Goal: Task Accomplishment & Management: Use online tool/utility

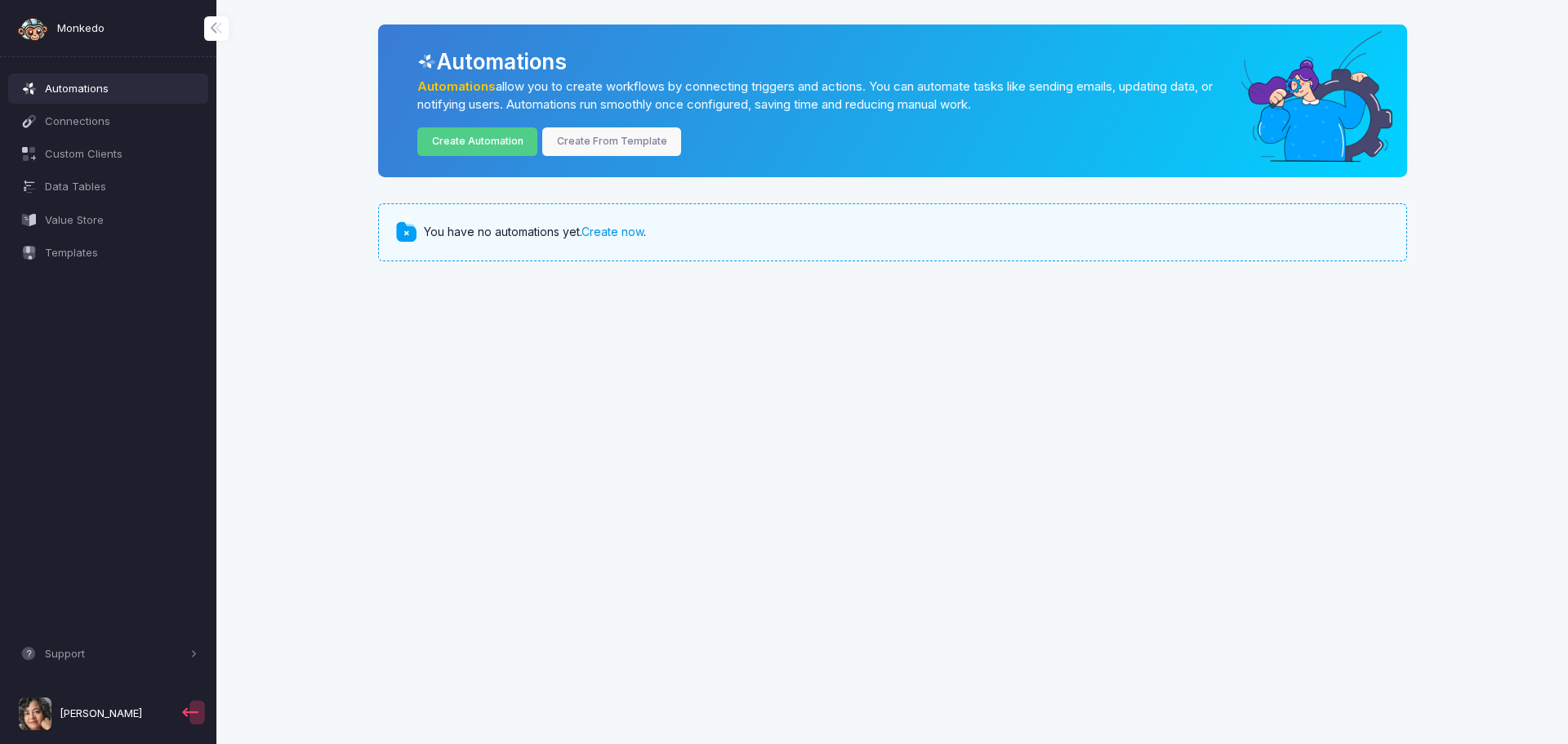
click at [629, 232] on link "Create now" at bounding box center [612, 232] width 62 height 14
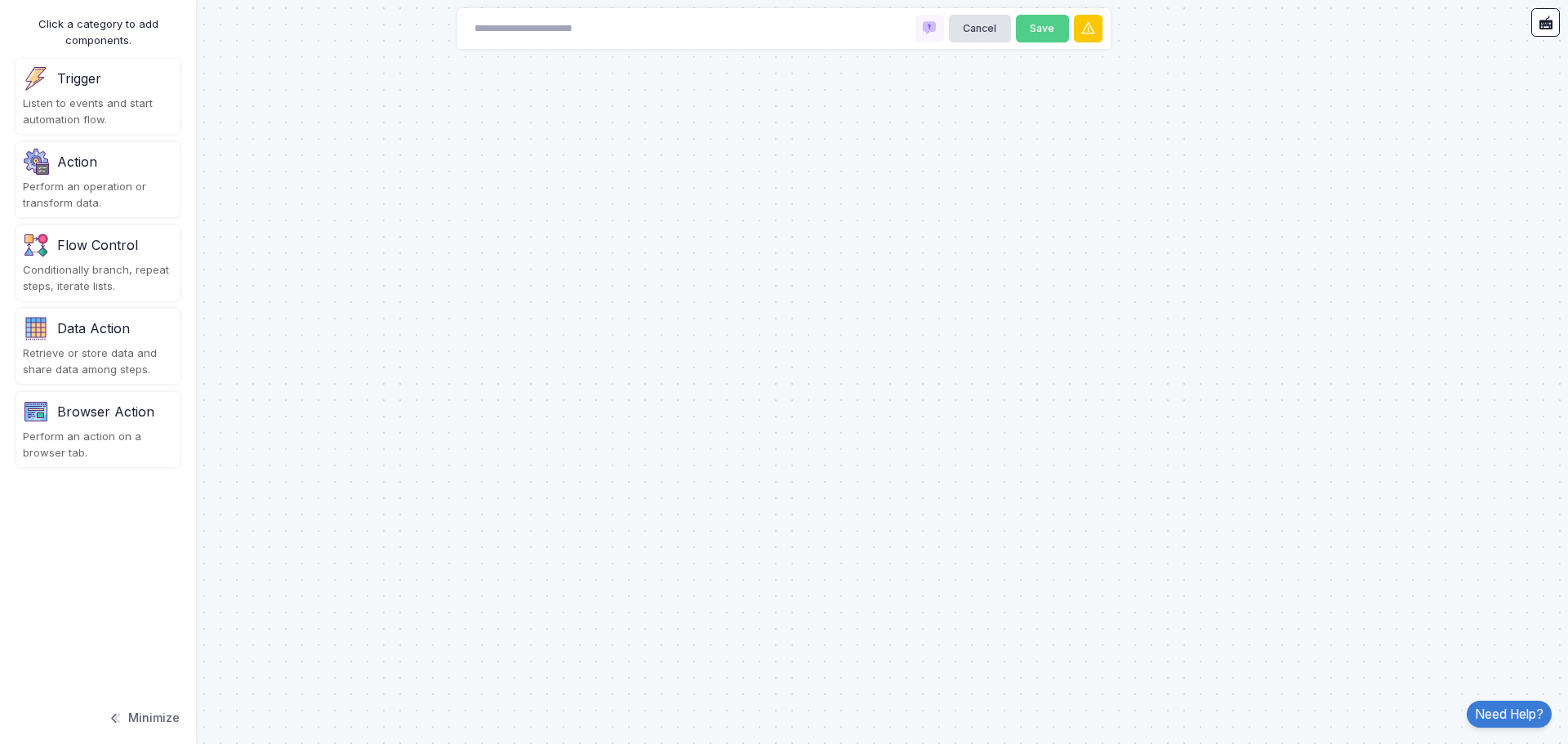
click at [157, 722] on button "Minimize" at bounding box center [143, 718] width 71 height 36
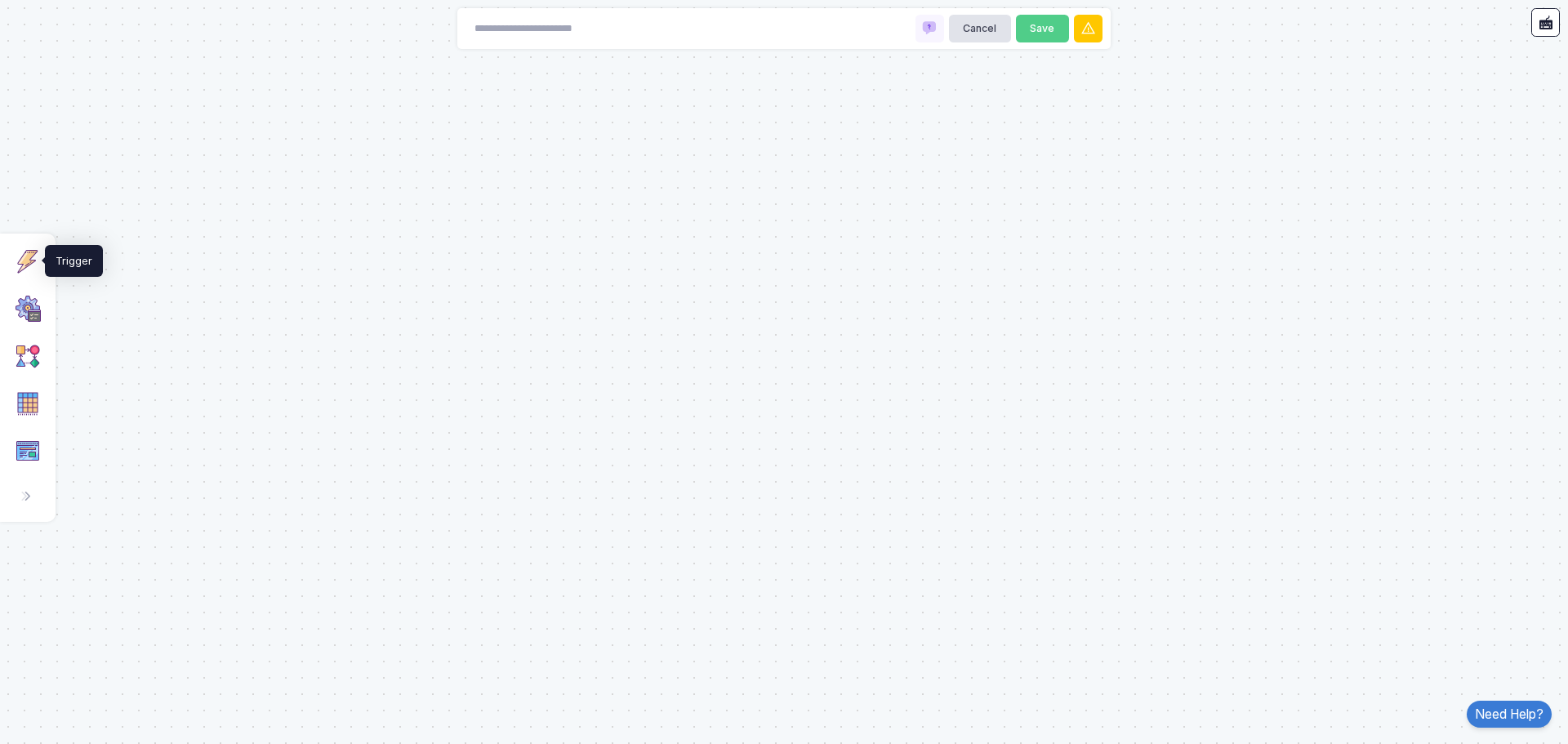
click at [26, 263] on img at bounding box center [28, 261] width 26 height 26
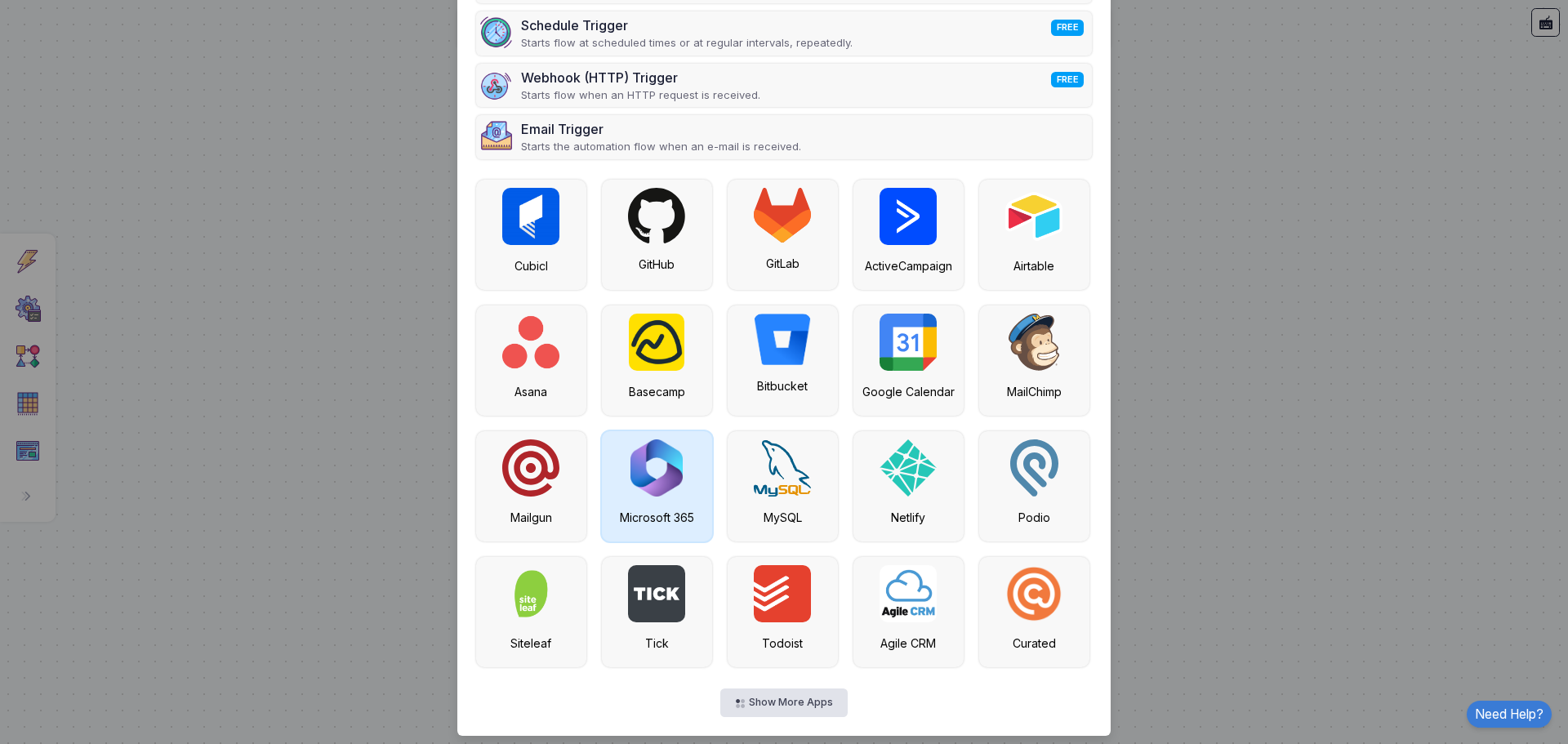
scroll to position [188, 0]
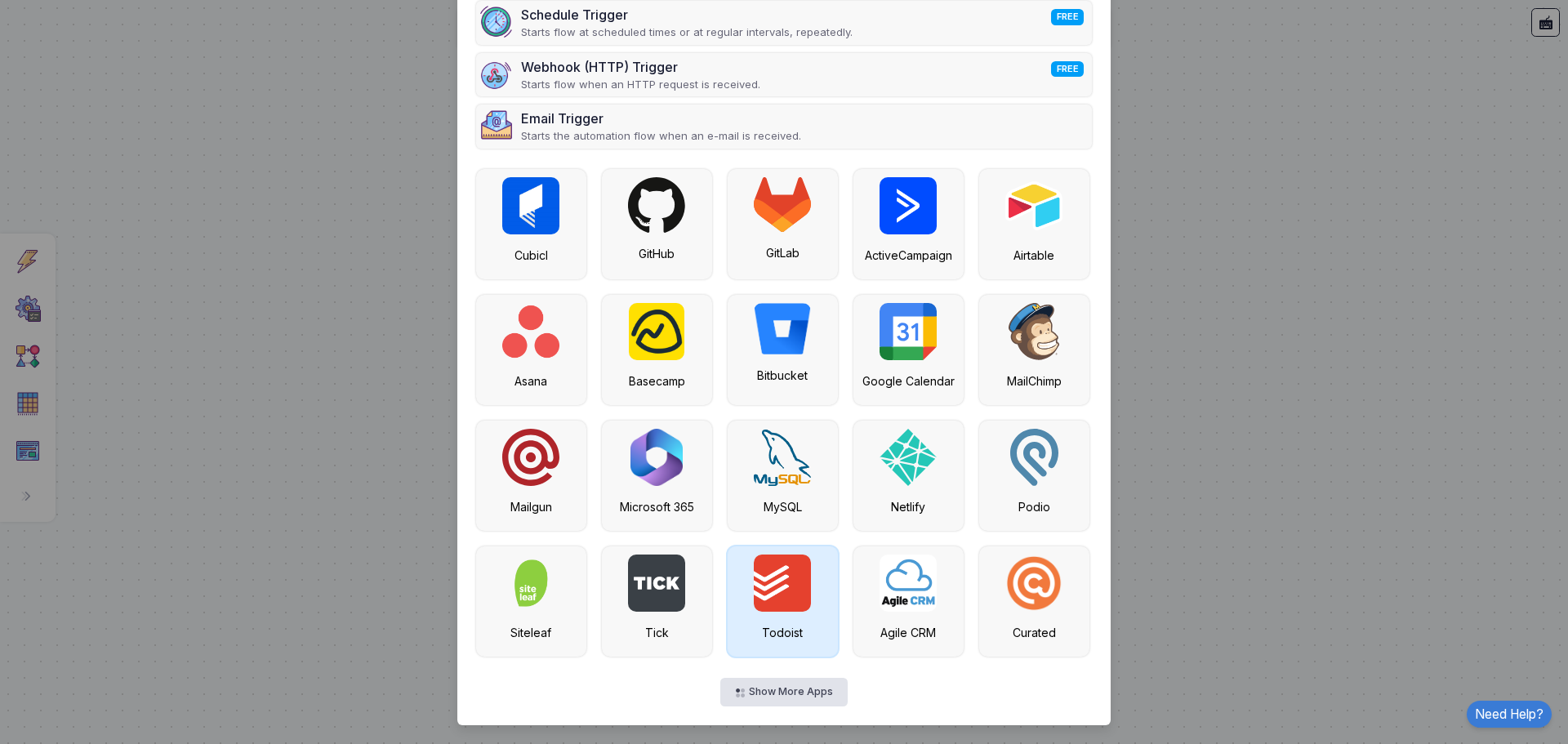
click at [790, 604] on img at bounding box center [782, 583] width 57 height 57
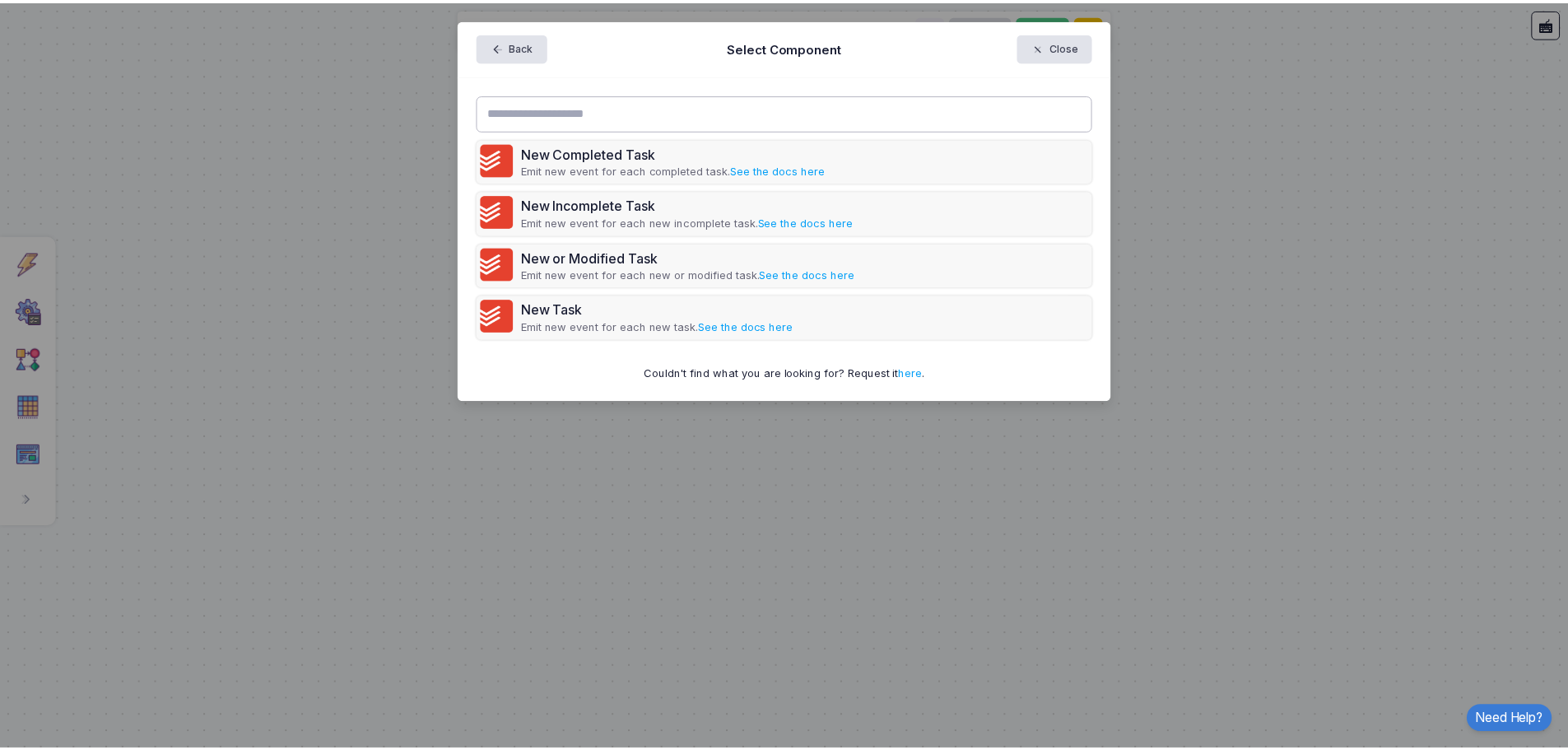
scroll to position [0, 0]
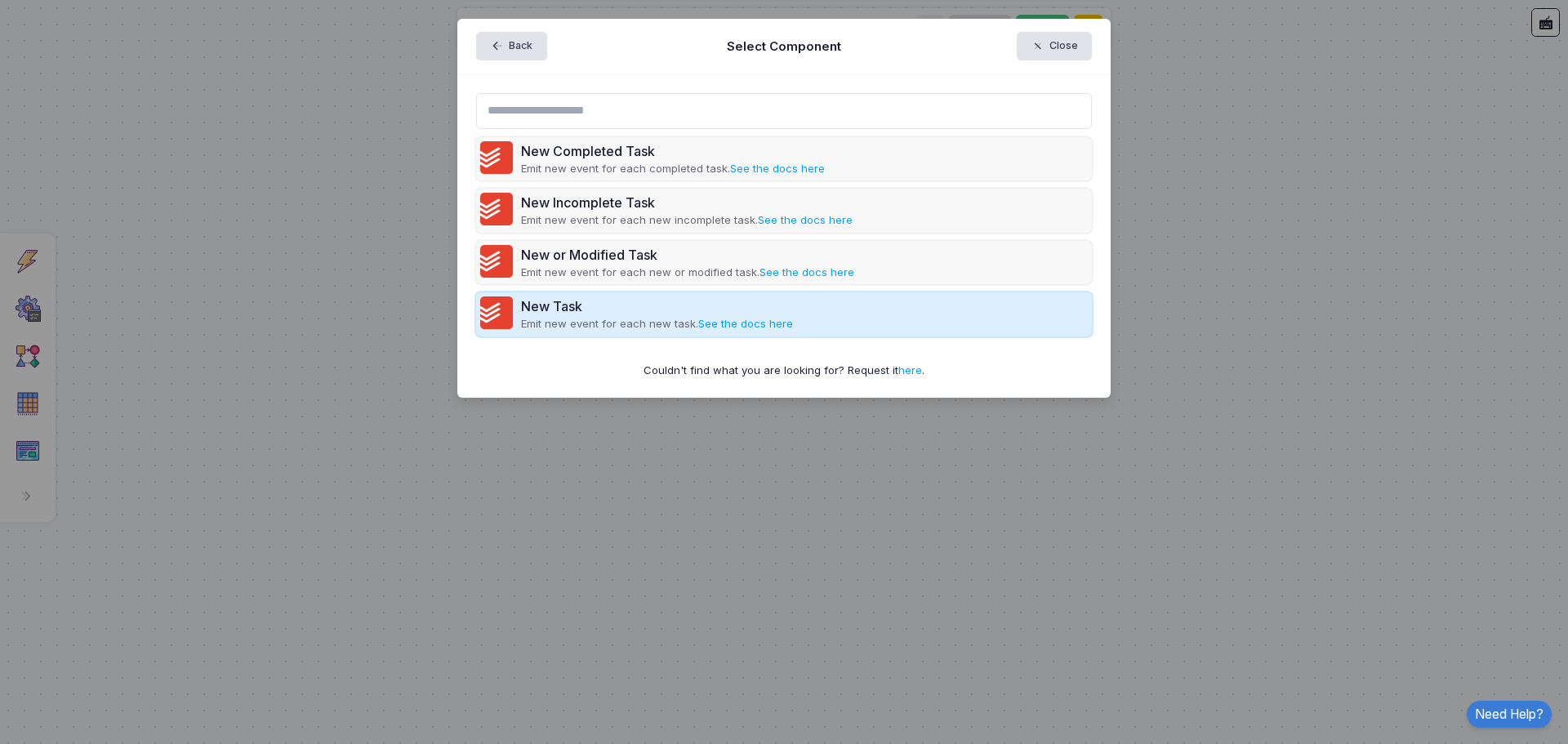
click at [577, 313] on div "New Task" at bounding box center [657, 306] width 272 height 20
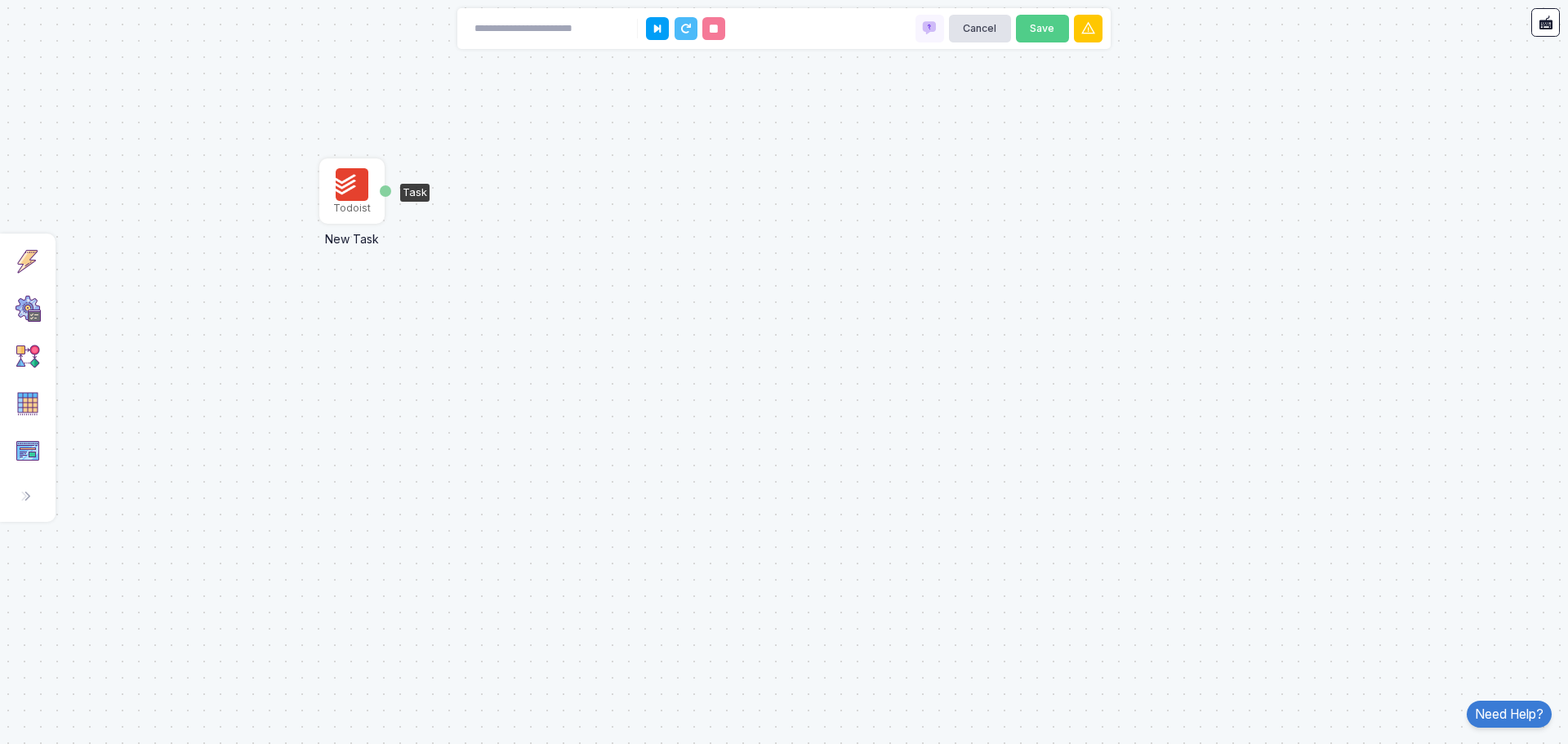
click at [353, 191] on img at bounding box center [352, 184] width 33 height 33
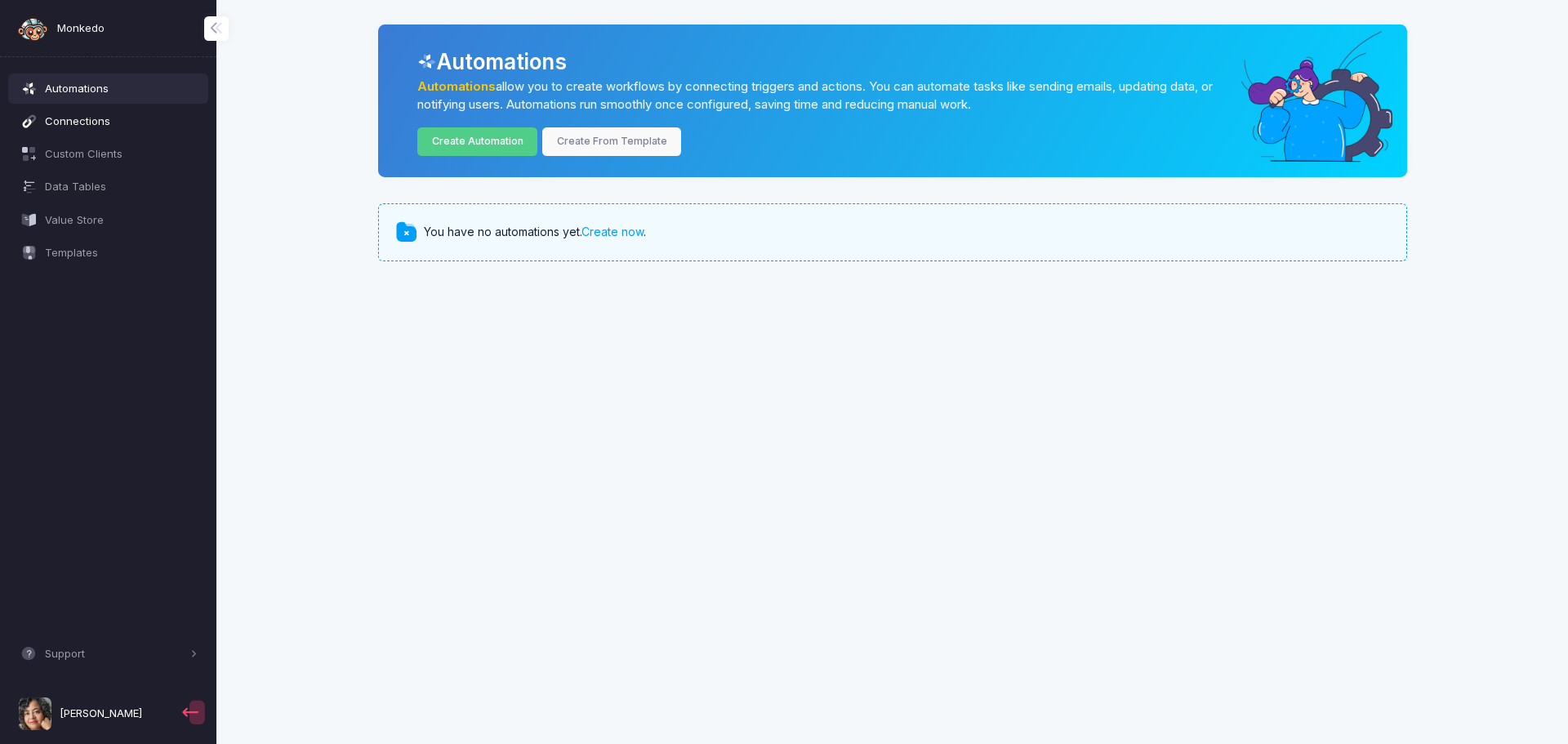
click at [102, 129] on span "Connections" at bounding box center [121, 121] width 152 height 16
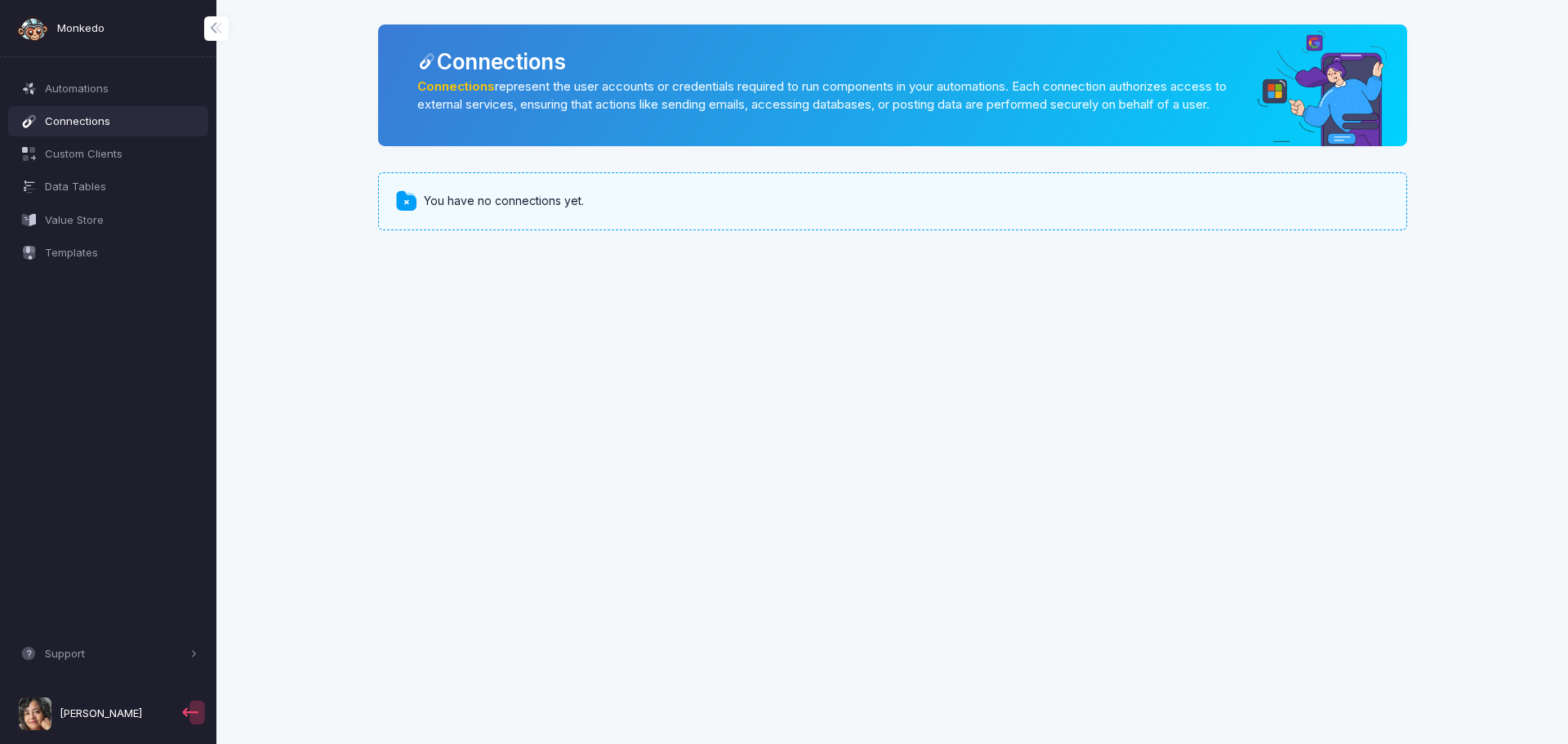
click at [464, 86] on link "Connections" at bounding box center [456, 86] width 77 height 15
click at [71, 259] on span "Templates" at bounding box center [121, 252] width 152 height 16
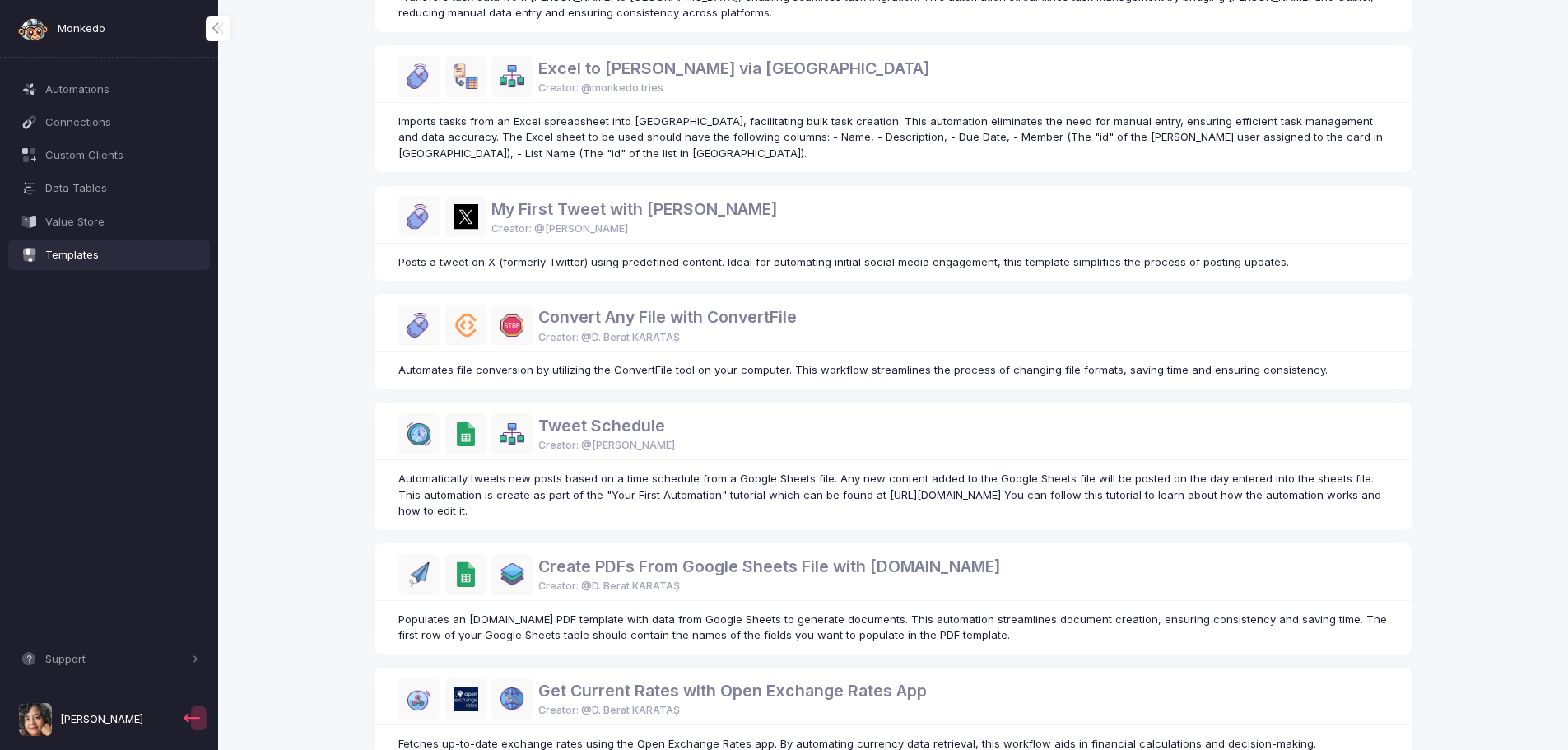
scroll to position [747, 0]
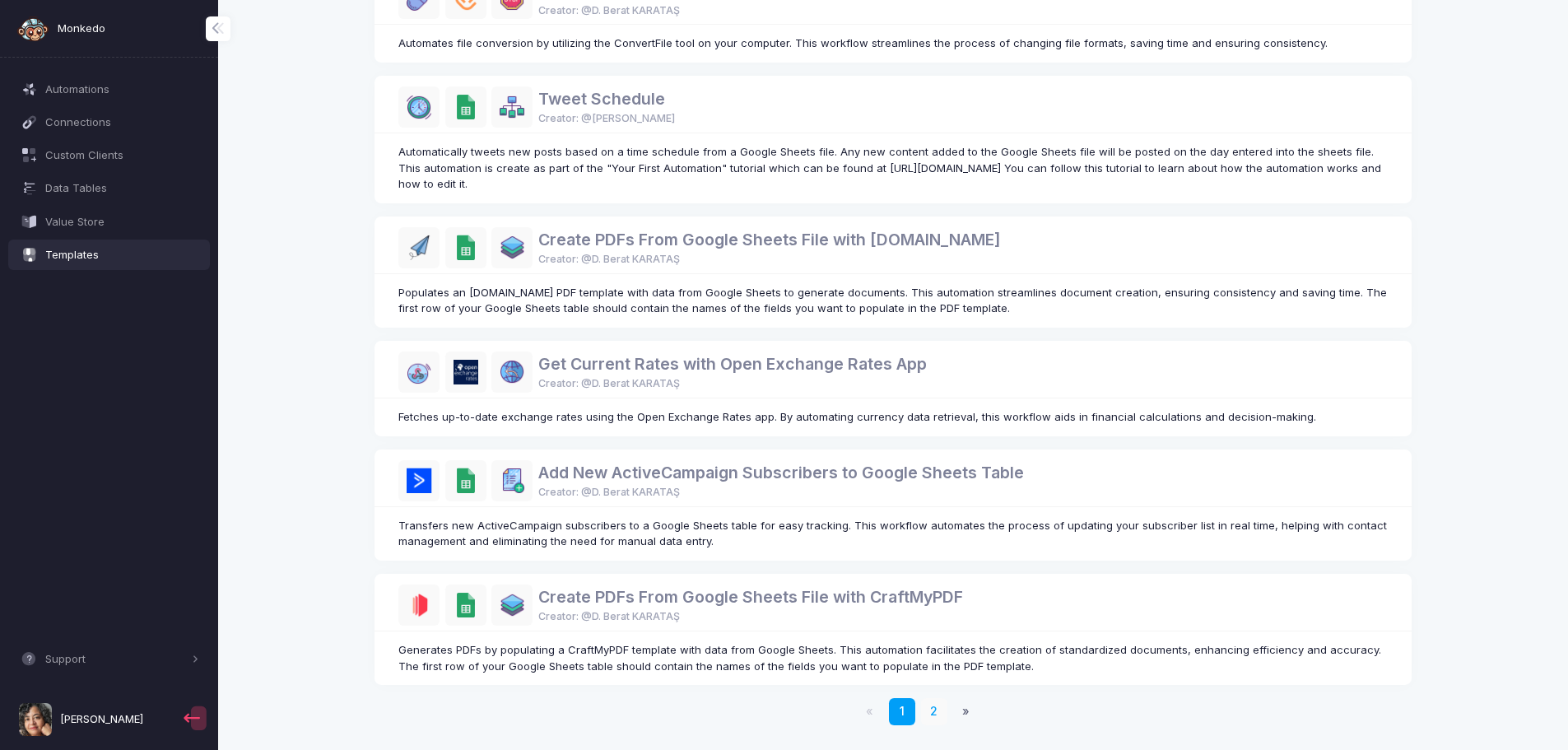
click at [935, 711] on link "2" at bounding box center [934, 711] width 27 height 27
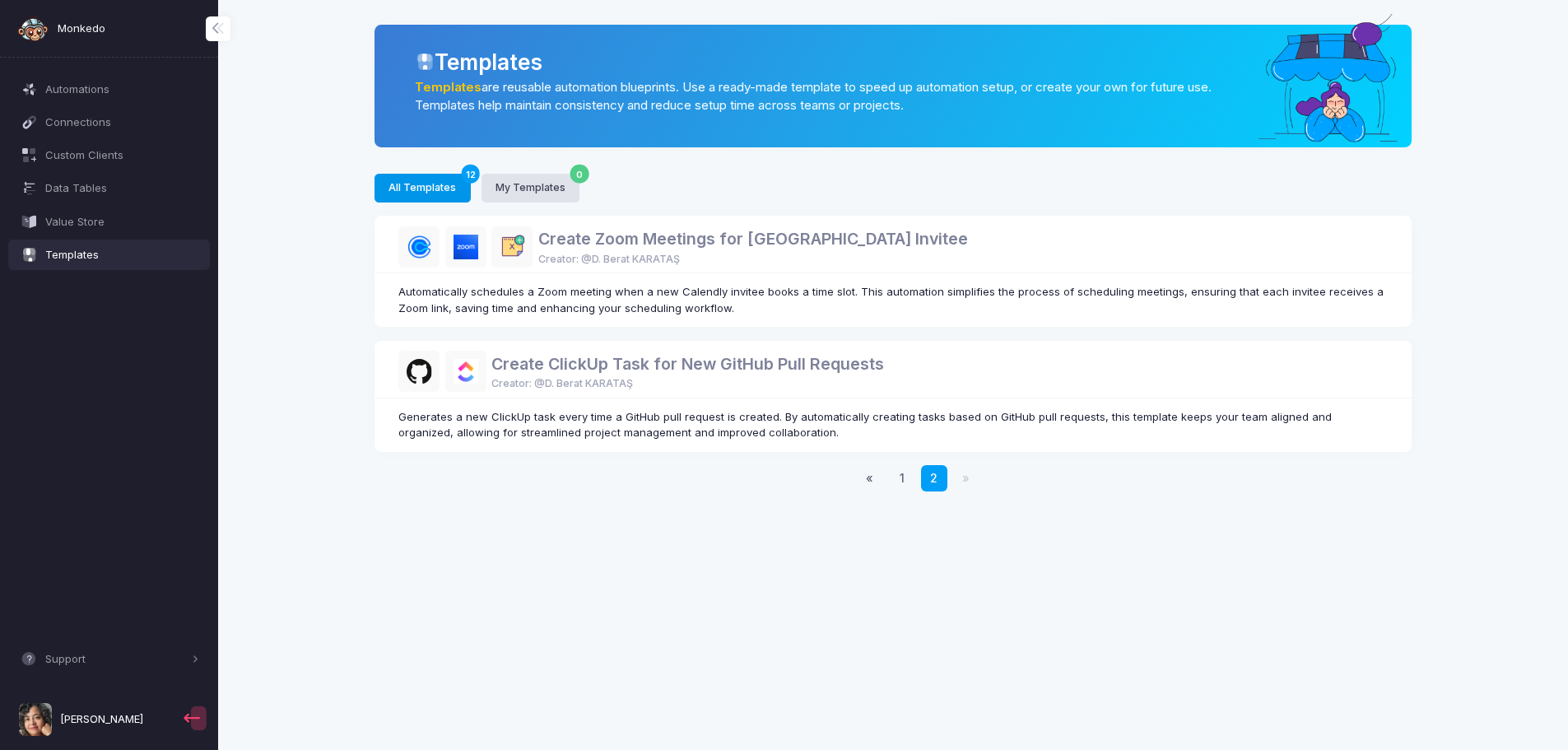
scroll to position [0, 0]
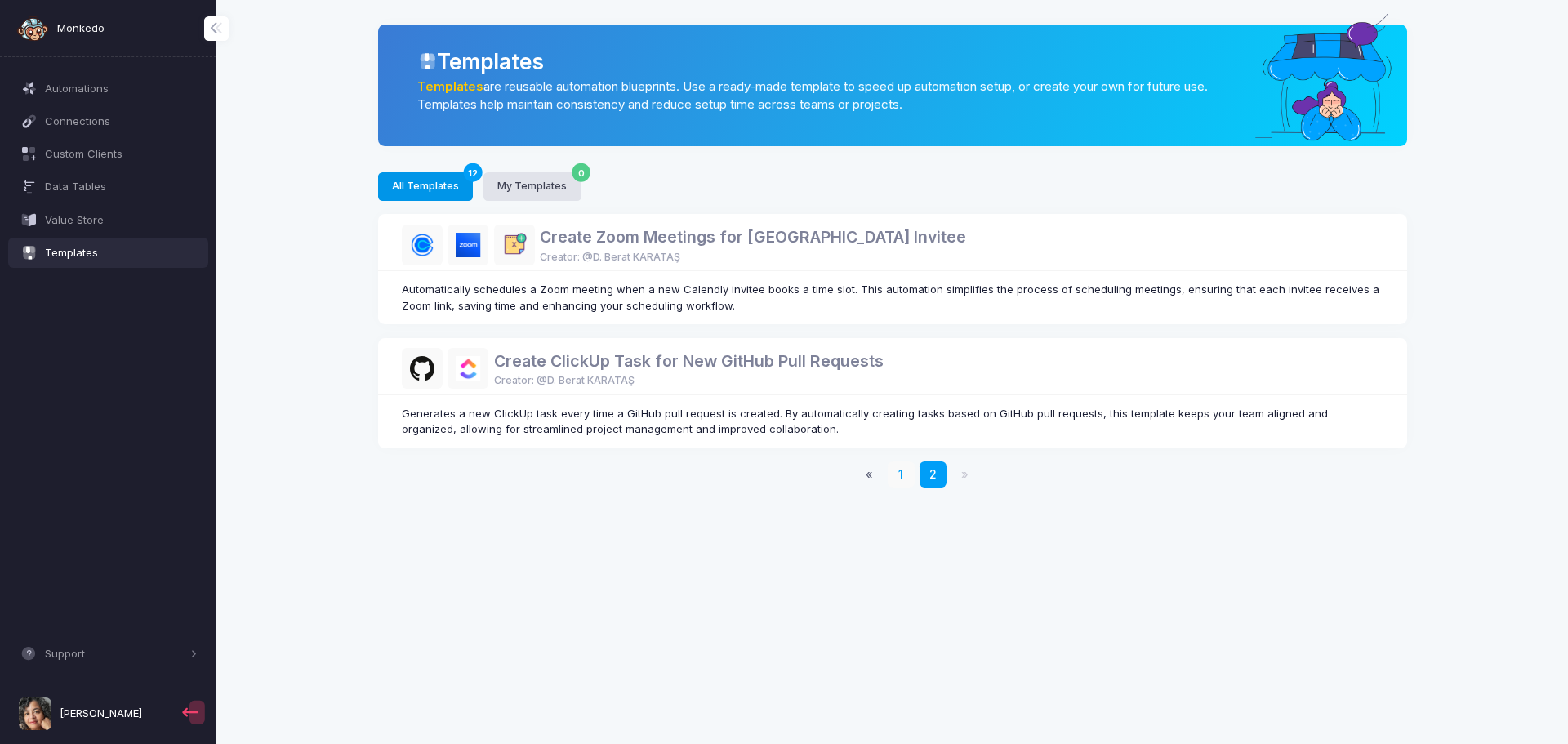
click at [902, 474] on link "1" at bounding box center [901, 474] width 27 height 27
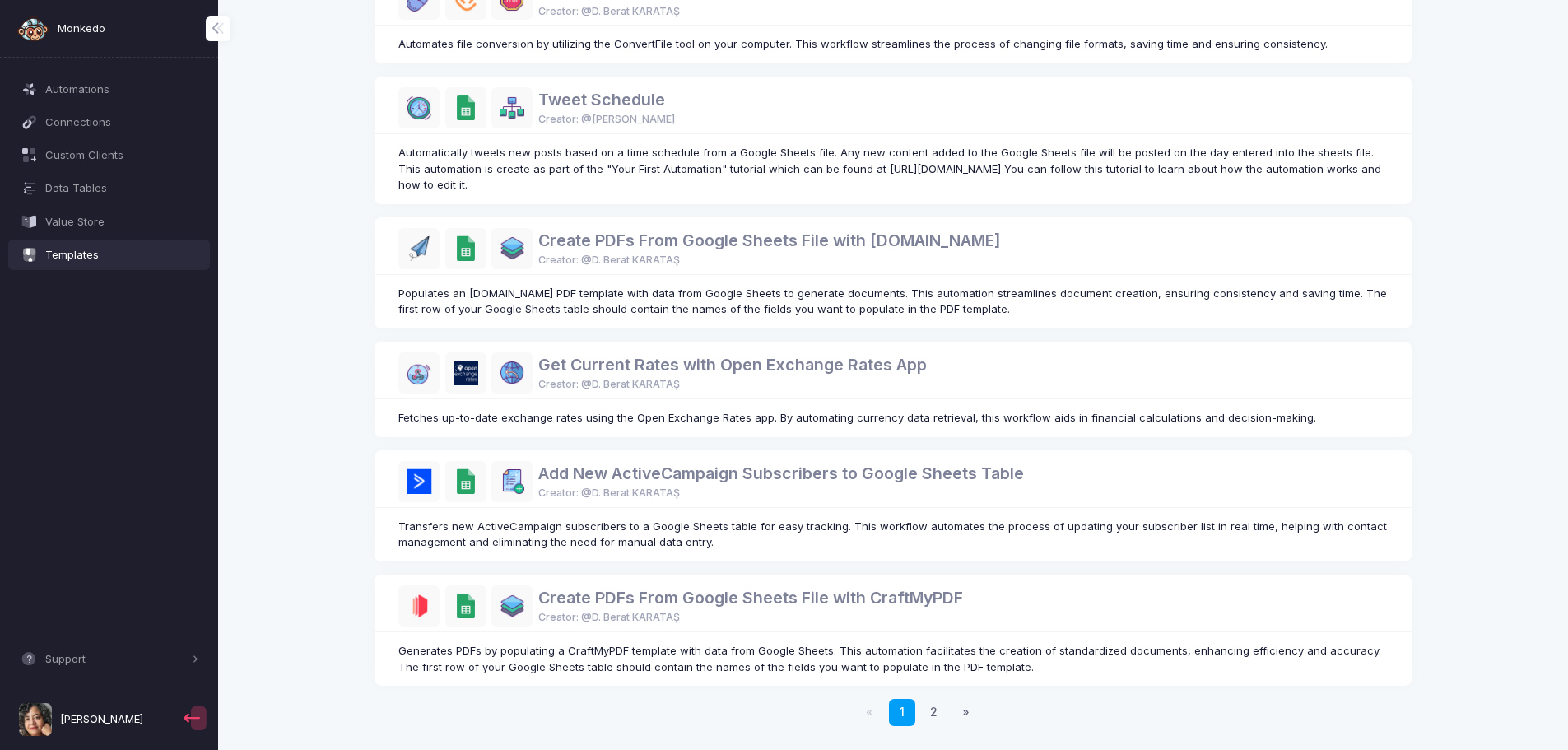
scroll to position [747, 0]
click at [654, 594] on link "Create PDFs From Google Sheets File with CraftMyPDF" at bounding box center [750, 596] width 425 height 20
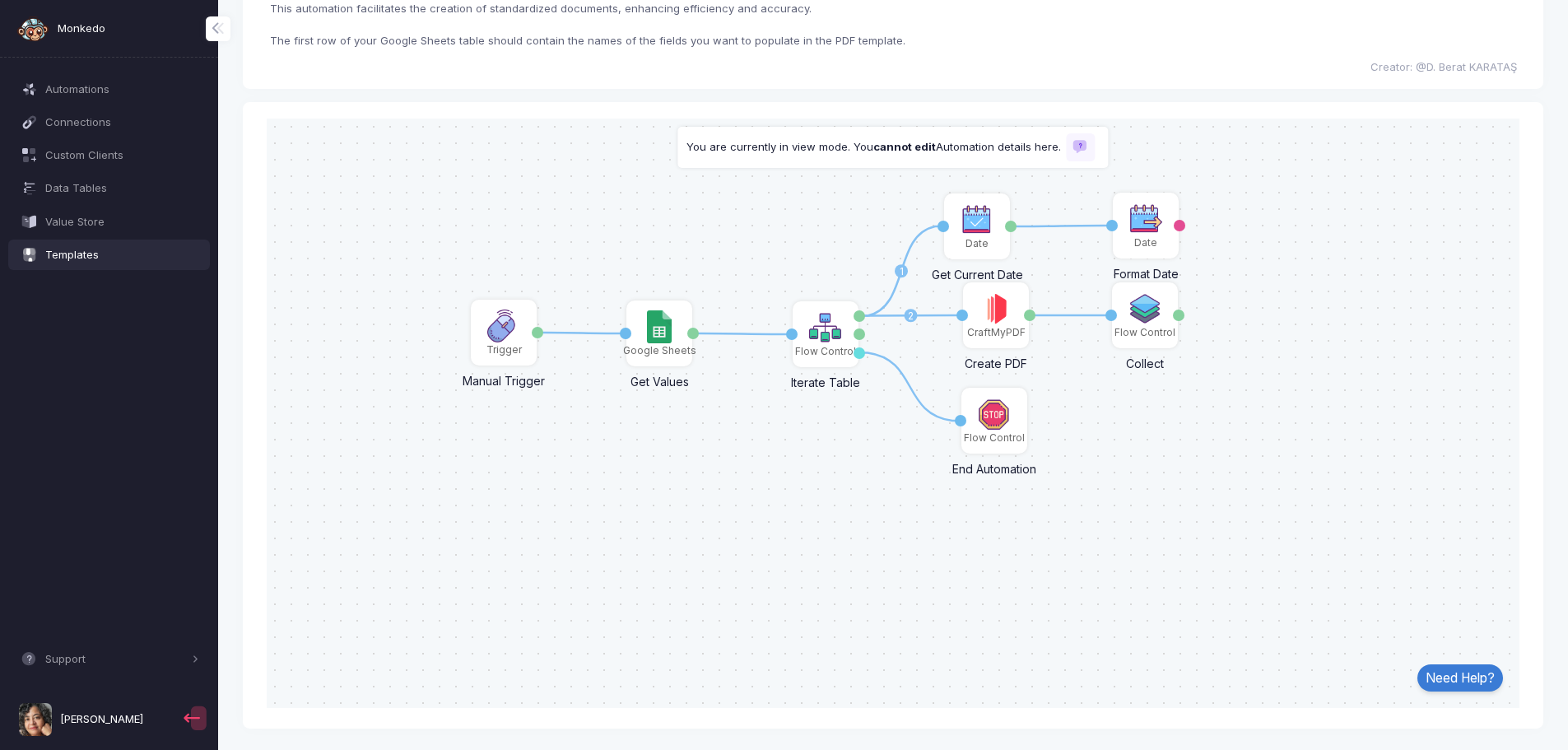
scroll to position [127, 0]
click at [660, 338] on img at bounding box center [658, 323] width 23 height 33
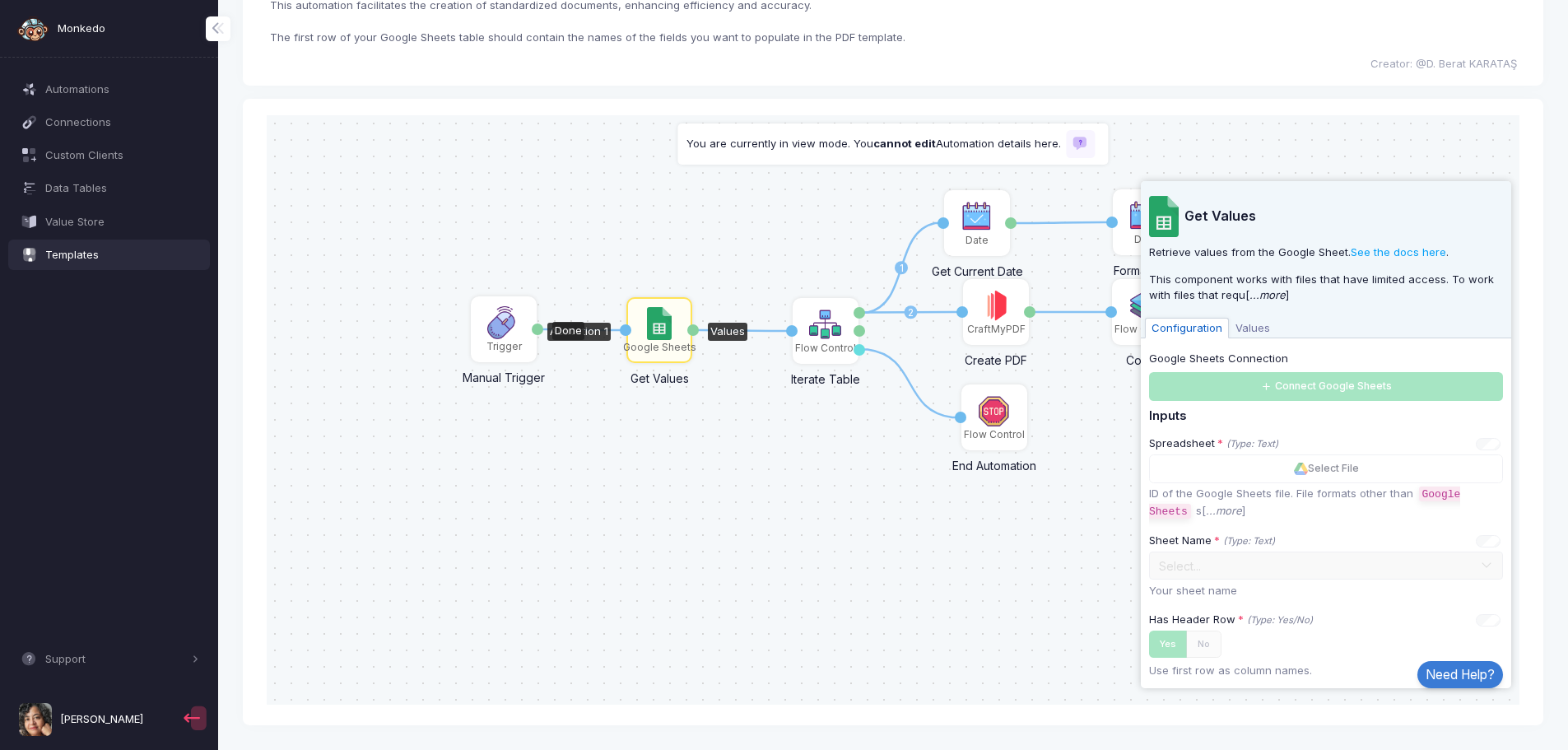
click at [501, 340] on div "Trigger" at bounding box center [504, 345] width 36 height 15
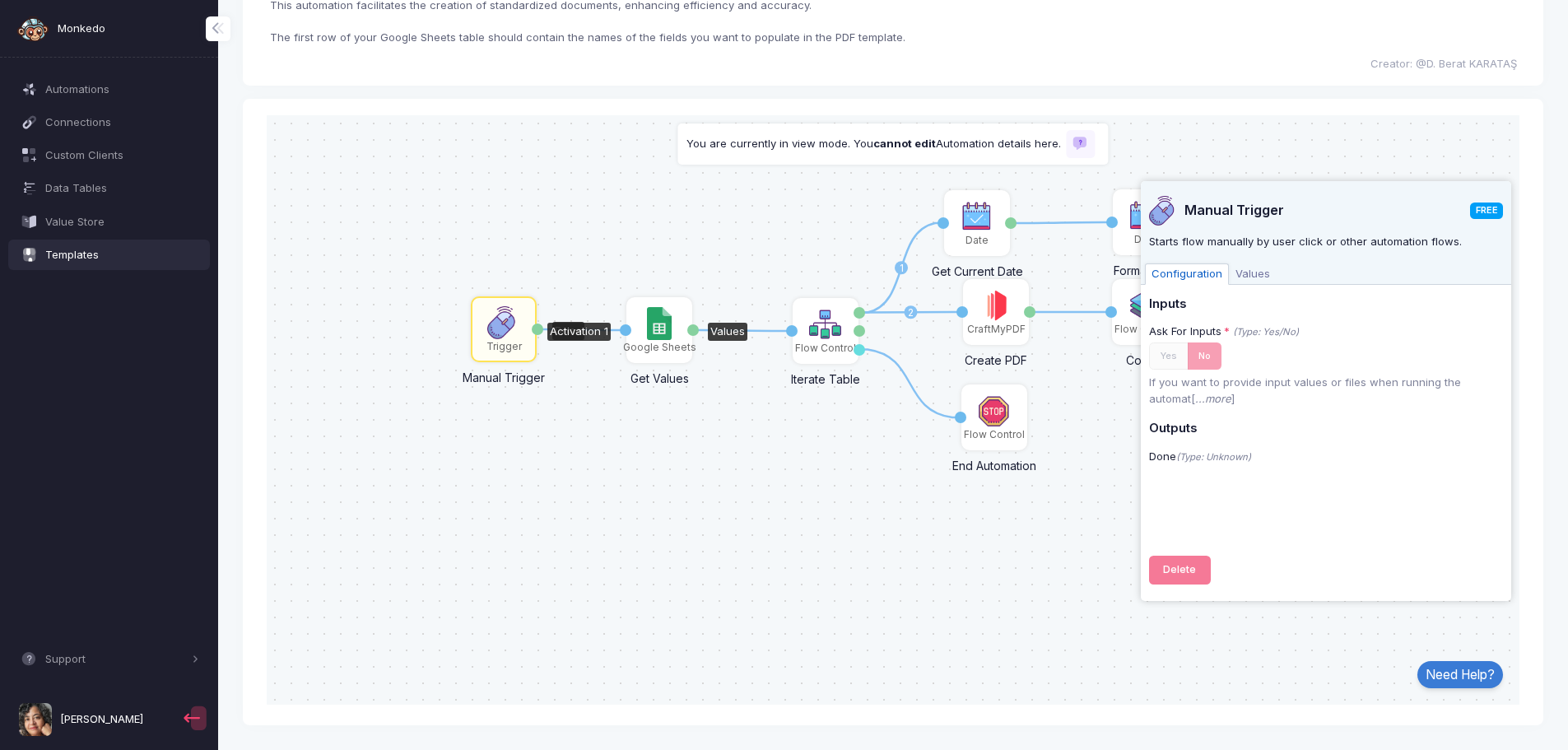
click at [669, 323] on img at bounding box center [658, 323] width 23 height 33
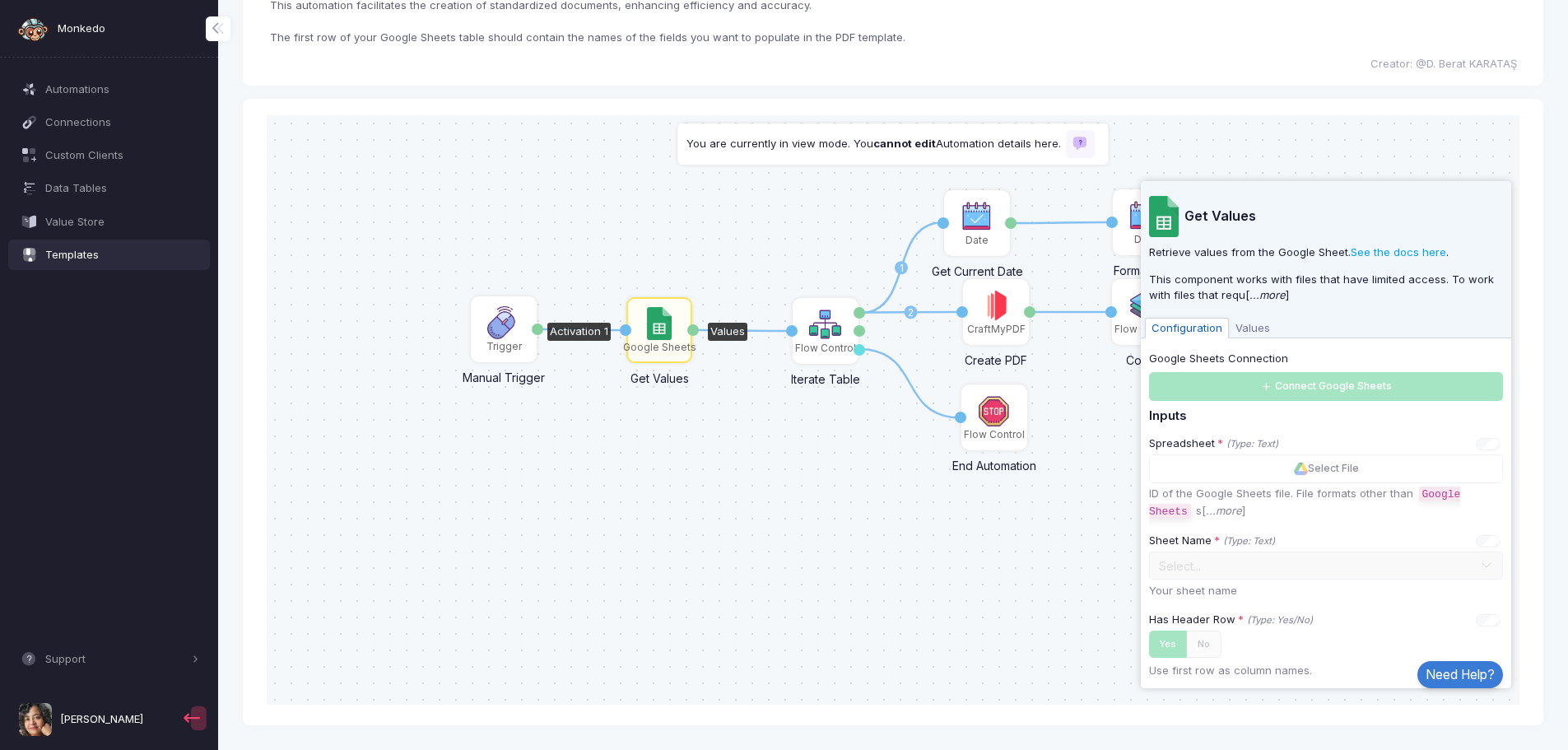
click at [1305, 390] on div "Google Sheets Connection Connect Google Sheets" at bounding box center [1327, 375] width 354 height 50
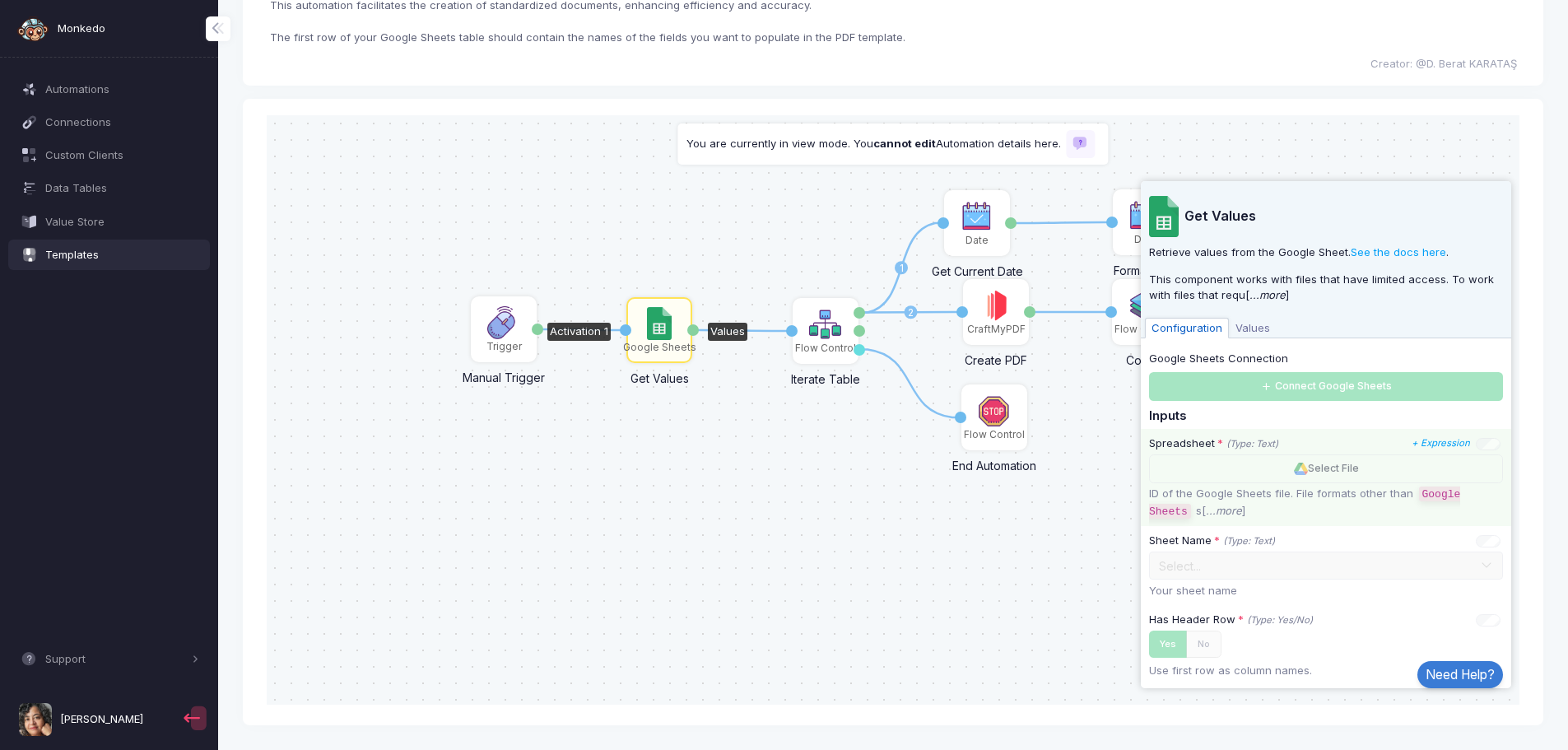
click at [1316, 470] on div "Select File" at bounding box center [1327, 467] width 354 height 29
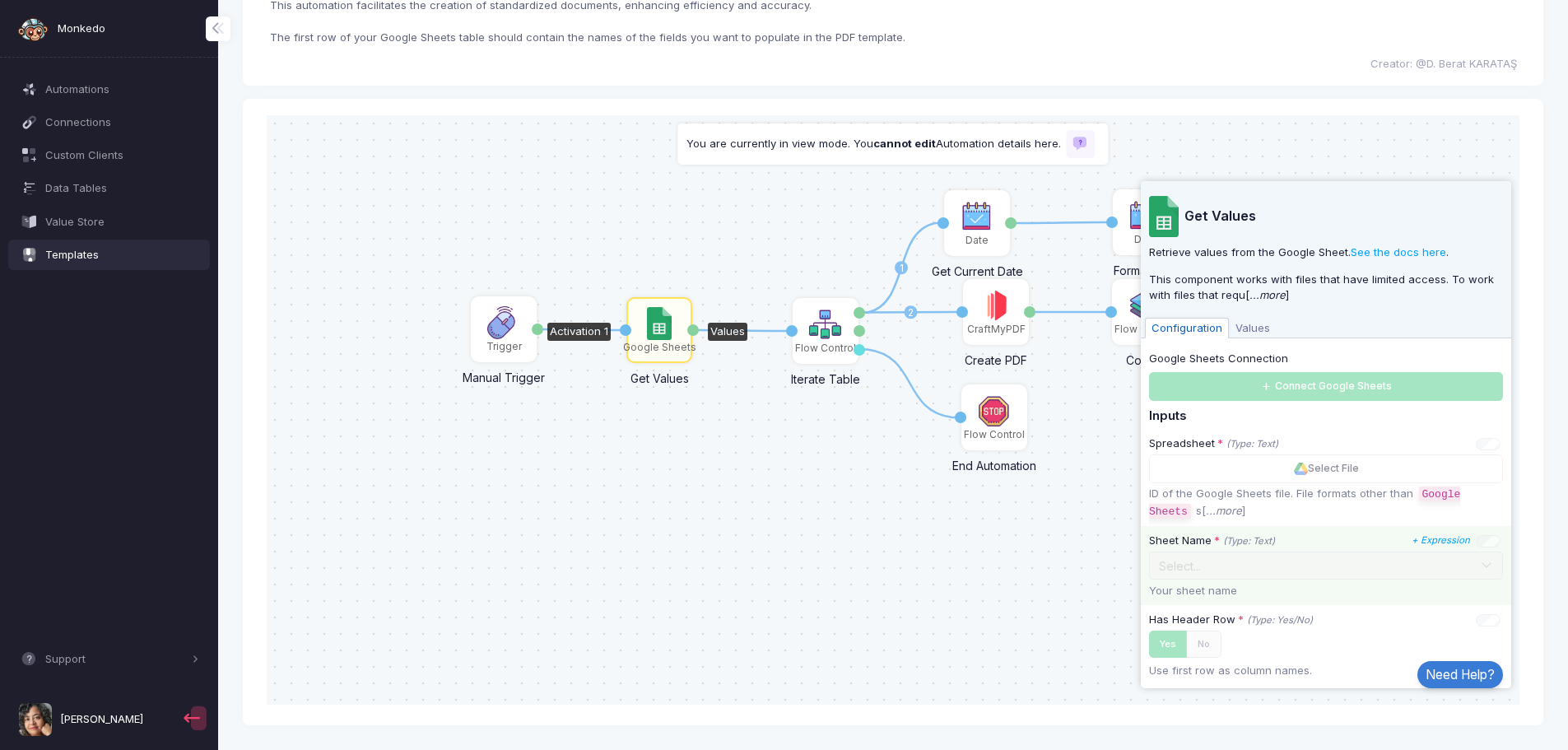
click at [1254, 564] on div "Select..." at bounding box center [1327, 564] width 354 height 29
click at [1252, 329] on span "Values" at bounding box center [1253, 327] width 48 height 22
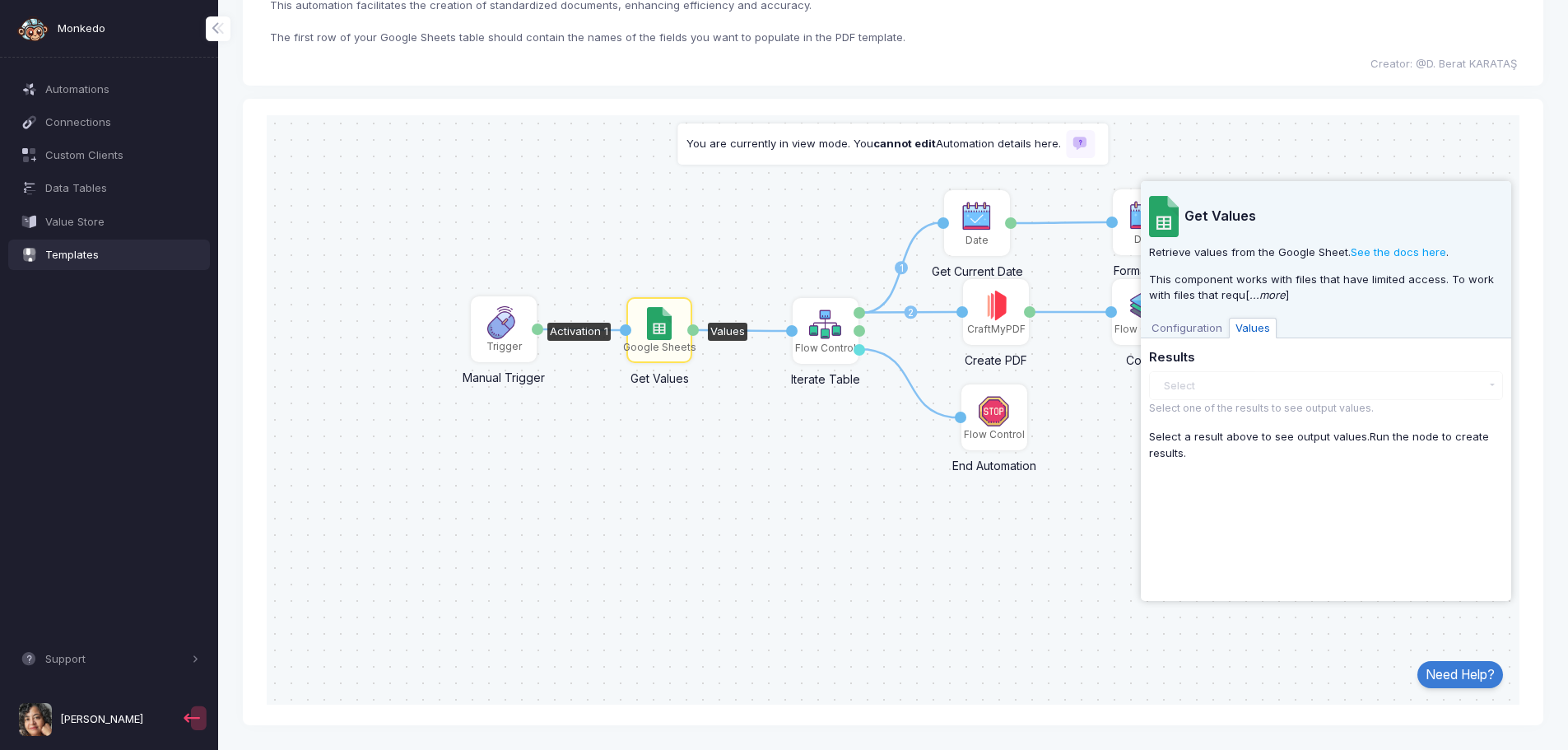
click at [1201, 326] on span "Configuration" at bounding box center [1187, 327] width 84 height 22
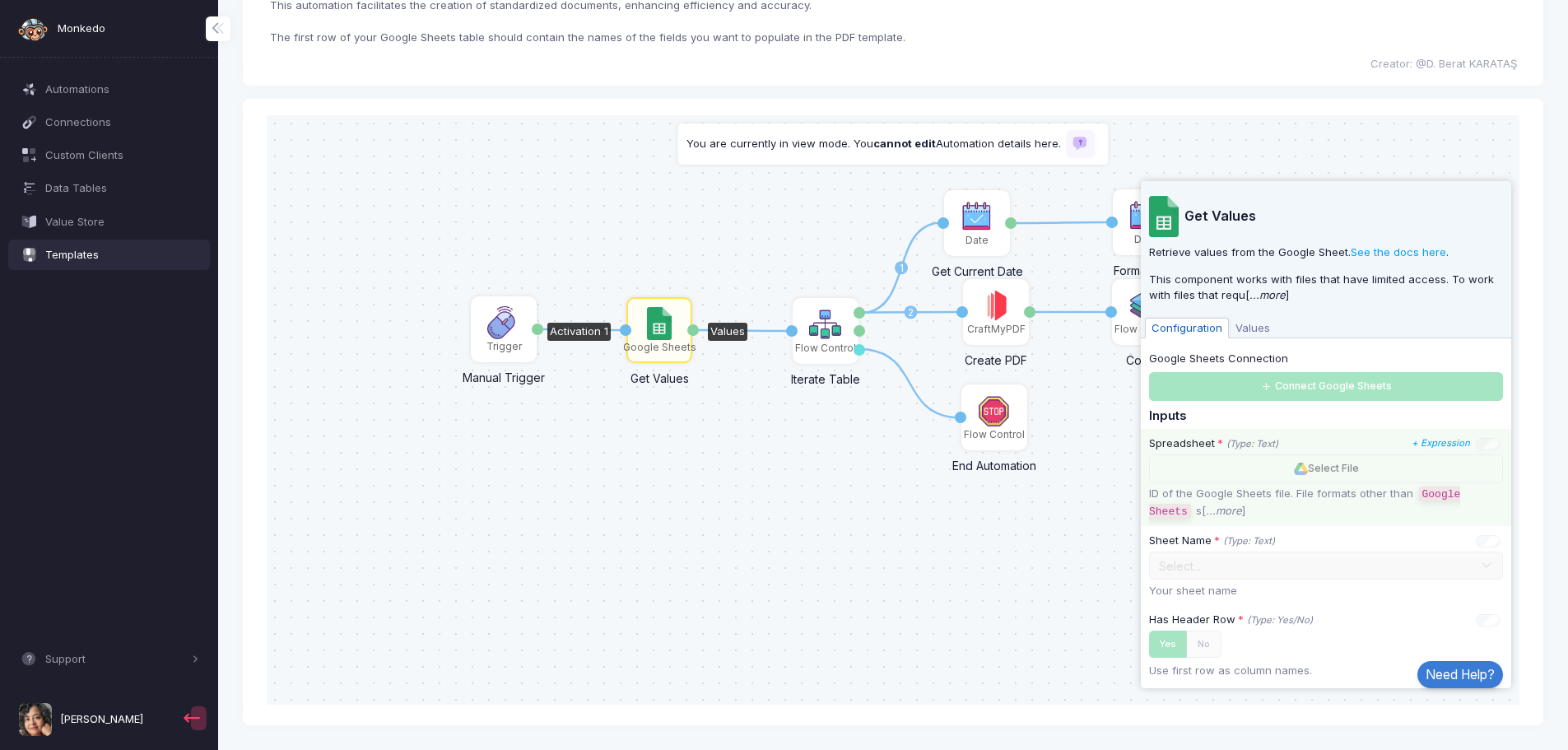
click at [1216, 467] on div "Select File" at bounding box center [1327, 467] width 354 height 29
click at [1232, 505] on icon "...more" at bounding box center [1224, 509] width 36 height 13
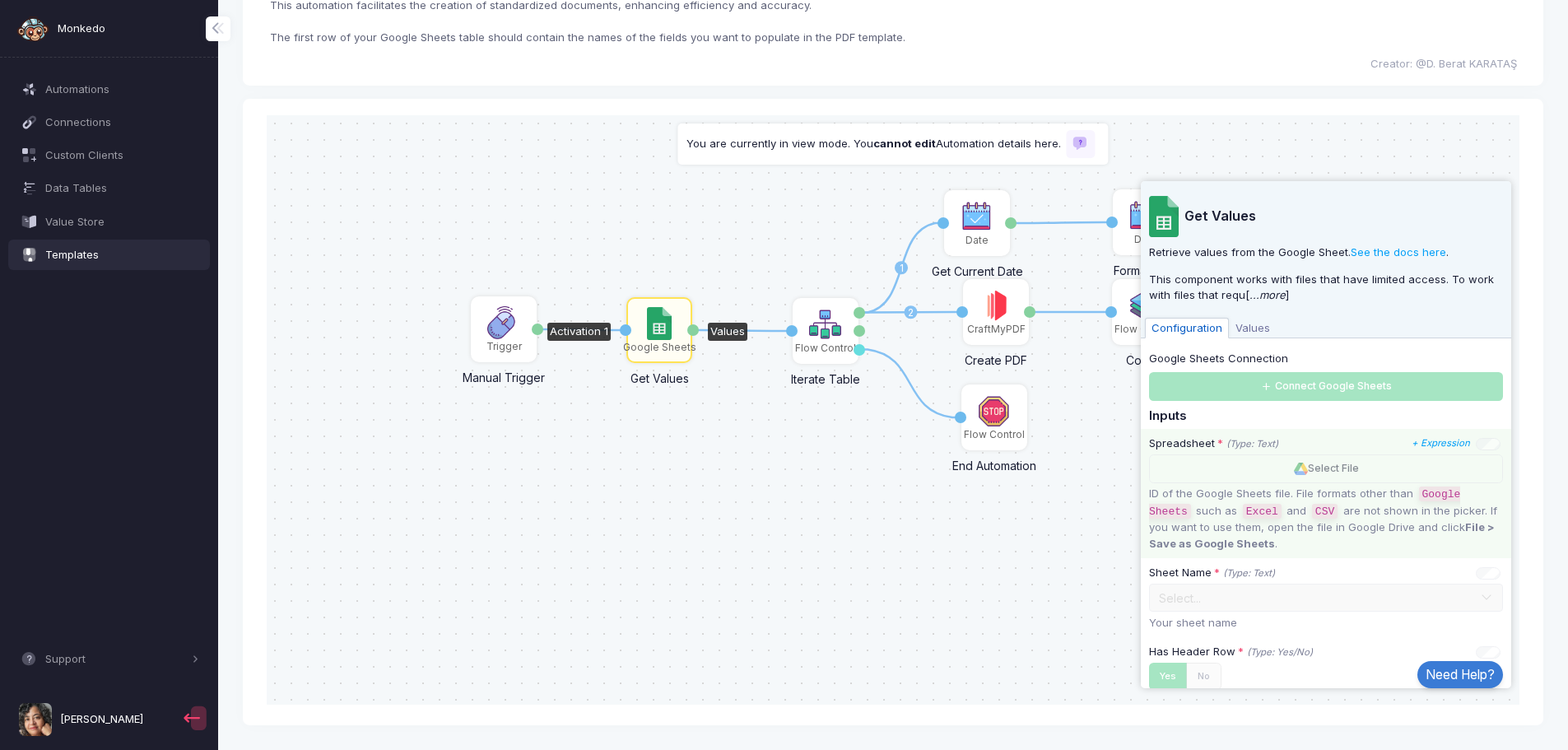
click at [728, 334] on div "Values" at bounding box center [728, 331] width 40 height 18
click at [727, 332] on div "Values" at bounding box center [728, 331] width 40 height 18
click at [649, 330] on img at bounding box center [658, 323] width 23 height 33
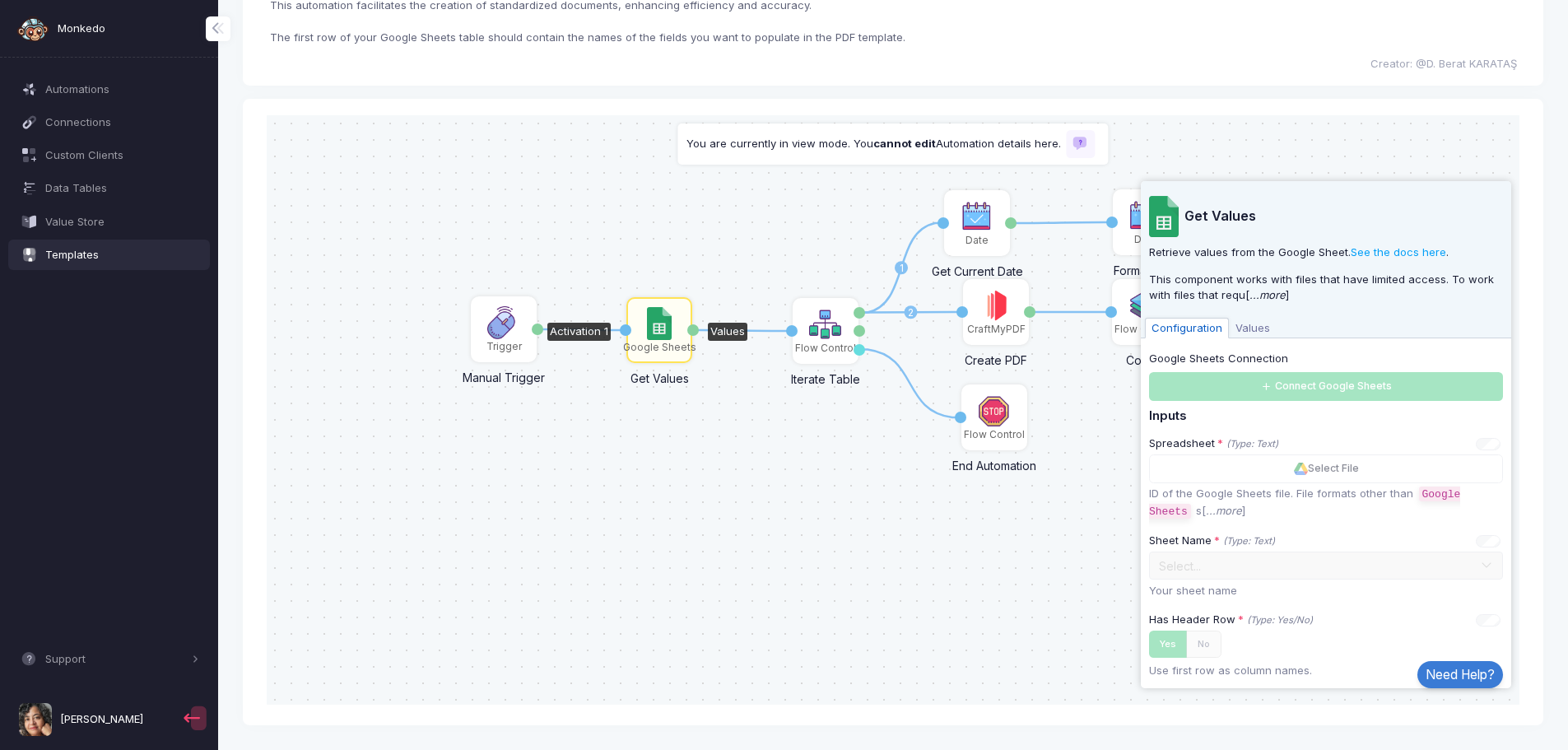
click at [649, 330] on img at bounding box center [658, 323] width 23 height 33
click at [819, 329] on img at bounding box center [826, 324] width 33 height 33
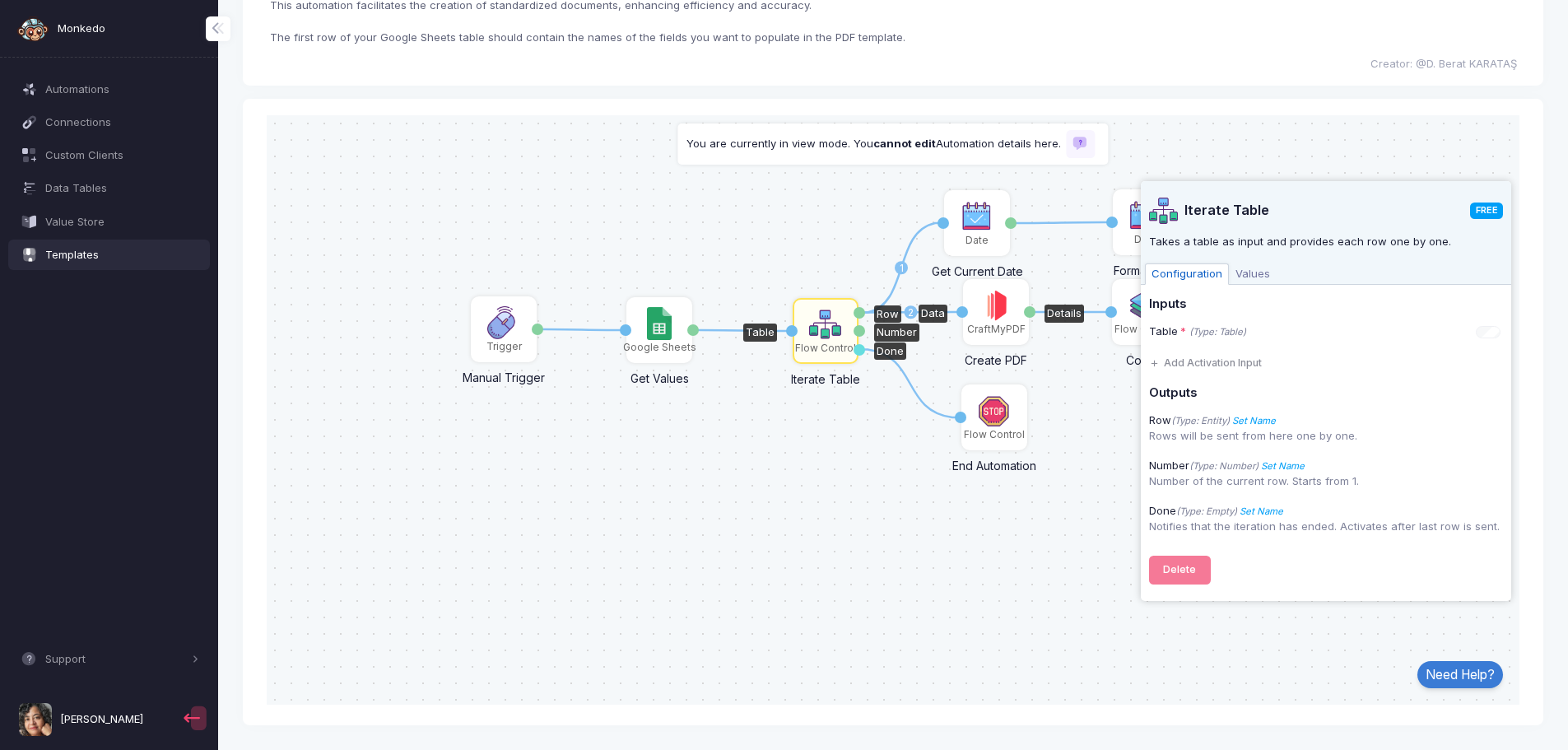
click at [997, 312] on img at bounding box center [996, 305] width 33 height 33
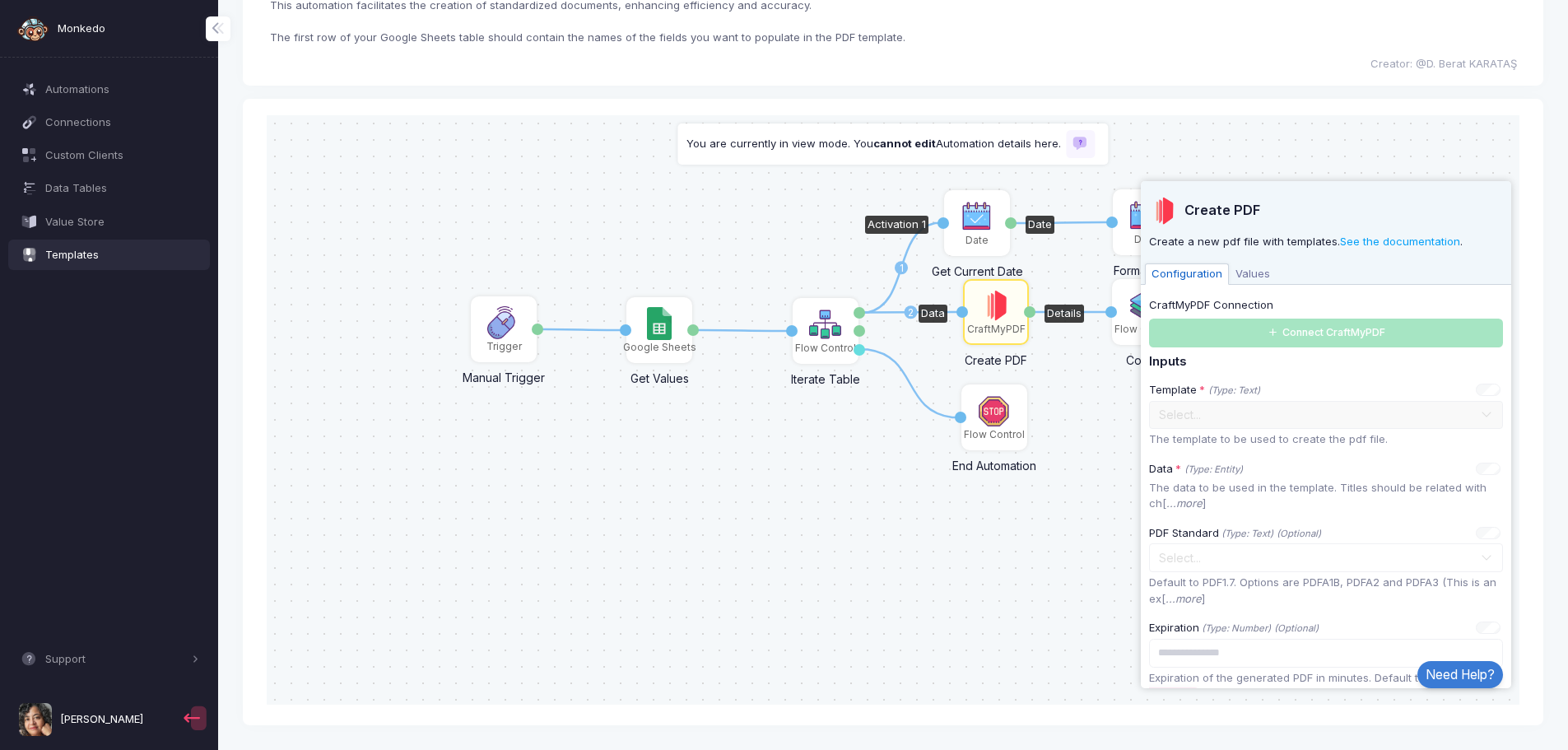
click at [978, 223] on img at bounding box center [978, 215] width 33 height 33
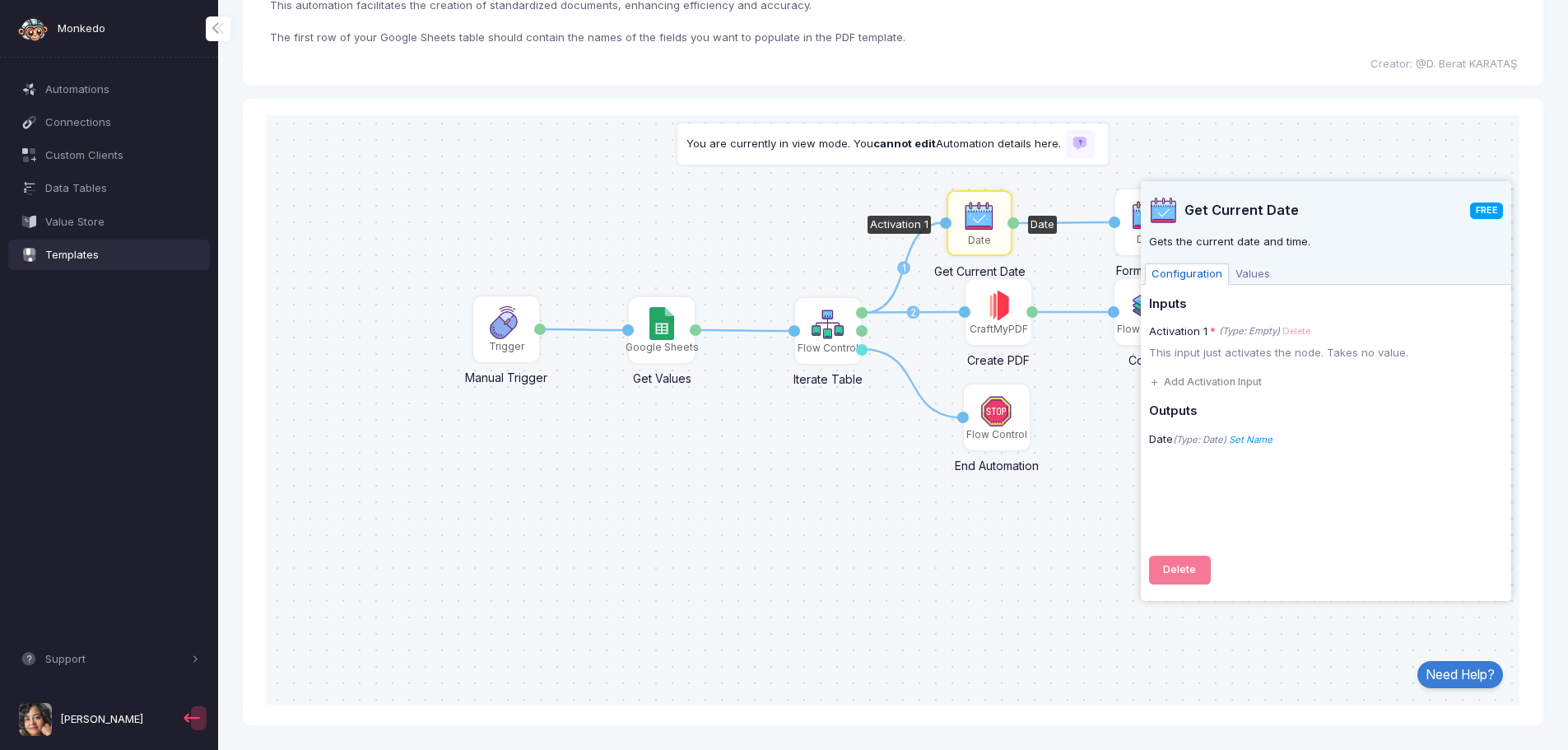
click at [1010, 495] on div "1 1 1 1 1 2 1 CraftMyPDF Create PDF Data Details Google Sheets Get Values Activ…" at bounding box center [893, 409] width 1253 height 589
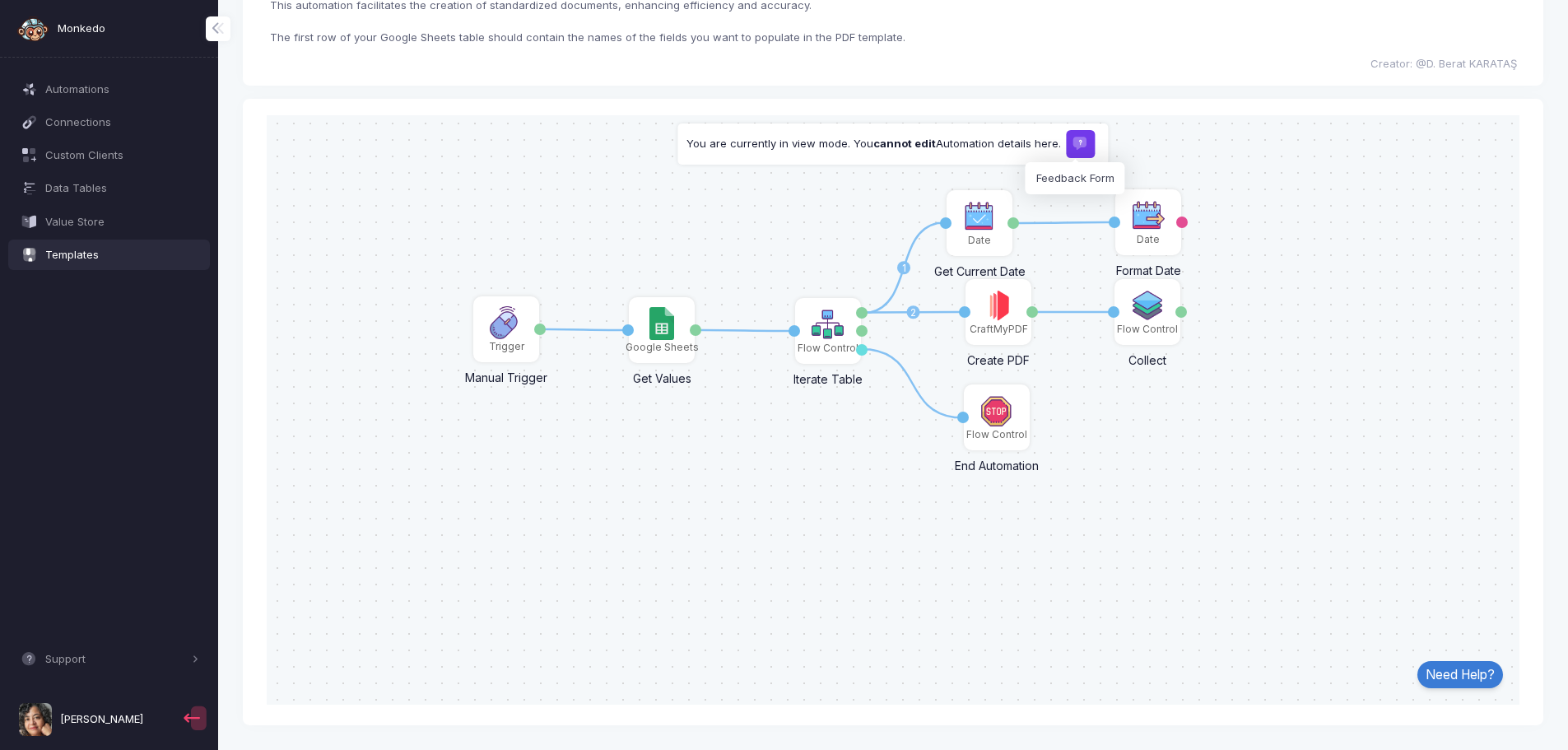
click at [1081, 143] on span at bounding box center [1080, 143] width 16 height 16
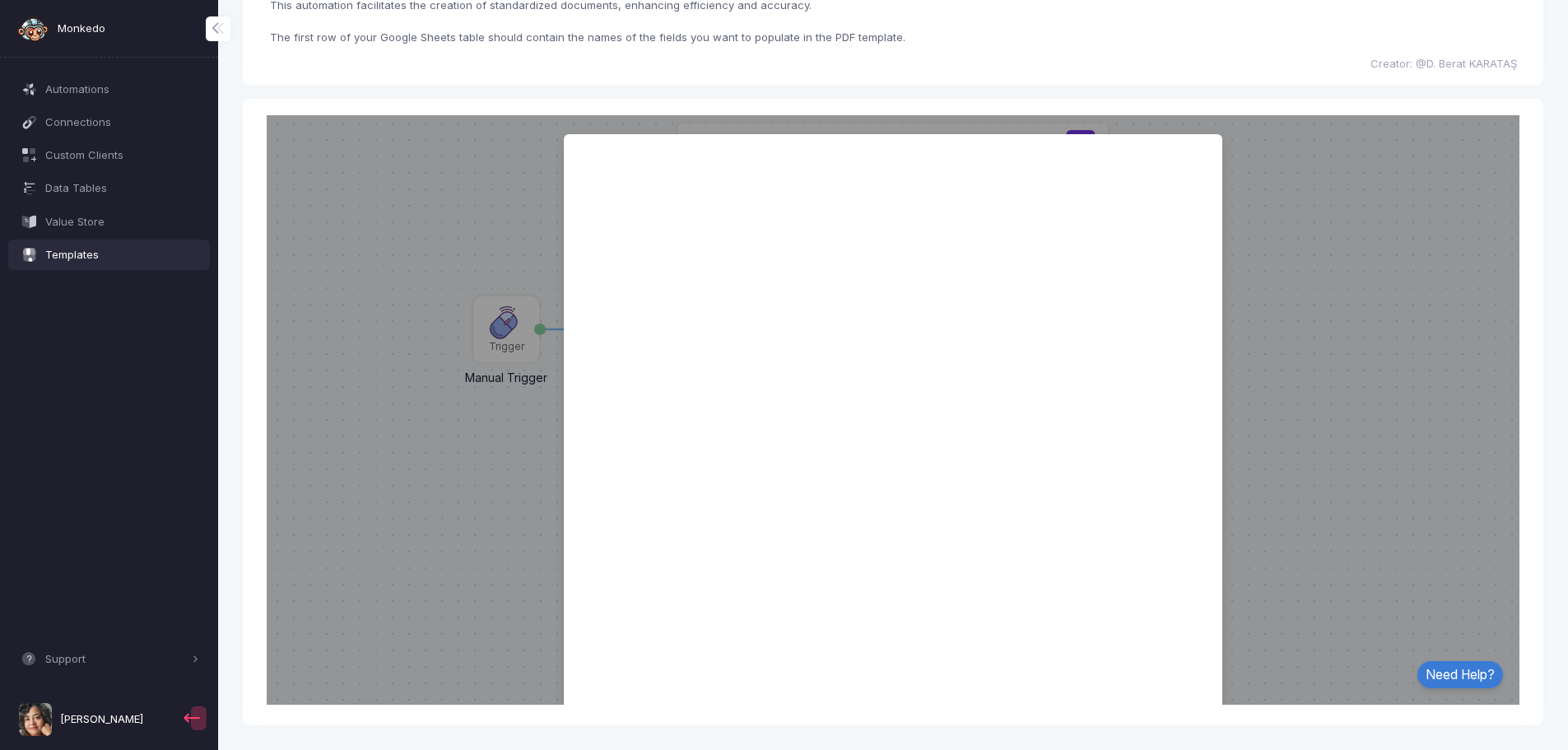
scroll to position [214, 0]
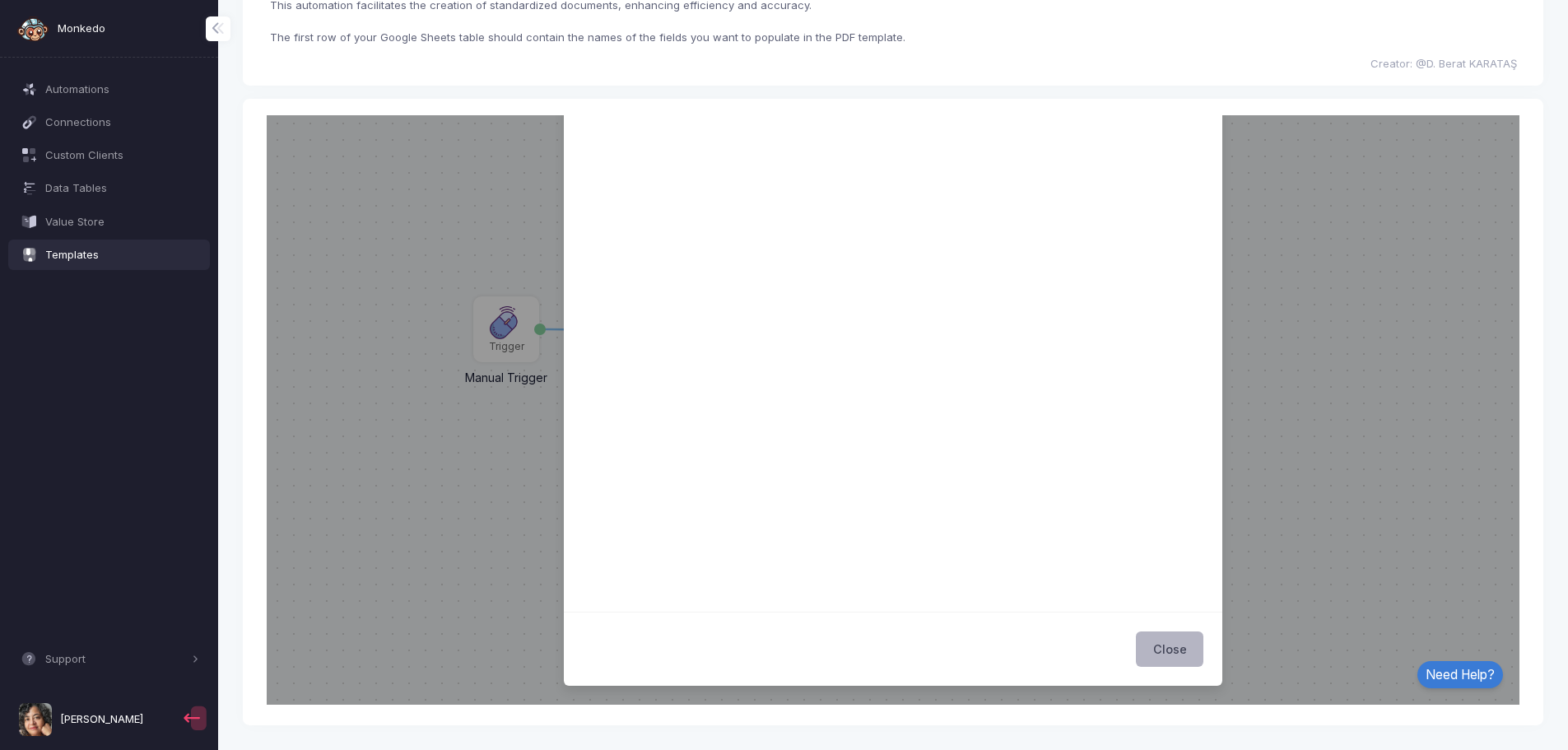
click at [1142, 642] on button "Close" at bounding box center [1170, 648] width 68 height 36
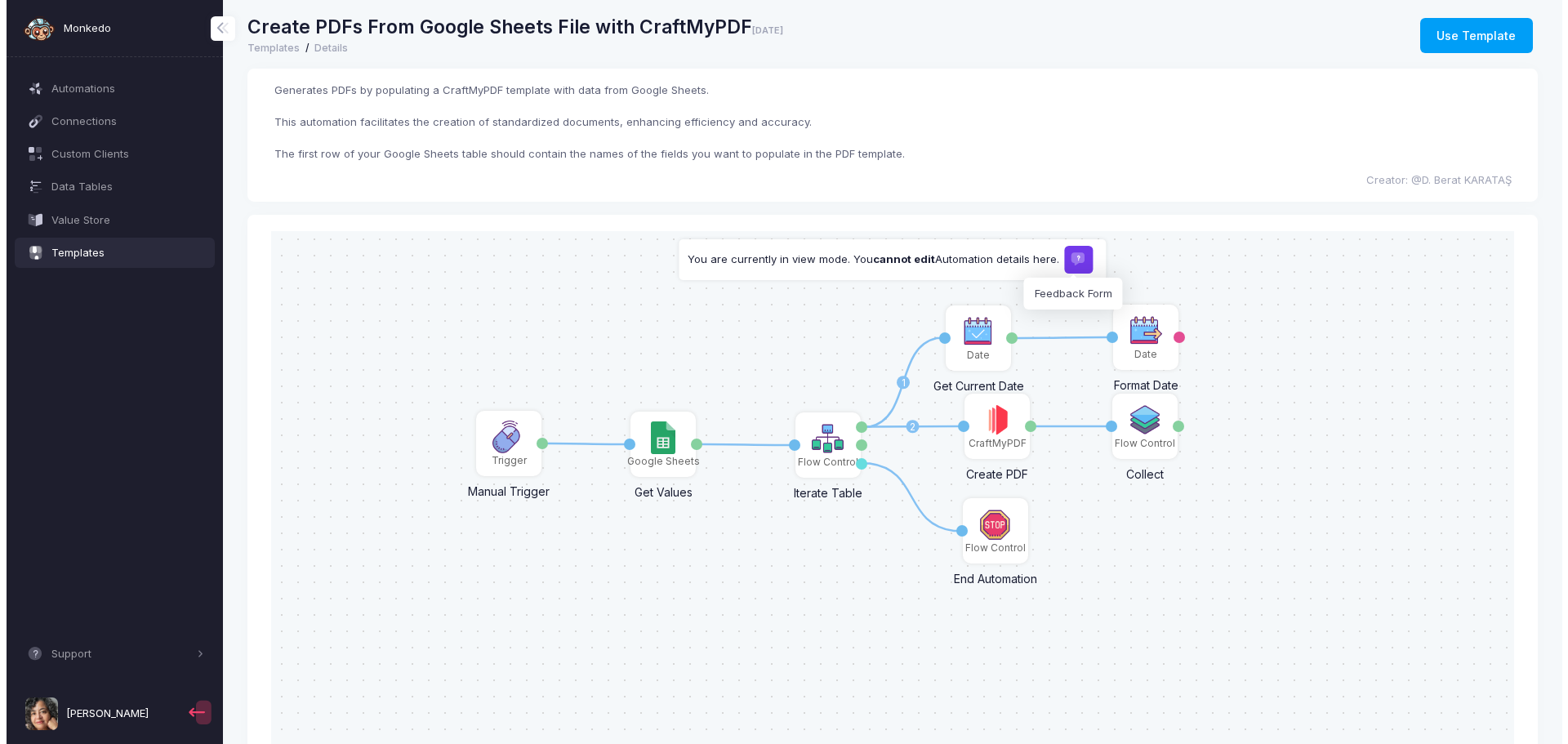
scroll to position [0, 0]
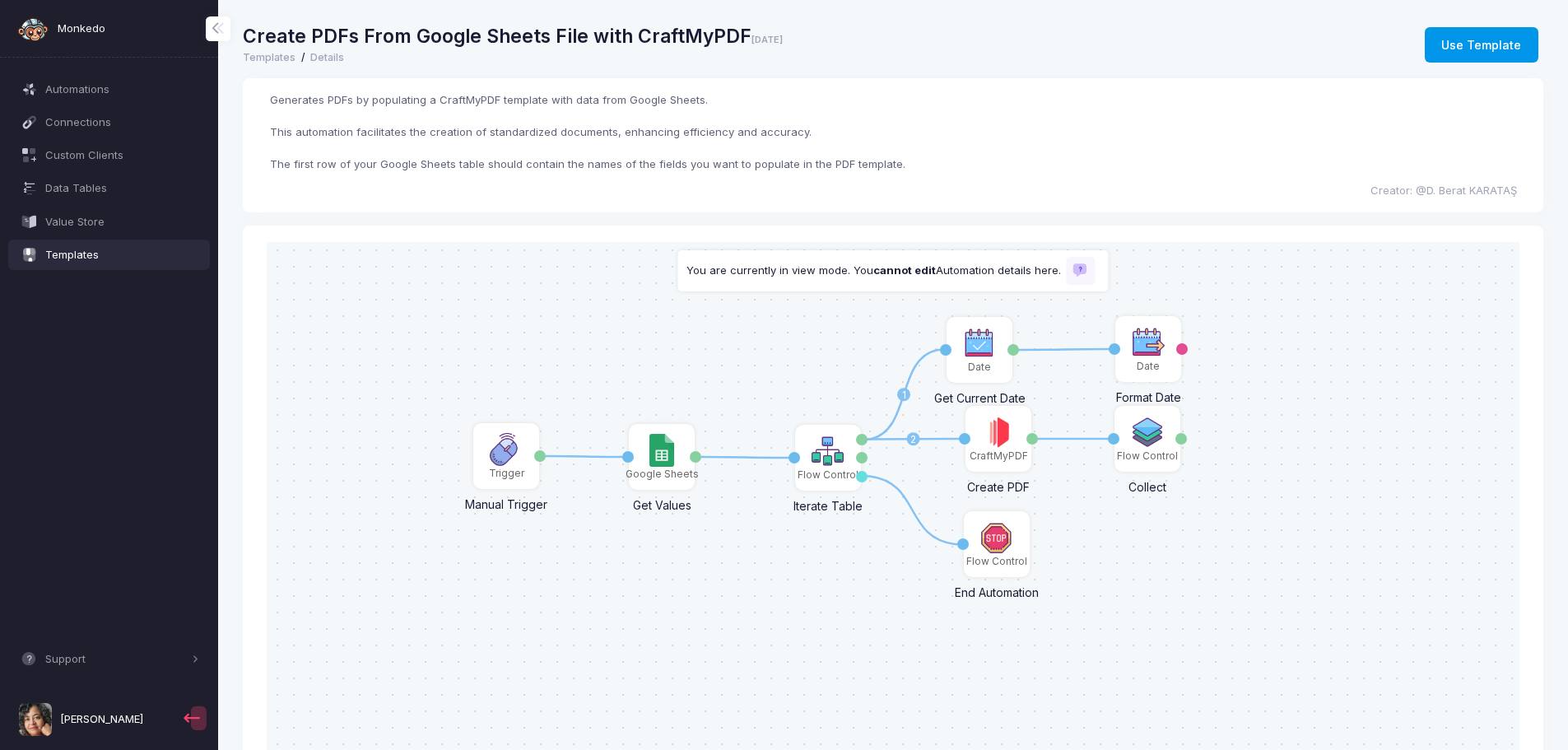
click at [1455, 46] on button "Use Template" at bounding box center [1481, 45] width 114 height 36
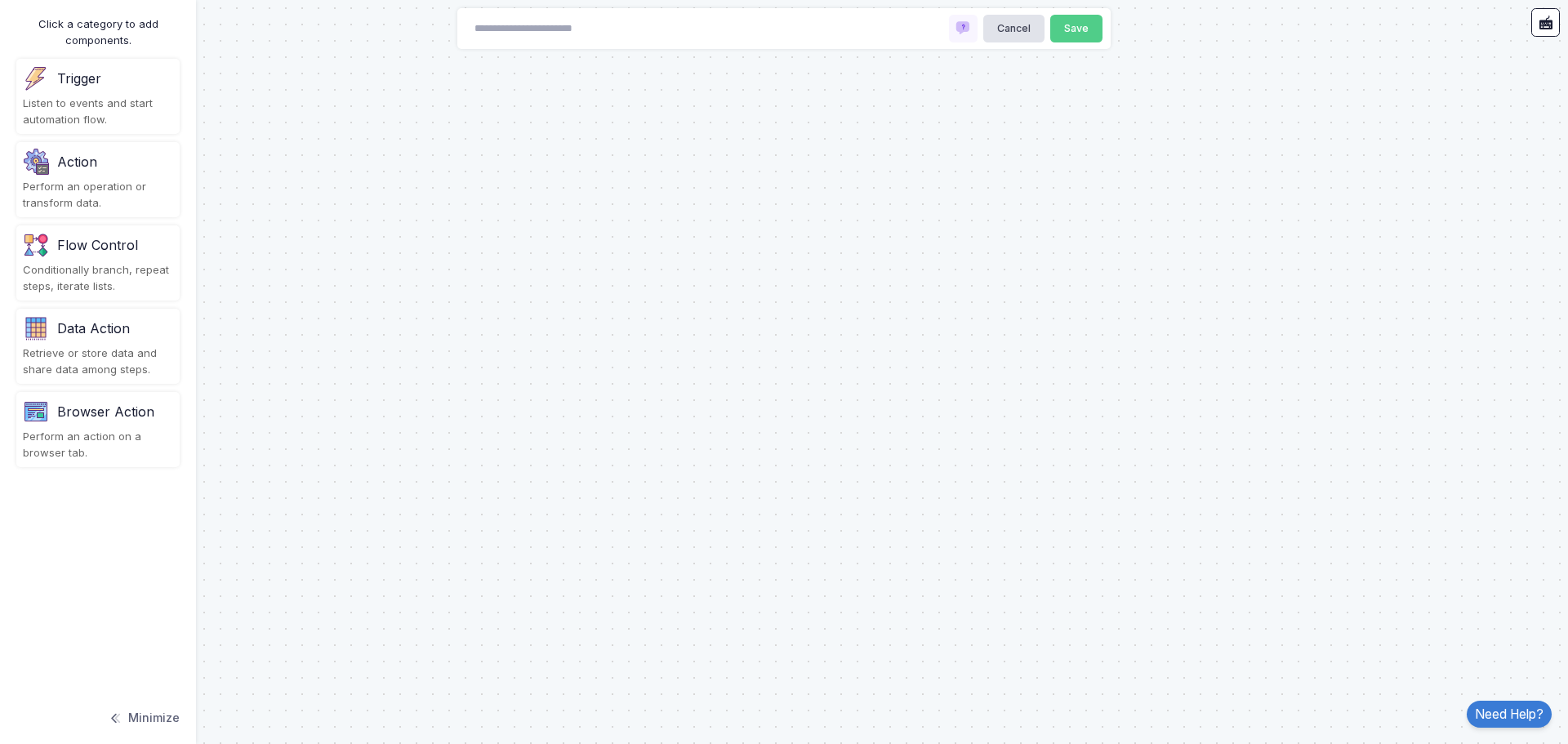
type input "**********"
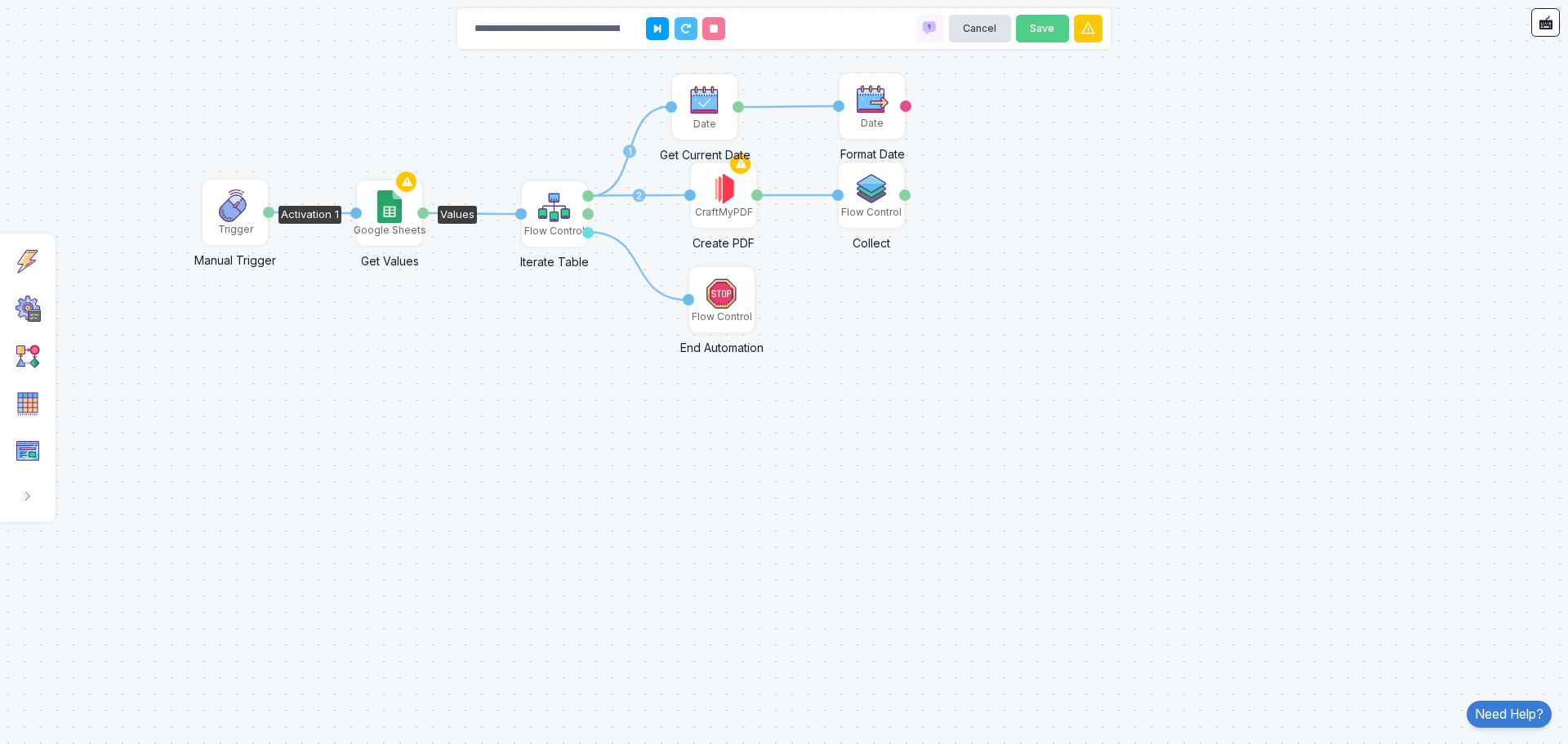
click at [399, 215] on img at bounding box center [388, 207] width 23 height 33
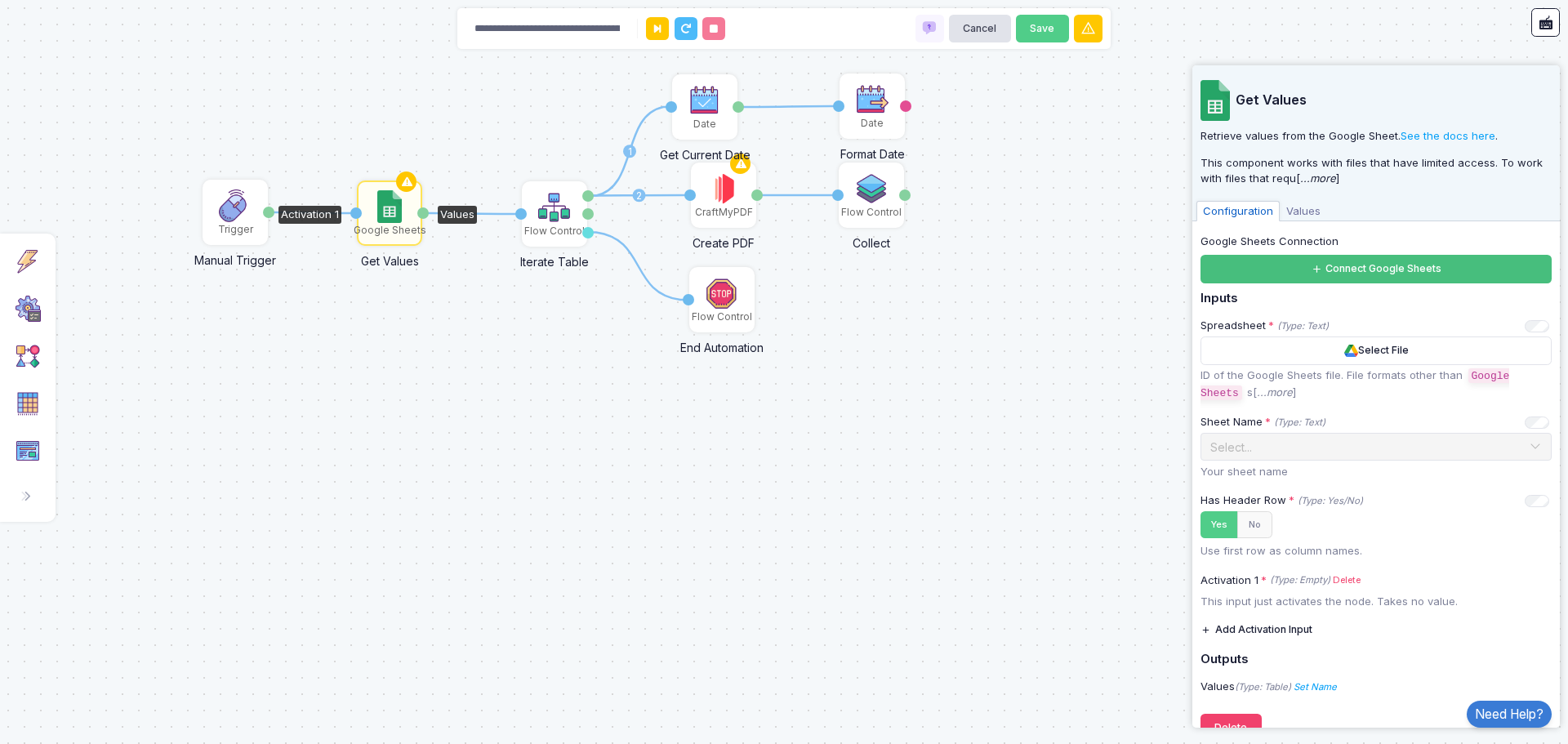
click at [1391, 268] on button "Connect Google Sheets" at bounding box center [1376, 269] width 351 height 28
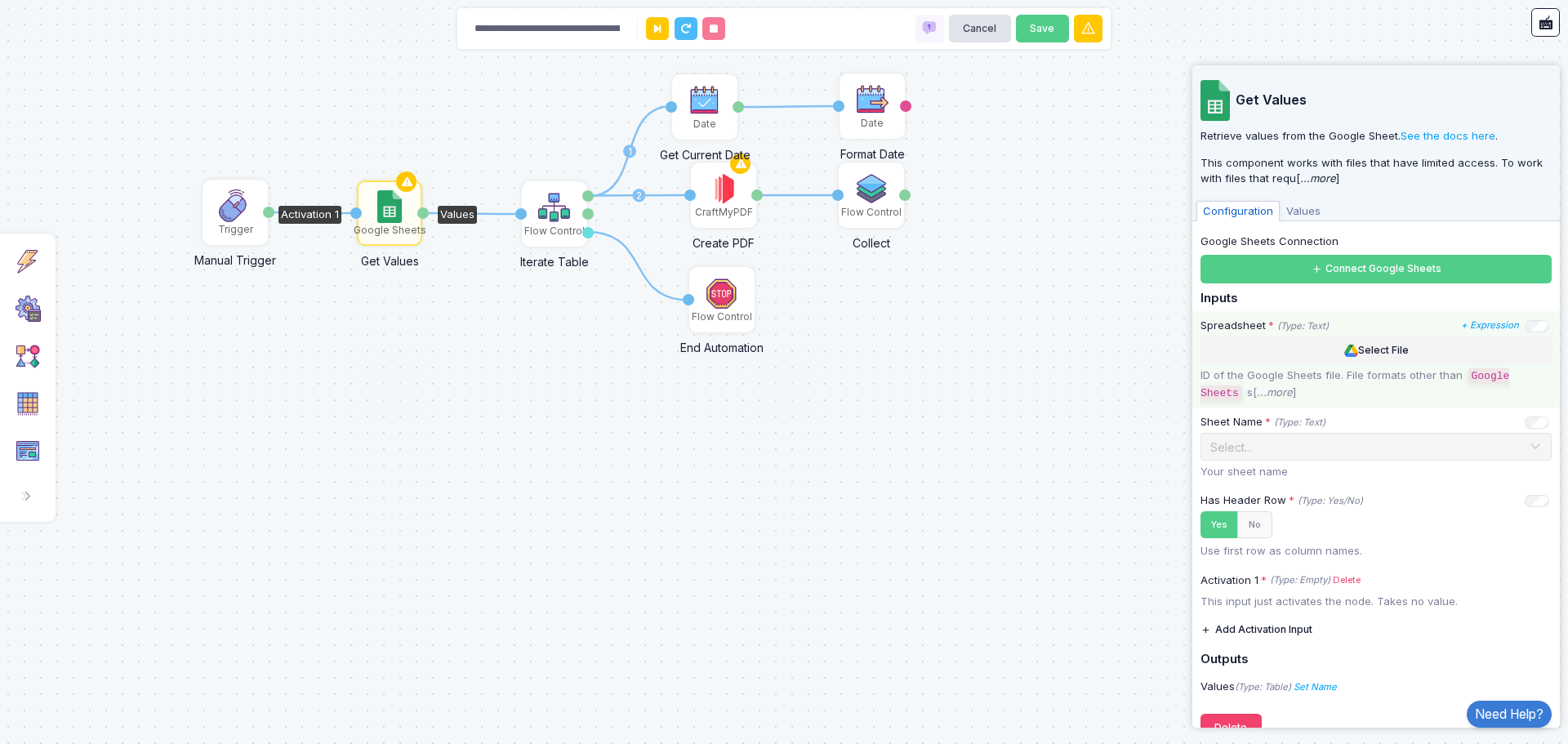
click at [1389, 345] on button "Select File" at bounding box center [1376, 350] width 351 height 28
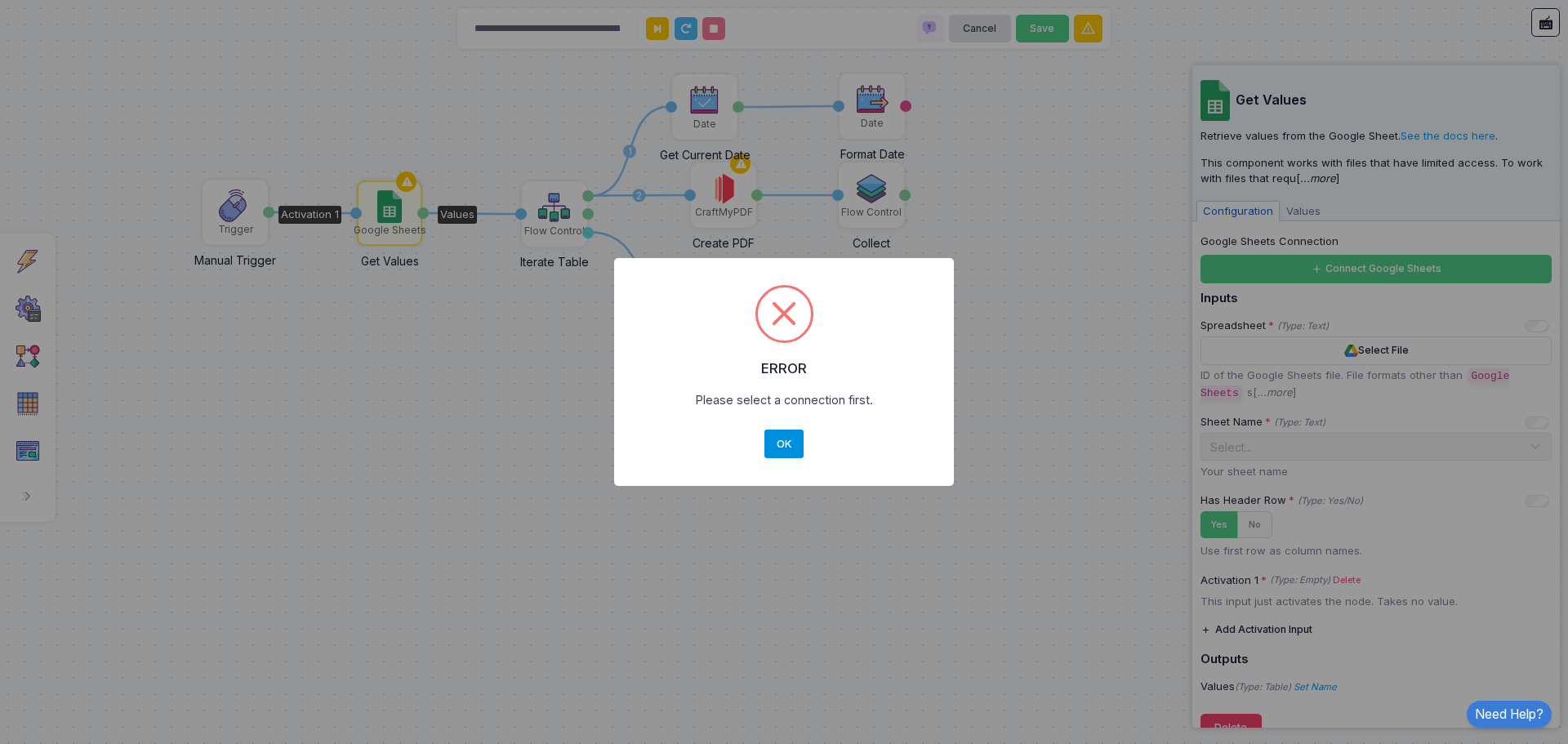
click at [785, 443] on button "OK" at bounding box center [784, 444] width 40 height 29
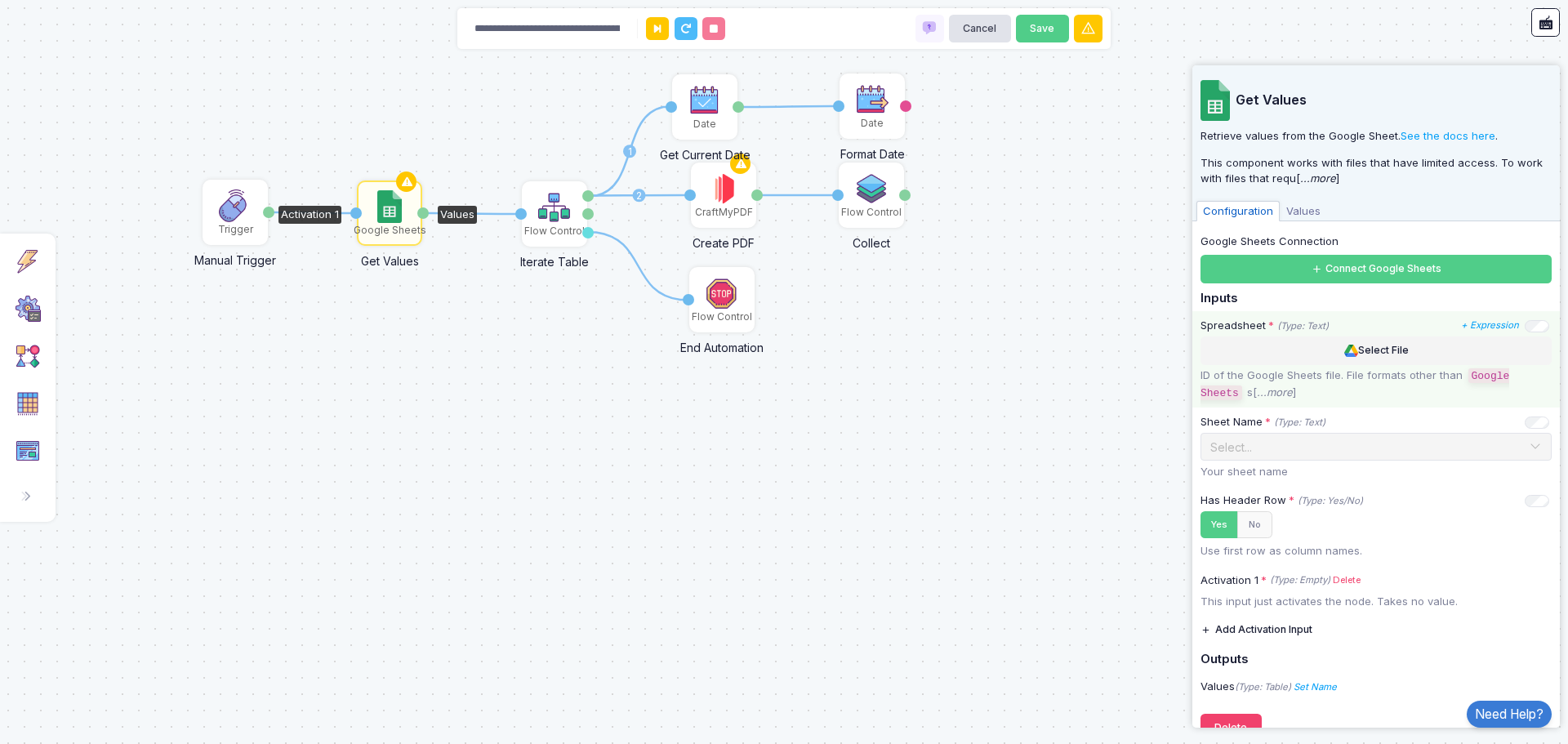
click at [1361, 350] on button "Select File" at bounding box center [1376, 350] width 351 height 28
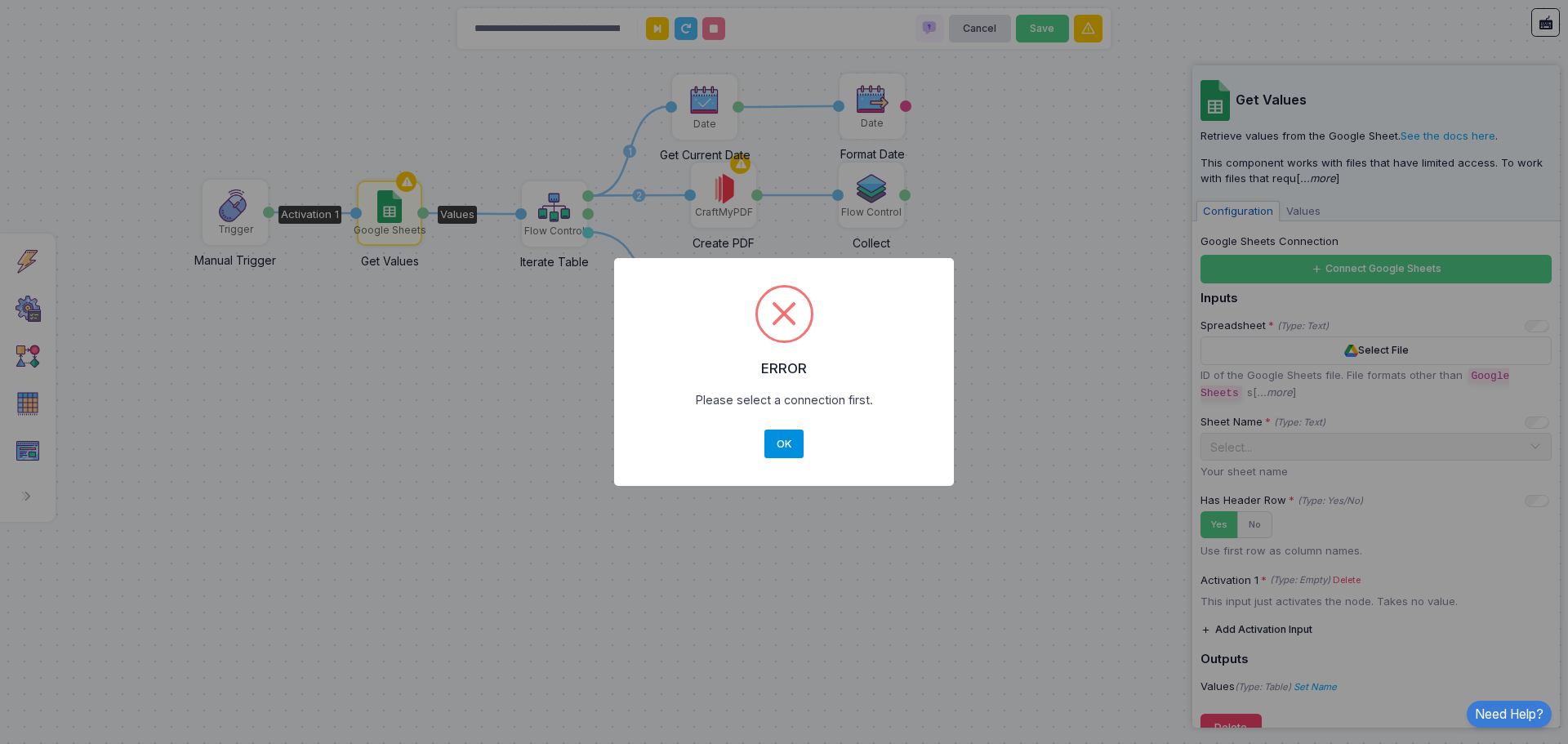
click at [784, 446] on button "OK" at bounding box center [784, 444] width 40 height 29
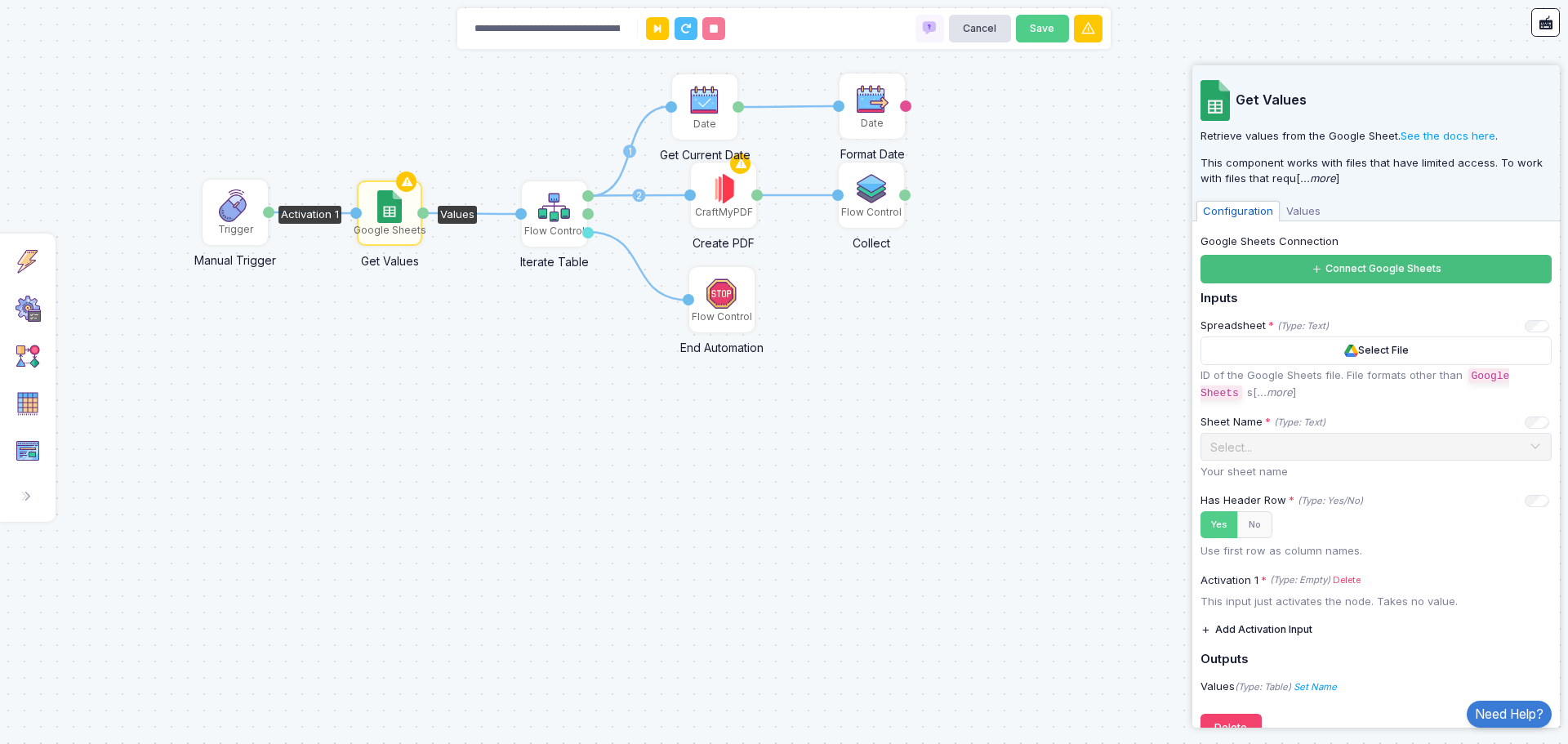
click at [1357, 270] on button "Connect Google Sheets" at bounding box center [1376, 269] width 351 height 28
click at [407, 181] on icon at bounding box center [406, 182] width 20 height 23
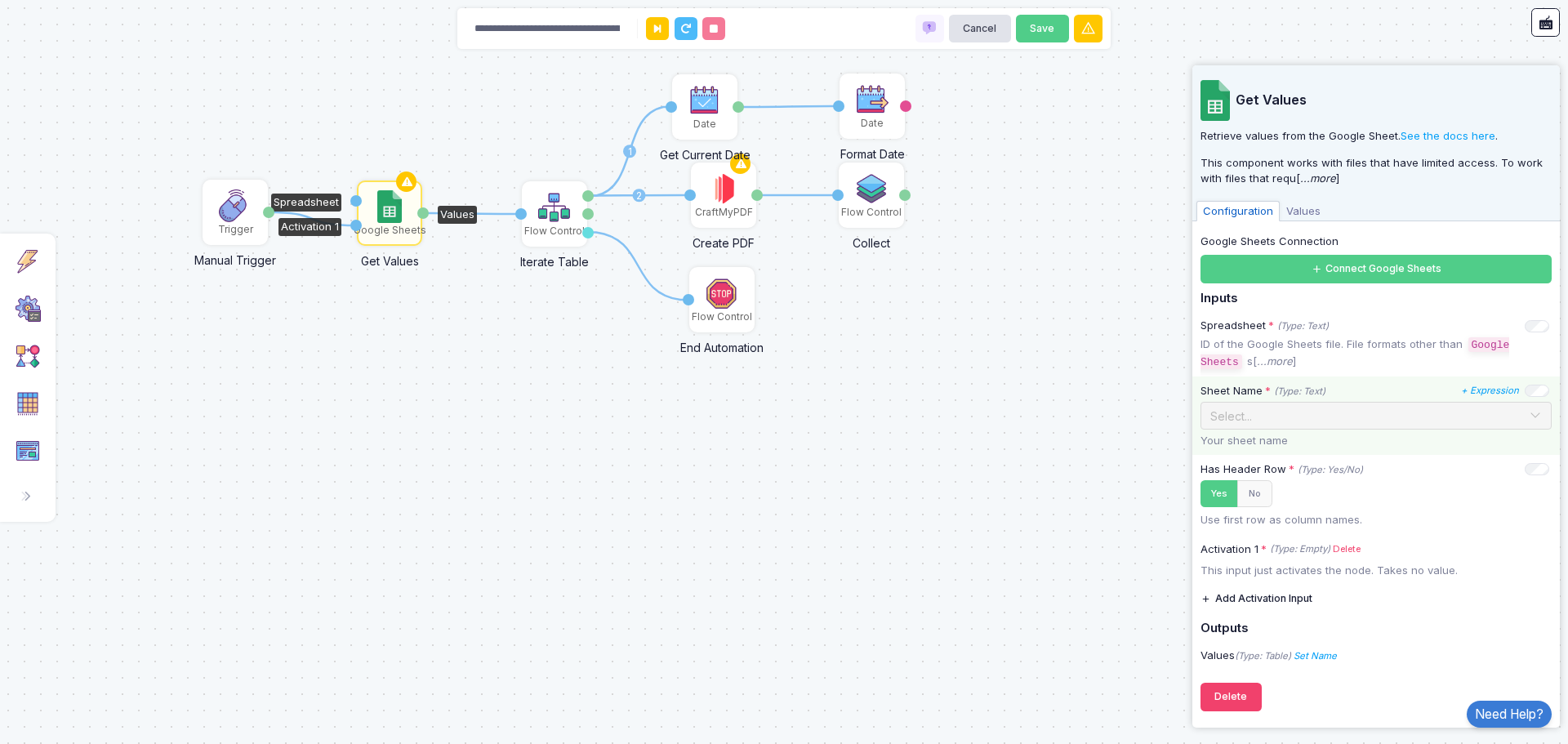
click at [1534, 416] on span at bounding box center [1534, 415] width 13 height 22
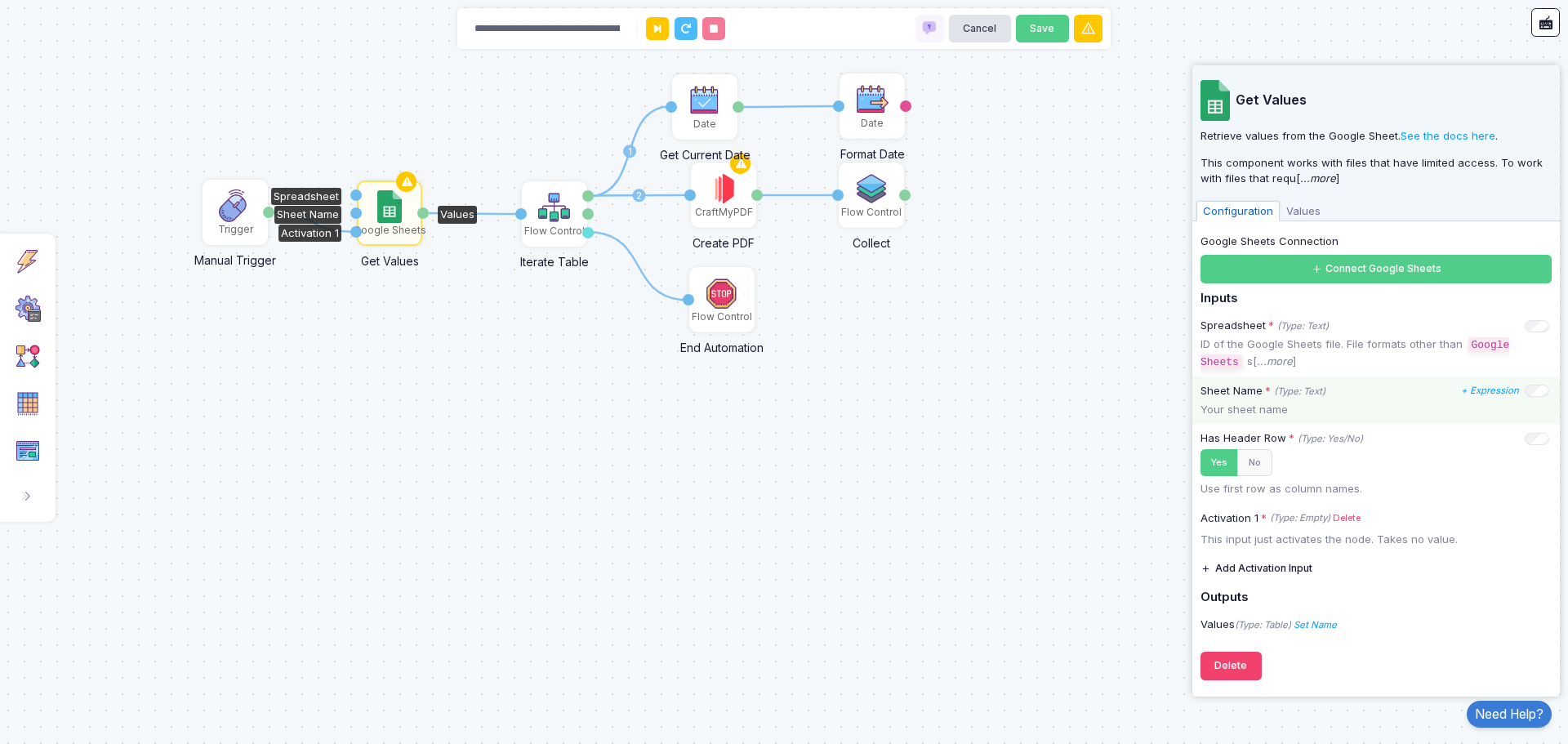
click at [1225, 407] on p "Your sheet name" at bounding box center [1376, 410] width 351 height 16
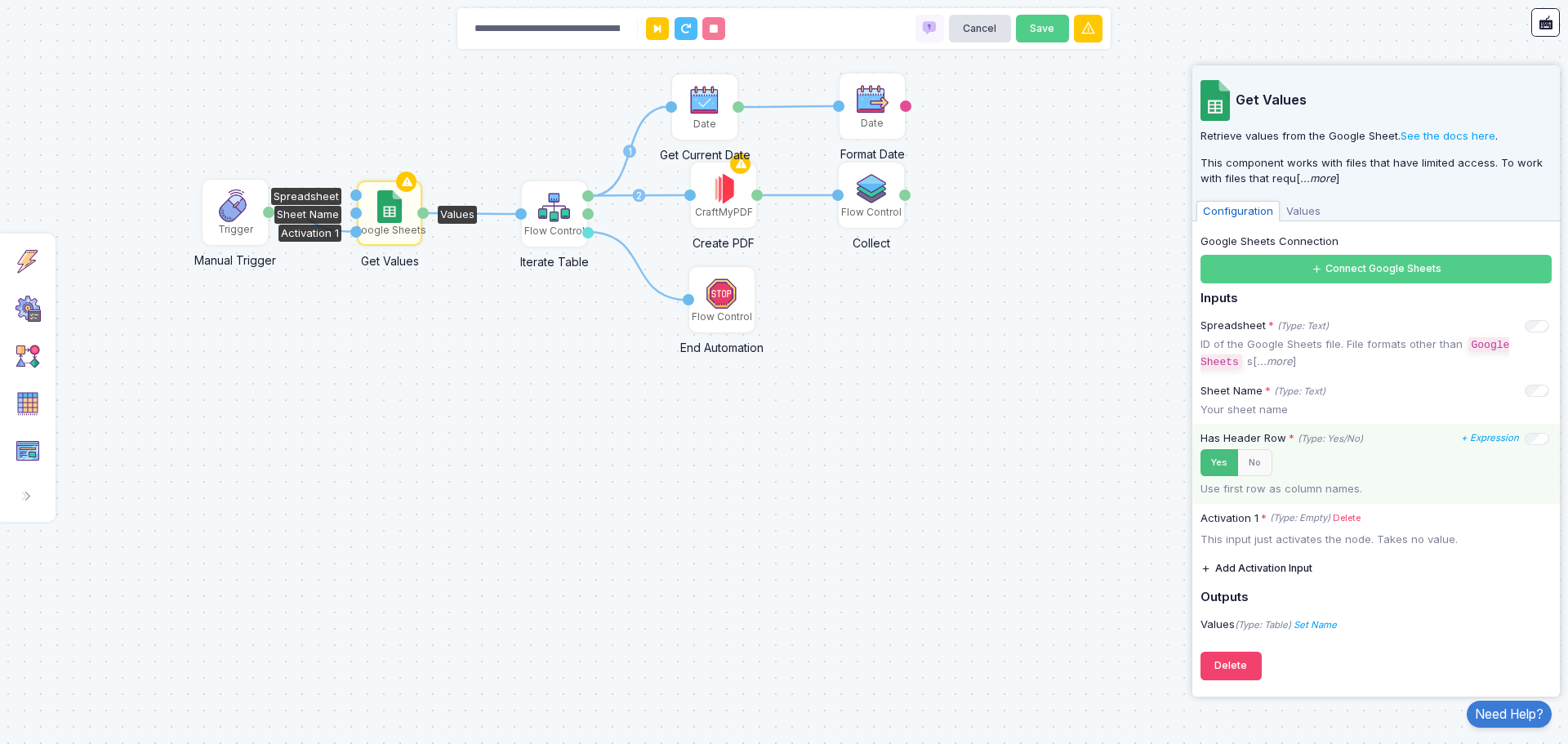
click at [1212, 463] on button "Yes" at bounding box center [1219, 462] width 38 height 27
click at [1213, 464] on button "Yes" at bounding box center [1220, 462] width 40 height 27
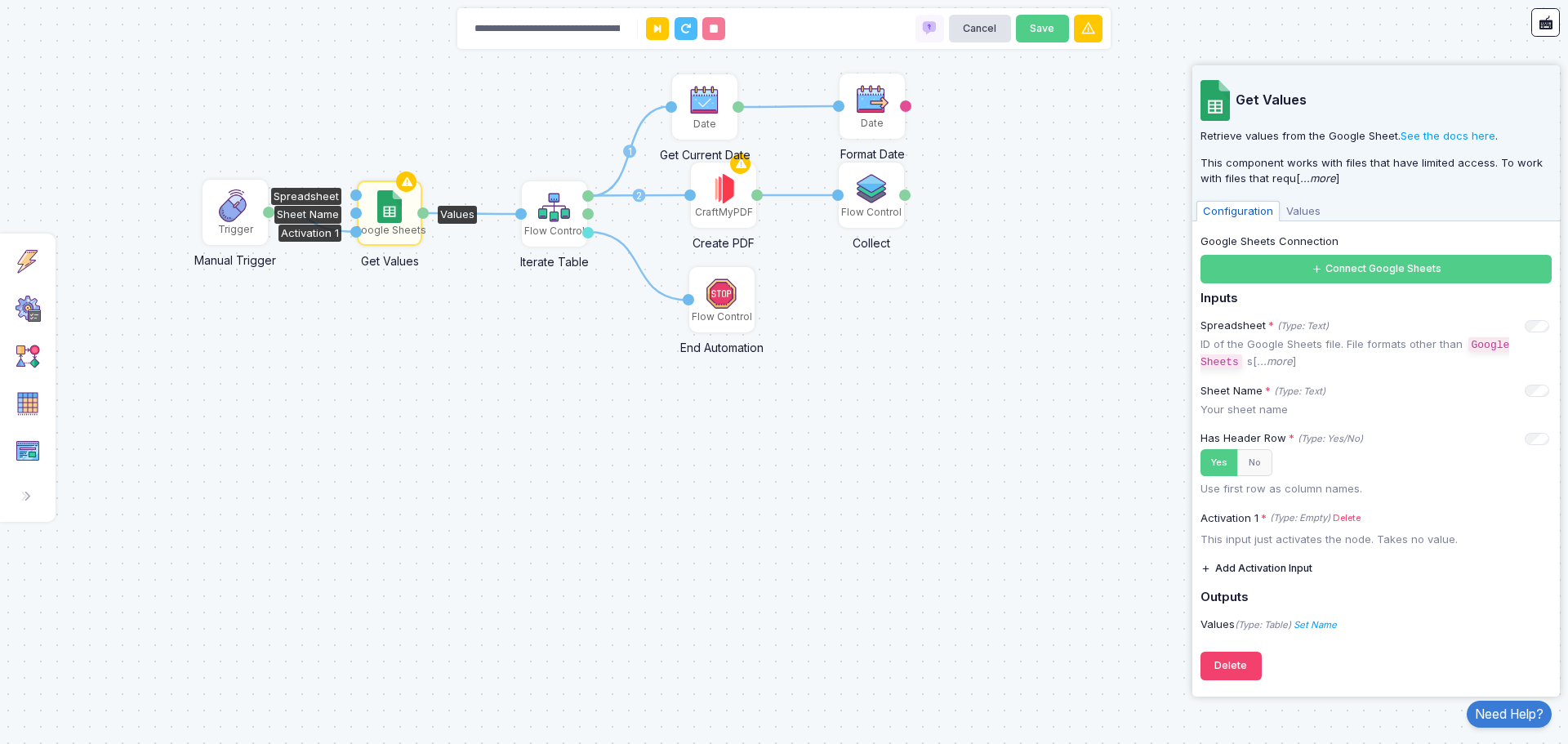
click at [1271, 567] on button "Add Activation Input" at bounding box center [1256, 567] width 112 height 28
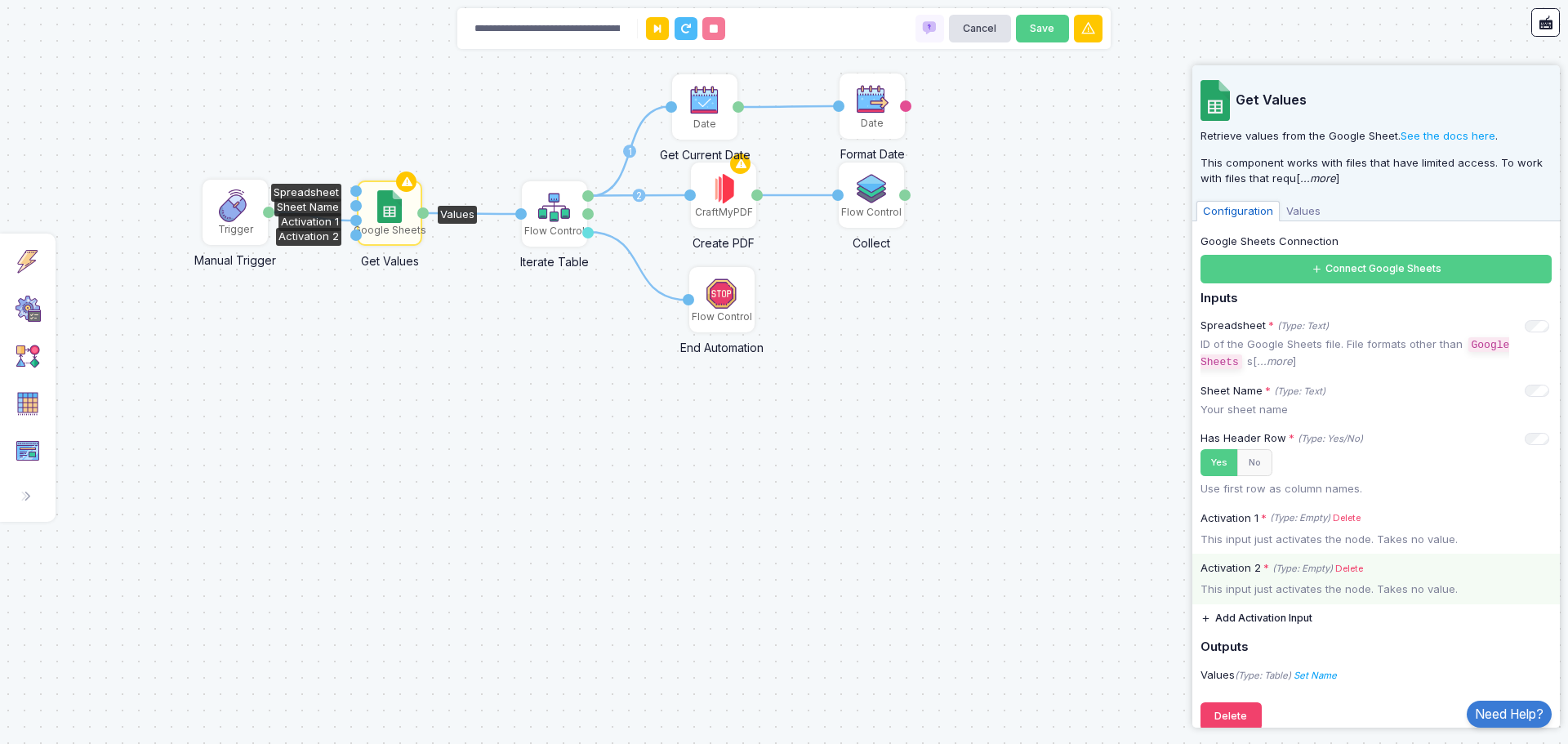
click at [1272, 567] on icon "(Type: Empty)" at bounding box center [1302, 568] width 60 height 14
click at [1352, 565] on link "Delete" at bounding box center [1348, 568] width 28 height 14
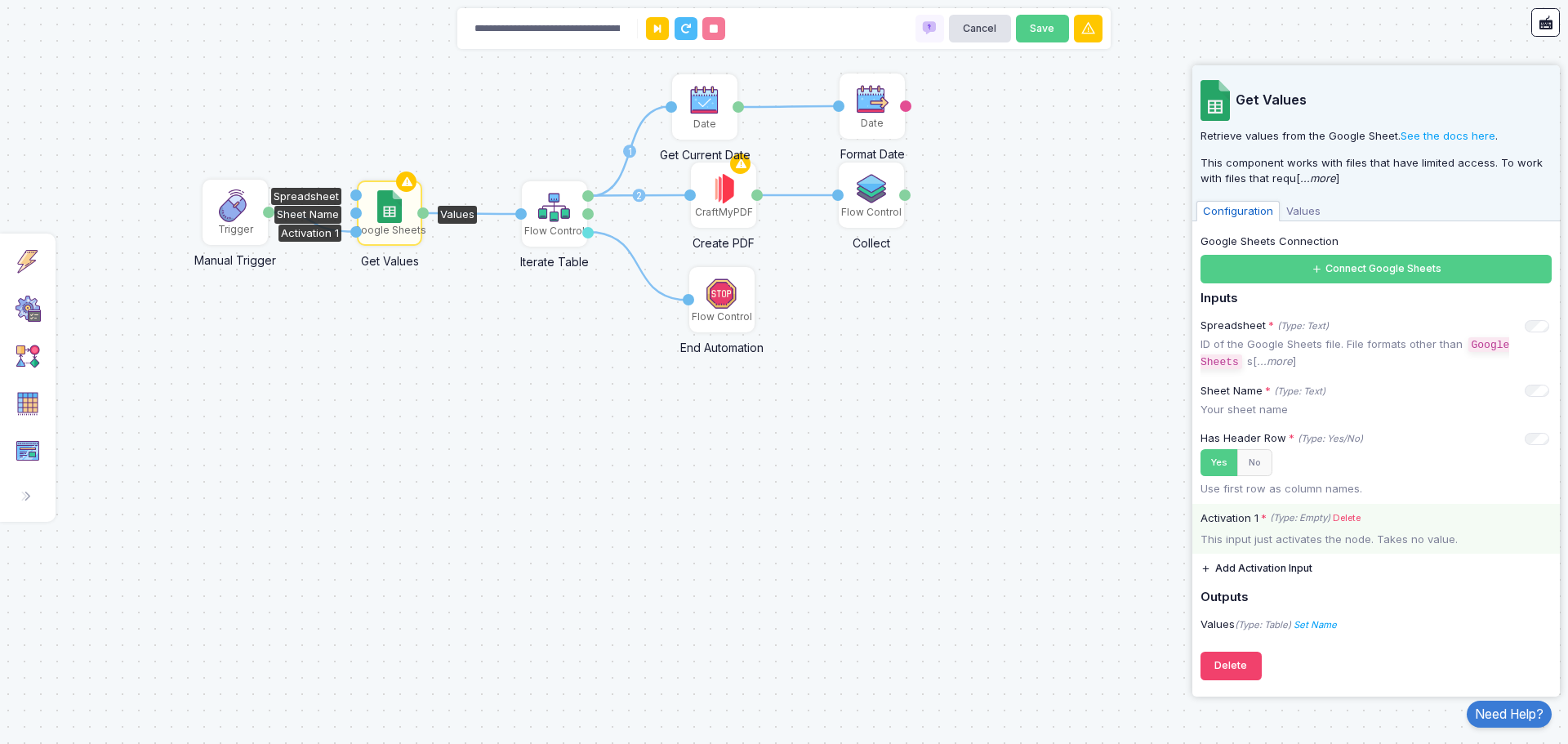
click at [1259, 538] on div "This input just activates the node. Takes no value." at bounding box center [1375, 539] width 368 height 16
click at [1305, 213] on span "Values" at bounding box center [1303, 211] width 47 height 22
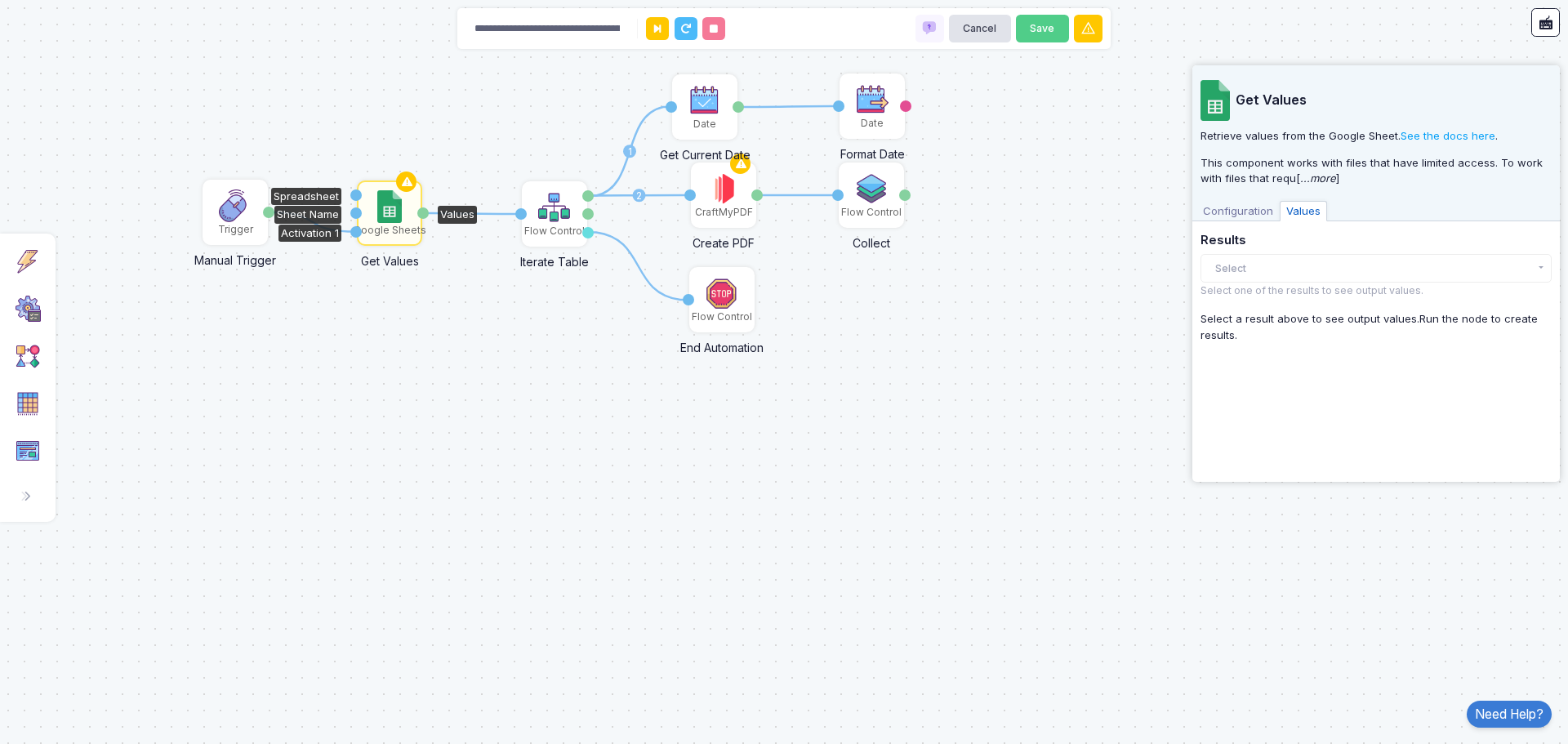
click at [1241, 213] on span "Configuration" at bounding box center [1237, 211] width 84 height 22
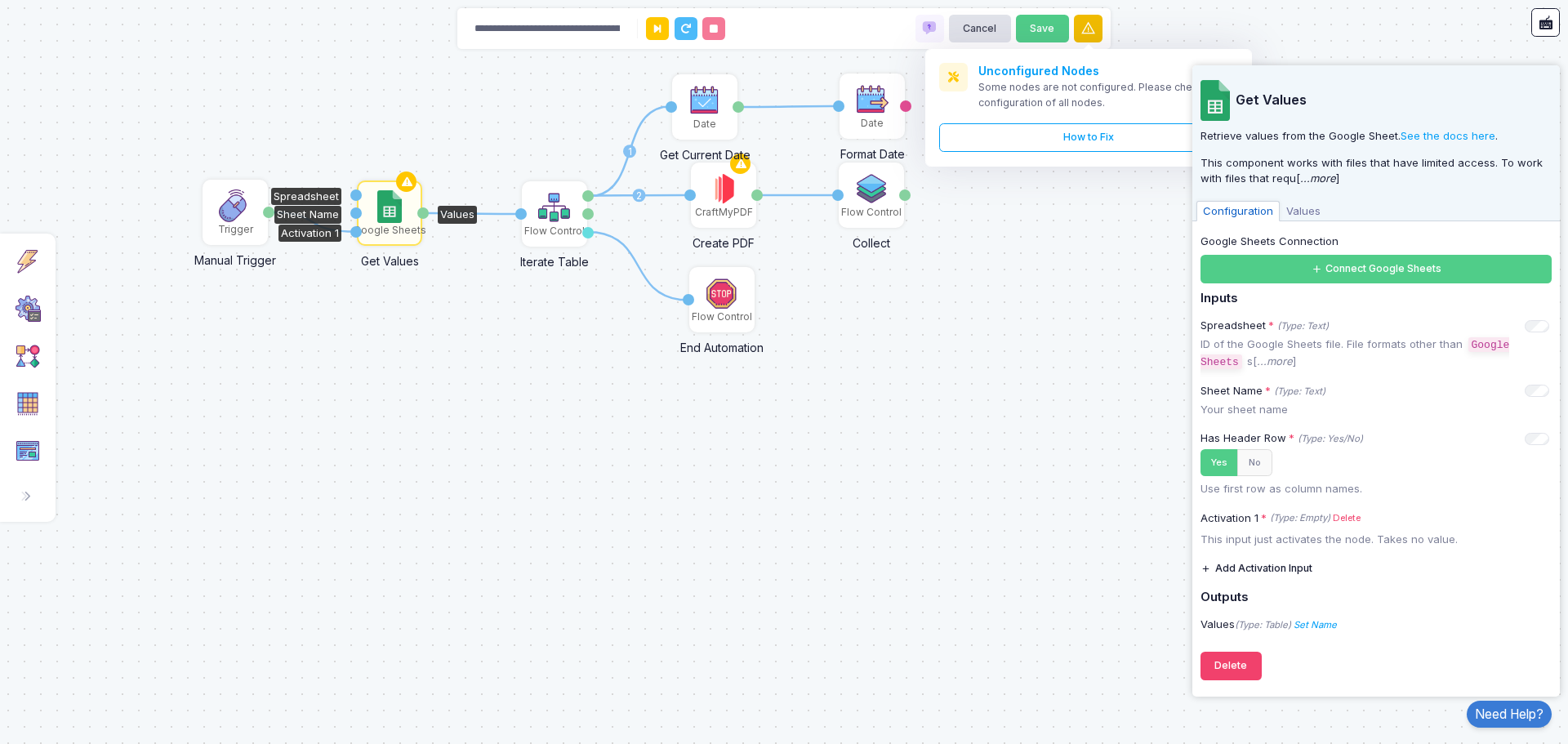
click at [1097, 32] on button at bounding box center [1088, 28] width 28 height 28
click at [570, 214] on img at bounding box center [555, 208] width 33 height 33
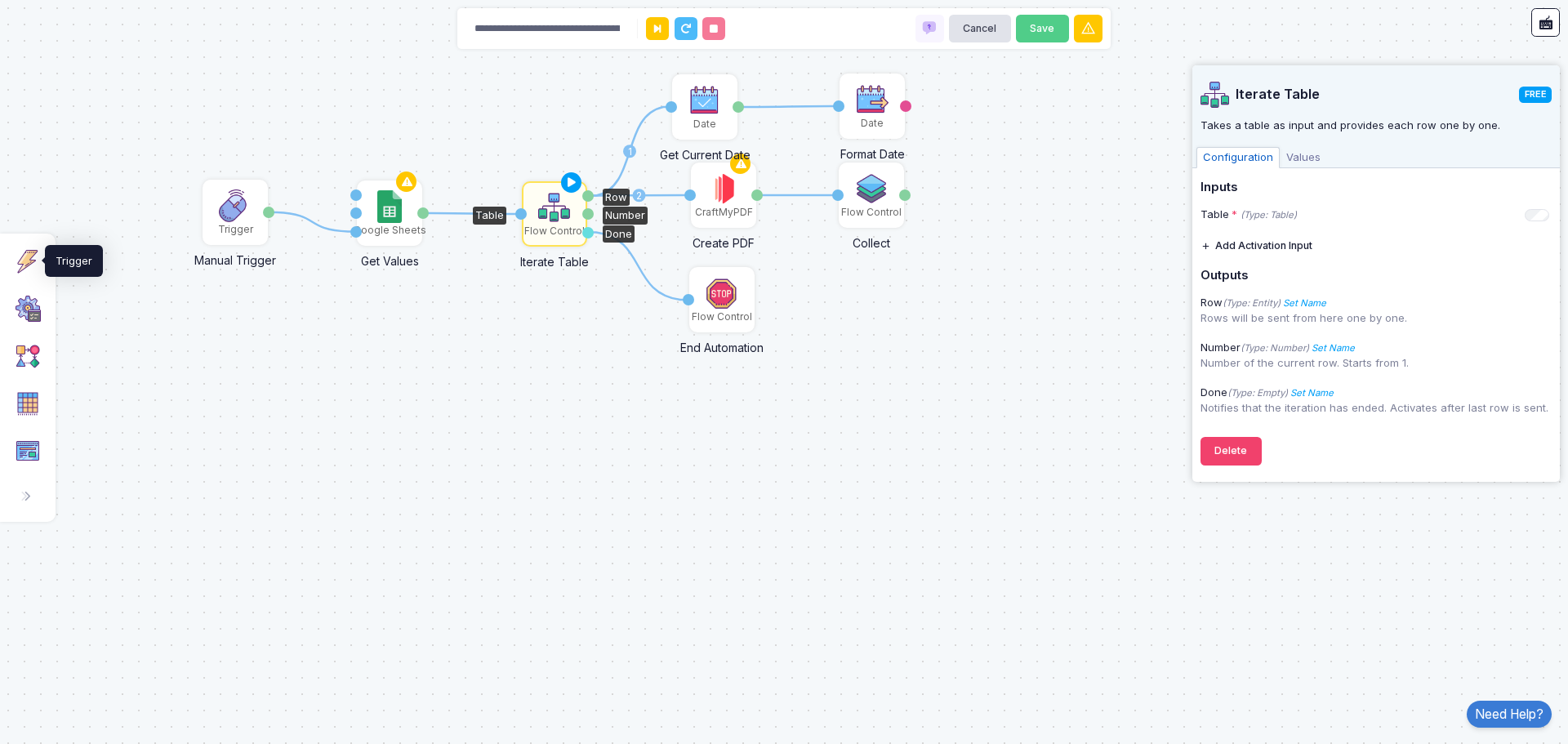
click at [34, 252] on img at bounding box center [28, 261] width 26 height 26
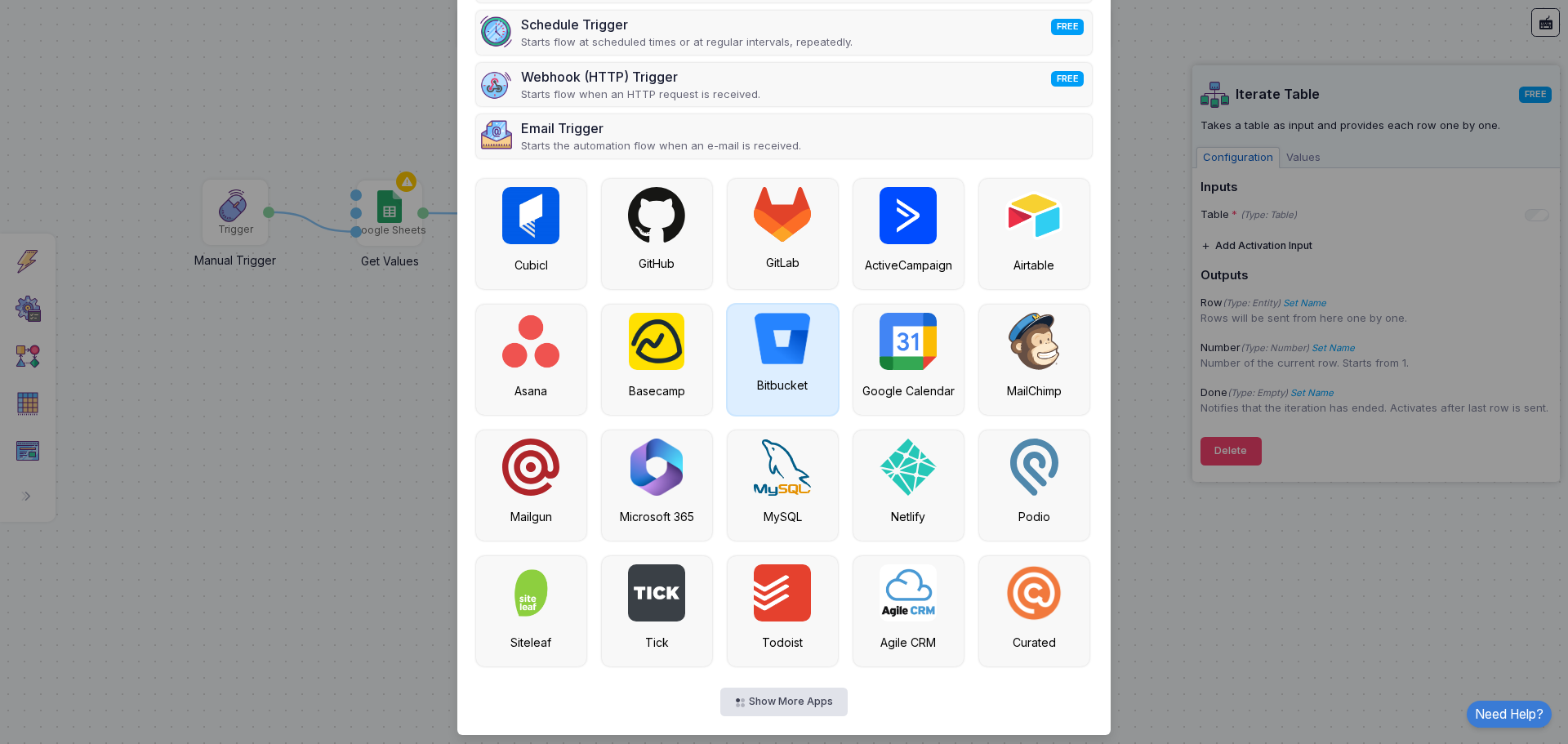
scroll to position [188, 0]
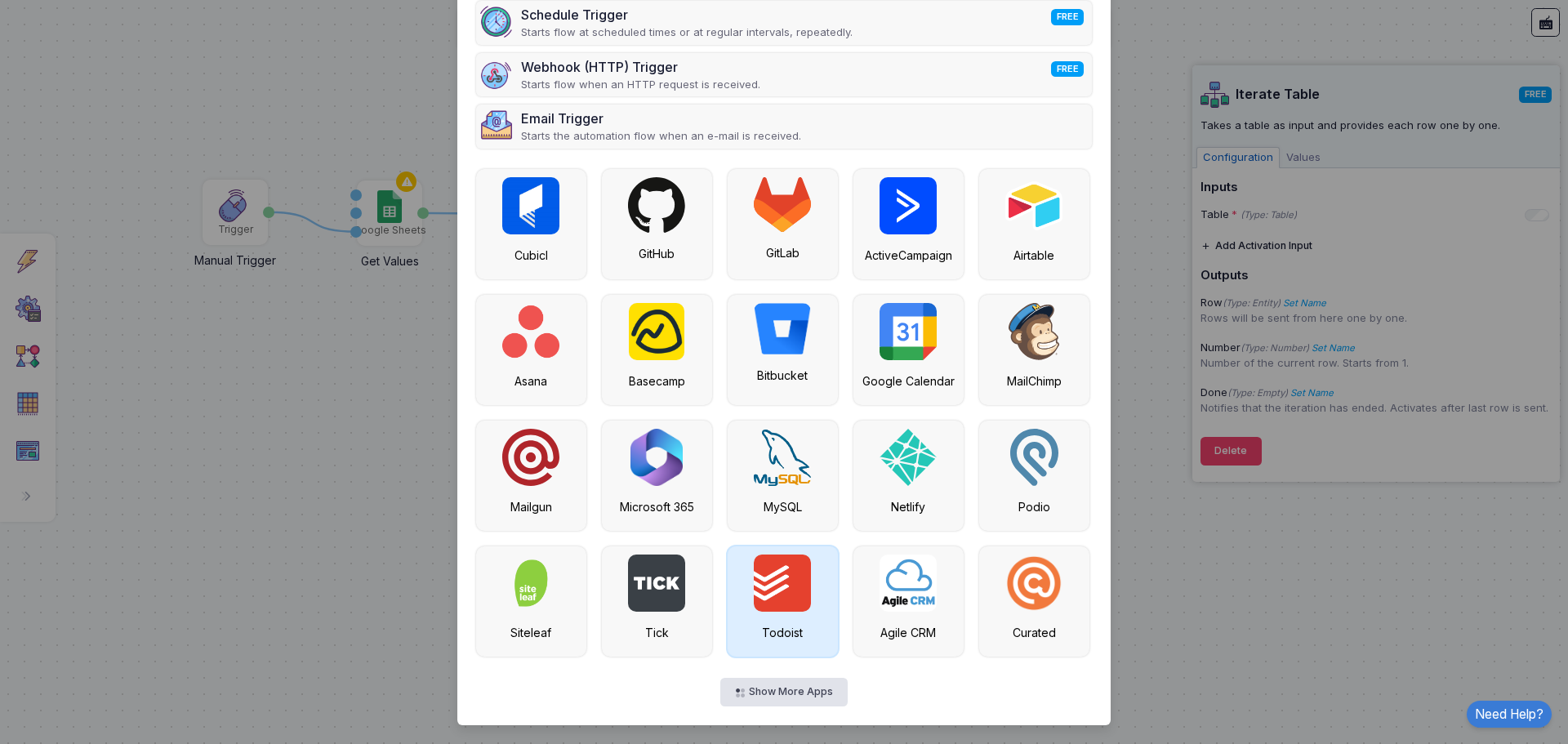
click at [753, 576] on img at bounding box center [782, 583] width 57 height 57
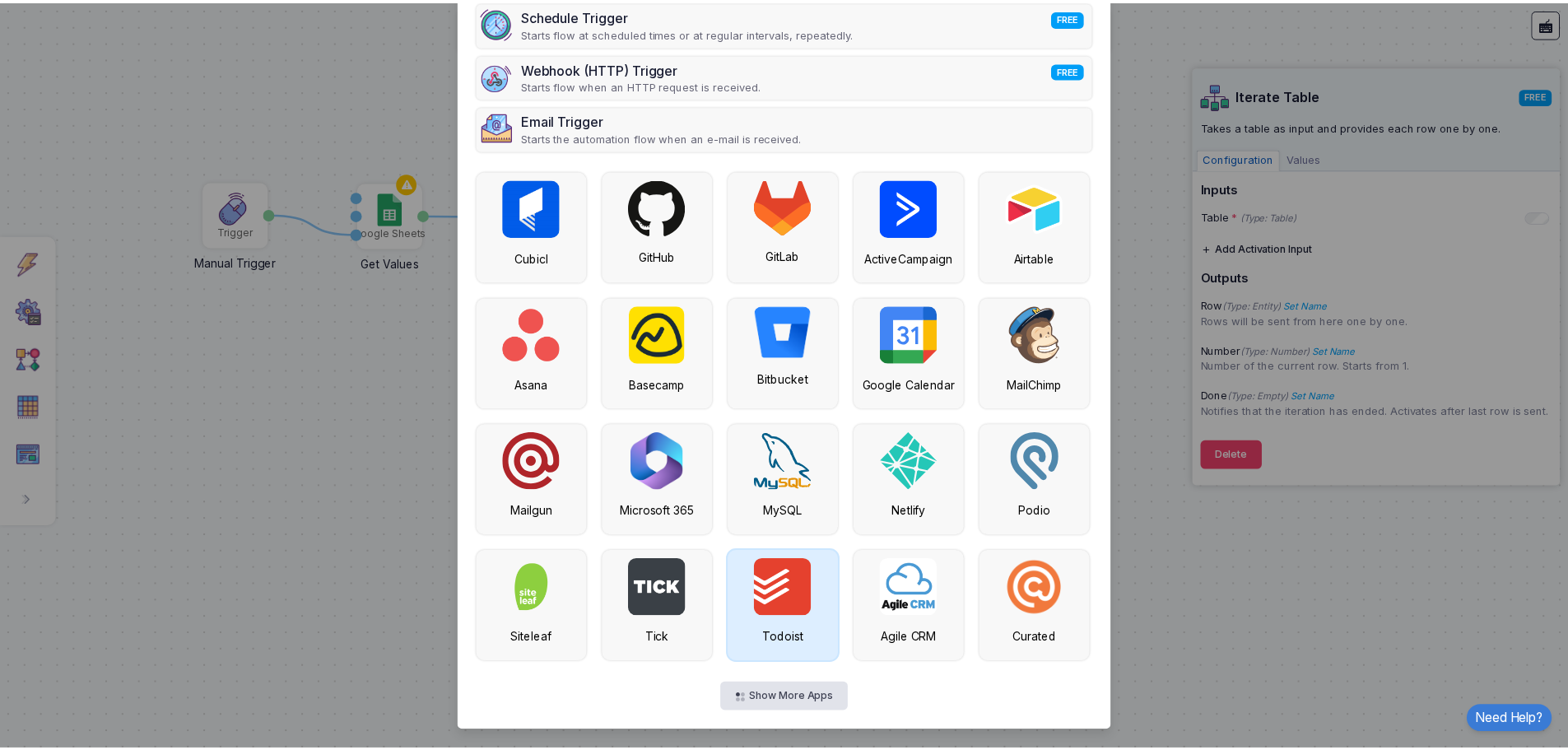
scroll to position [0, 0]
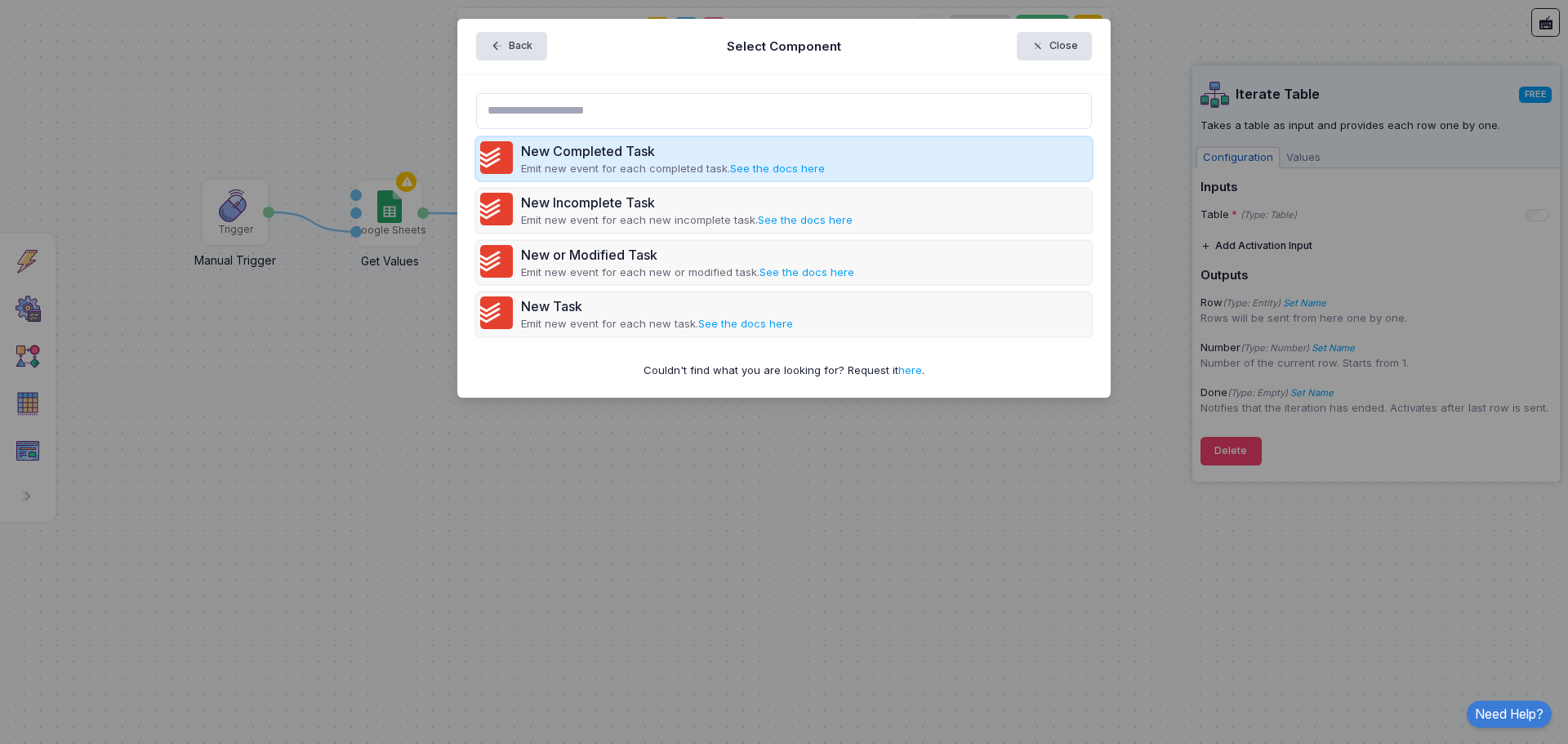
click at [618, 164] on p "Emit new event for each completed task. See the docs here" at bounding box center [672, 169] width 304 height 16
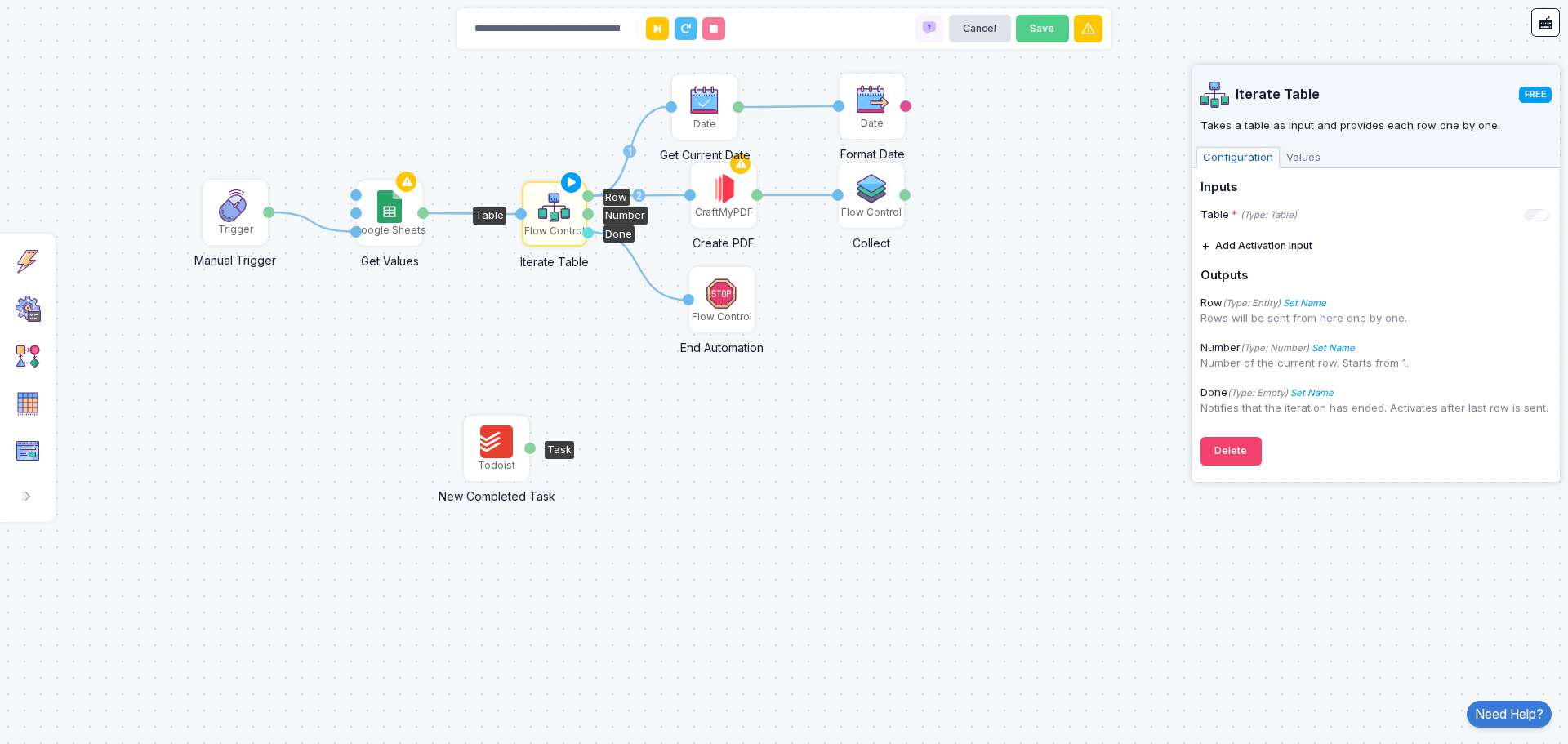
click at [497, 449] on img at bounding box center [497, 442] width 33 height 33
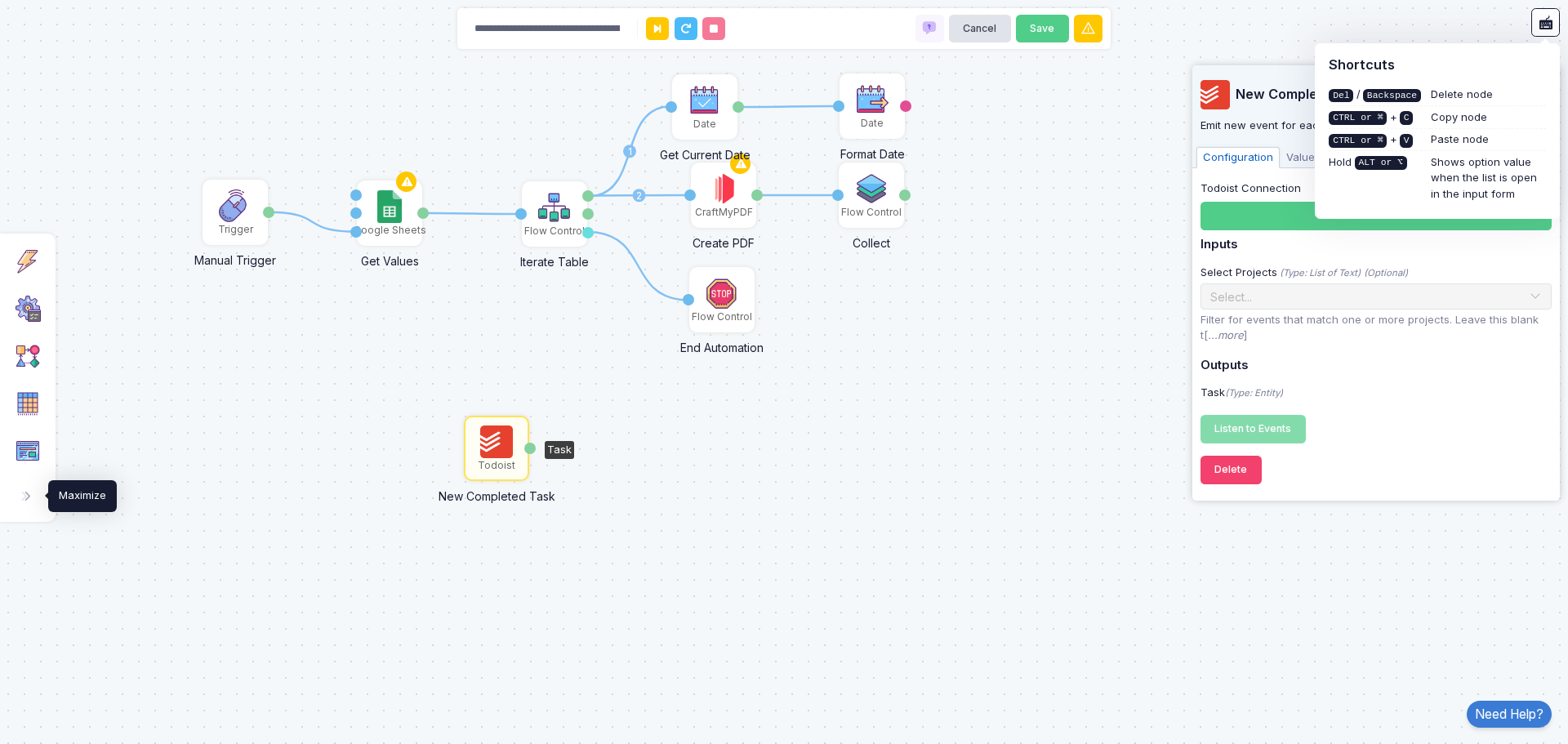
click at [25, 506] on button at bounding box center [26, 497] width 36 height 36
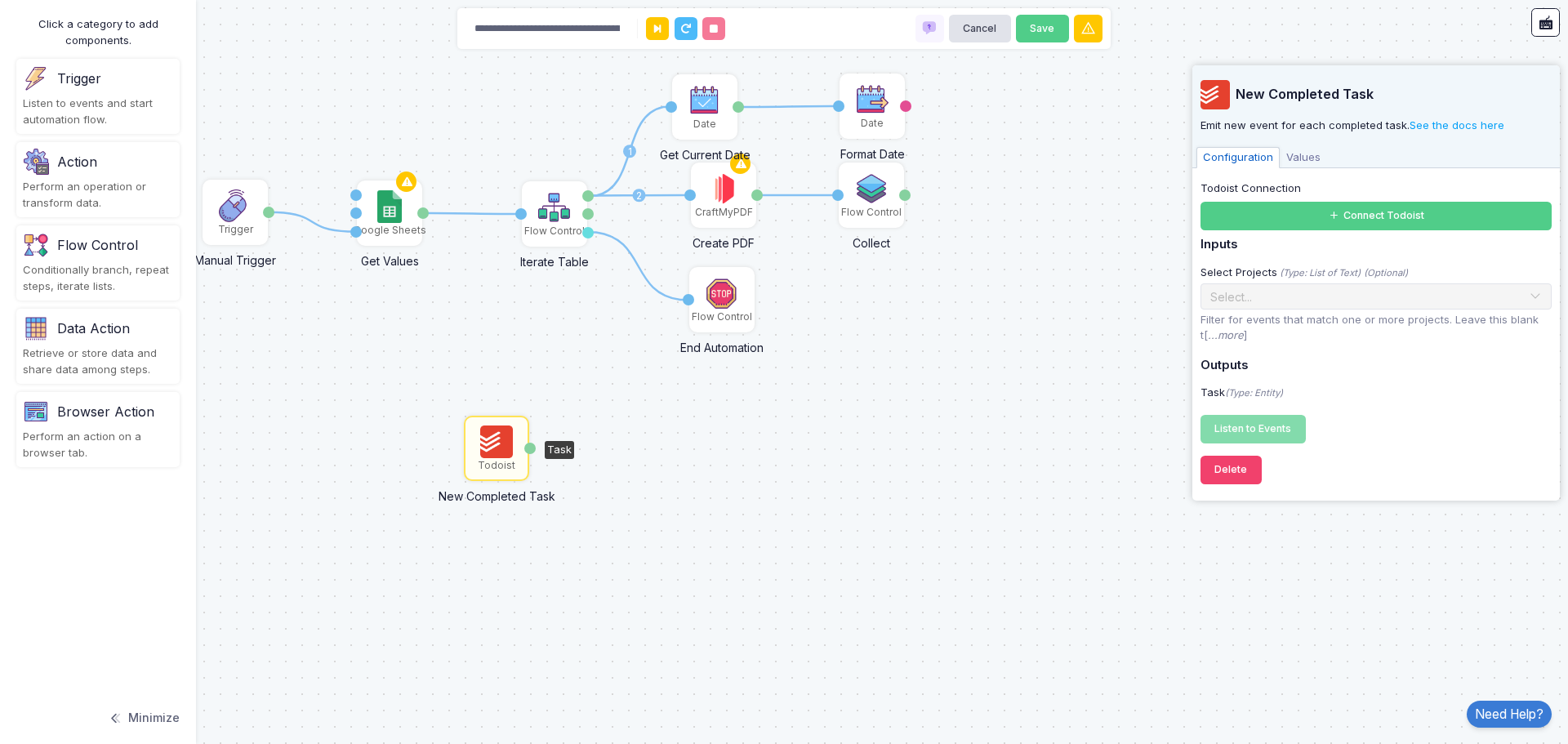
click at [107, 202] on div "Perform an operation or transform data." at bounding box center [98, 195] width 150 height 32
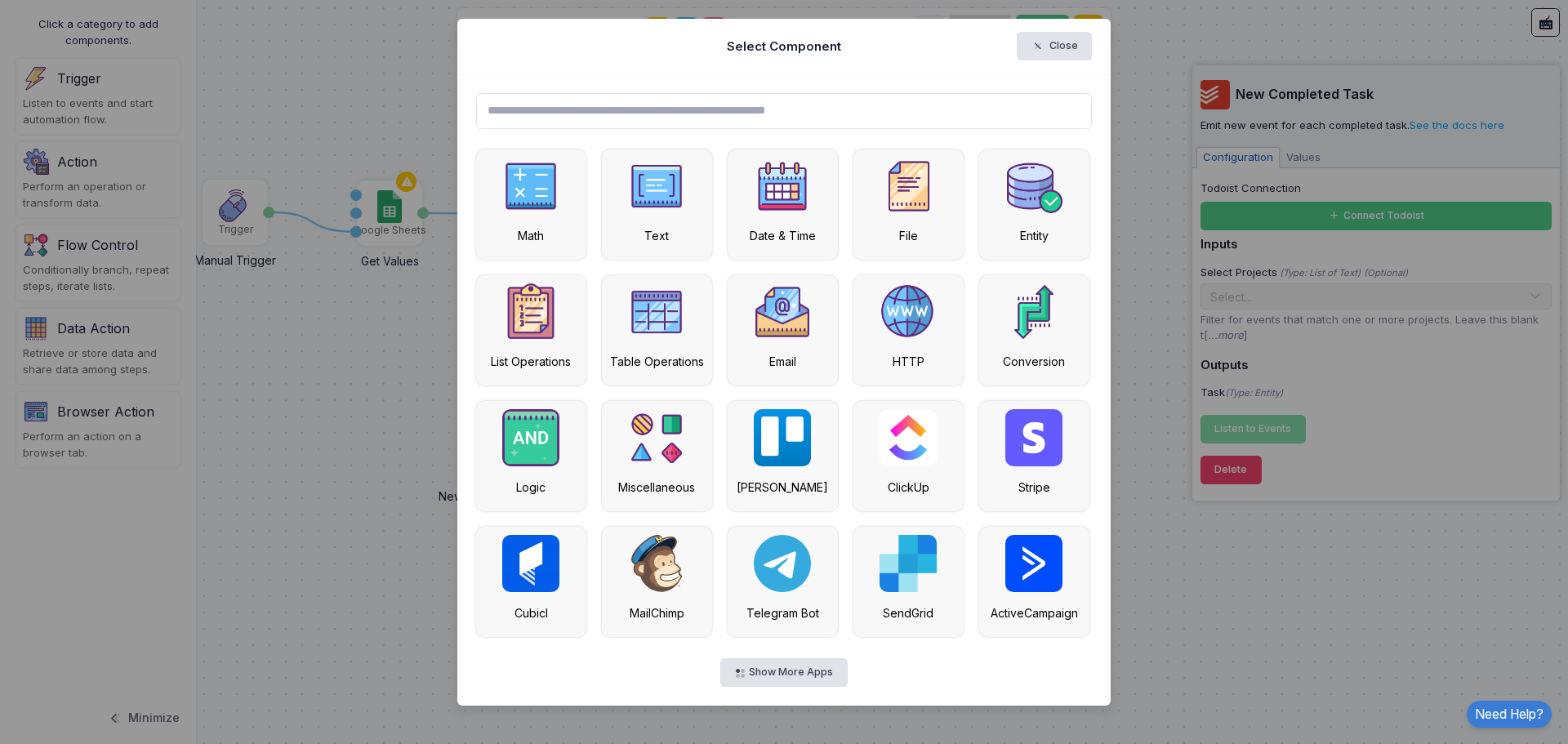
click at [337, 570] on ngb-modal-window "Select Component Close Math Text Date & Time File Entity List Operations Table …" at bounding box center [784, 372] width 1568 height 744
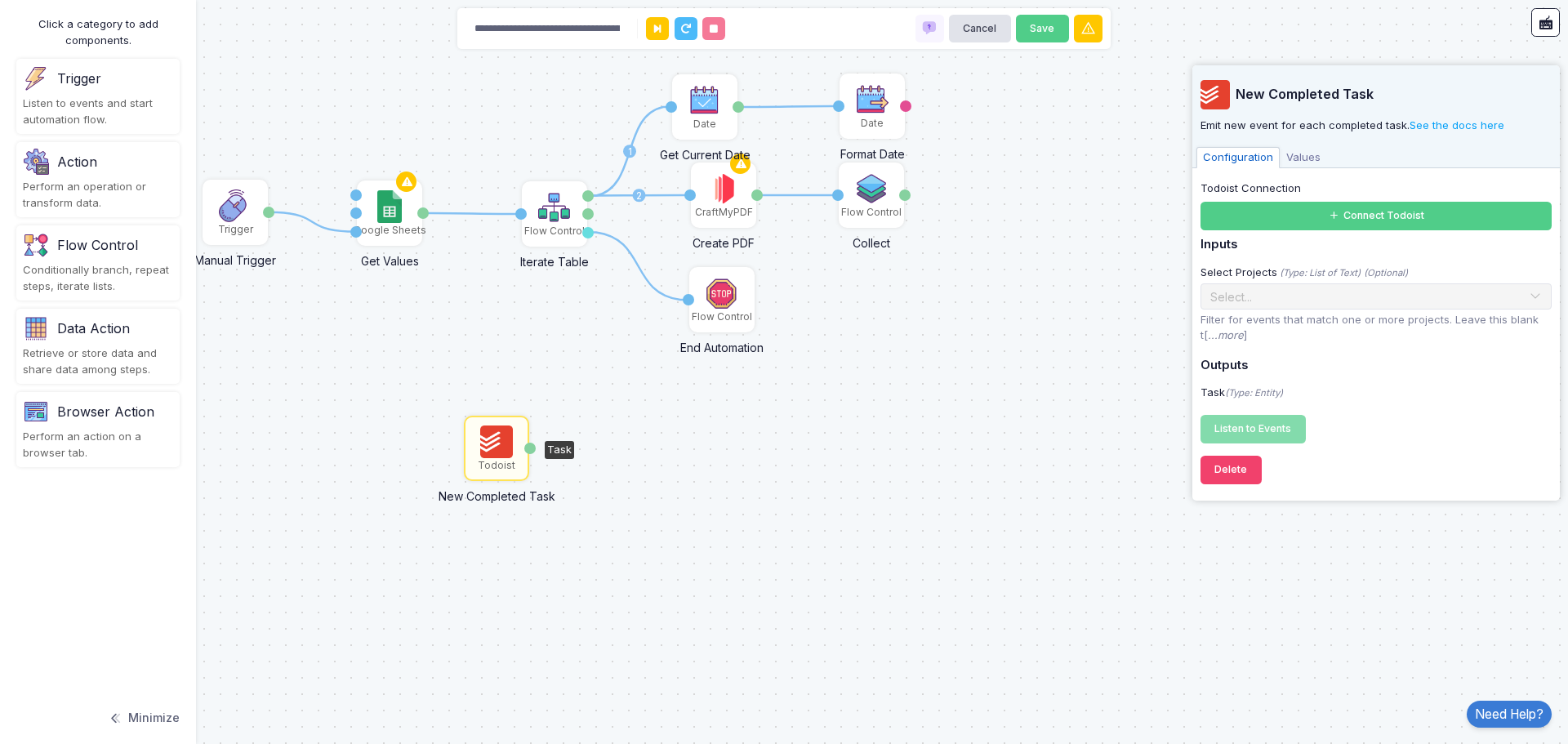
click at [508, 457] on img at bounding box center [497, 442] width 33 height 33
click at [1415, 217] on button "Connect Todoist" at bounding box center [1376, 215] width 351 height 28
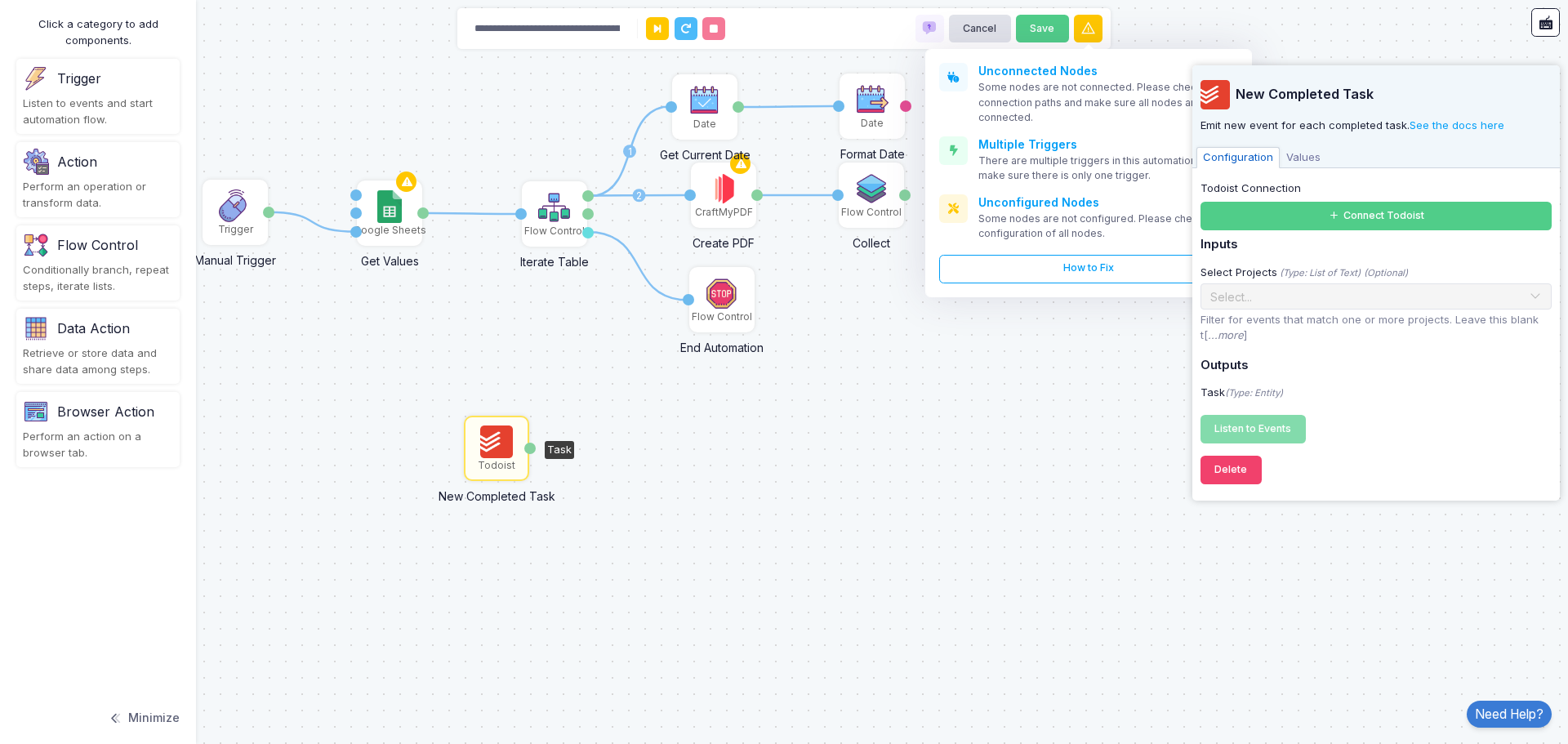
click at [152, 723] on button "Minimize" at bounding box center [143, 718] width 71 height 36
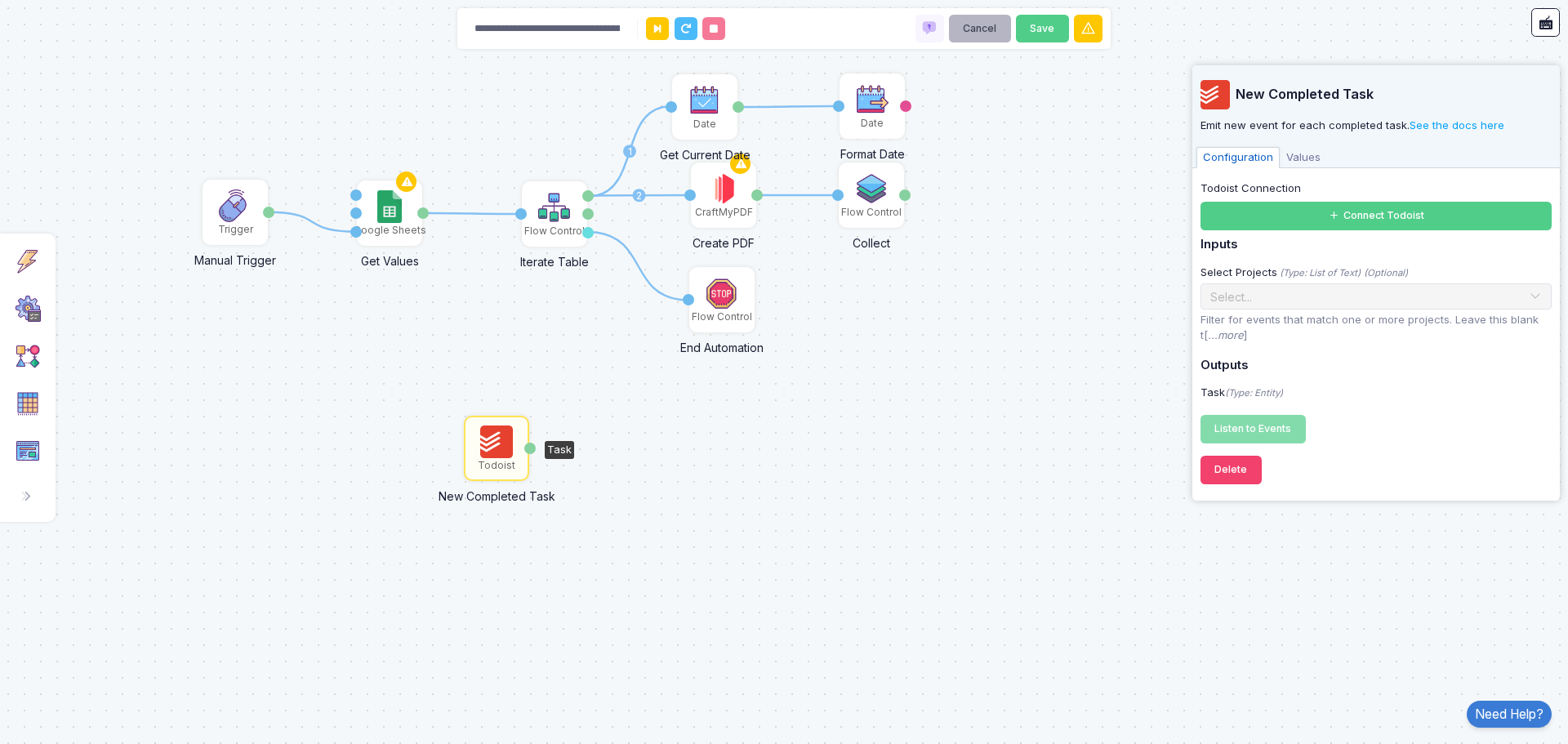
click at [969, 33] on button "Cancel" at bounding box center [980, 28] width 62 height 28
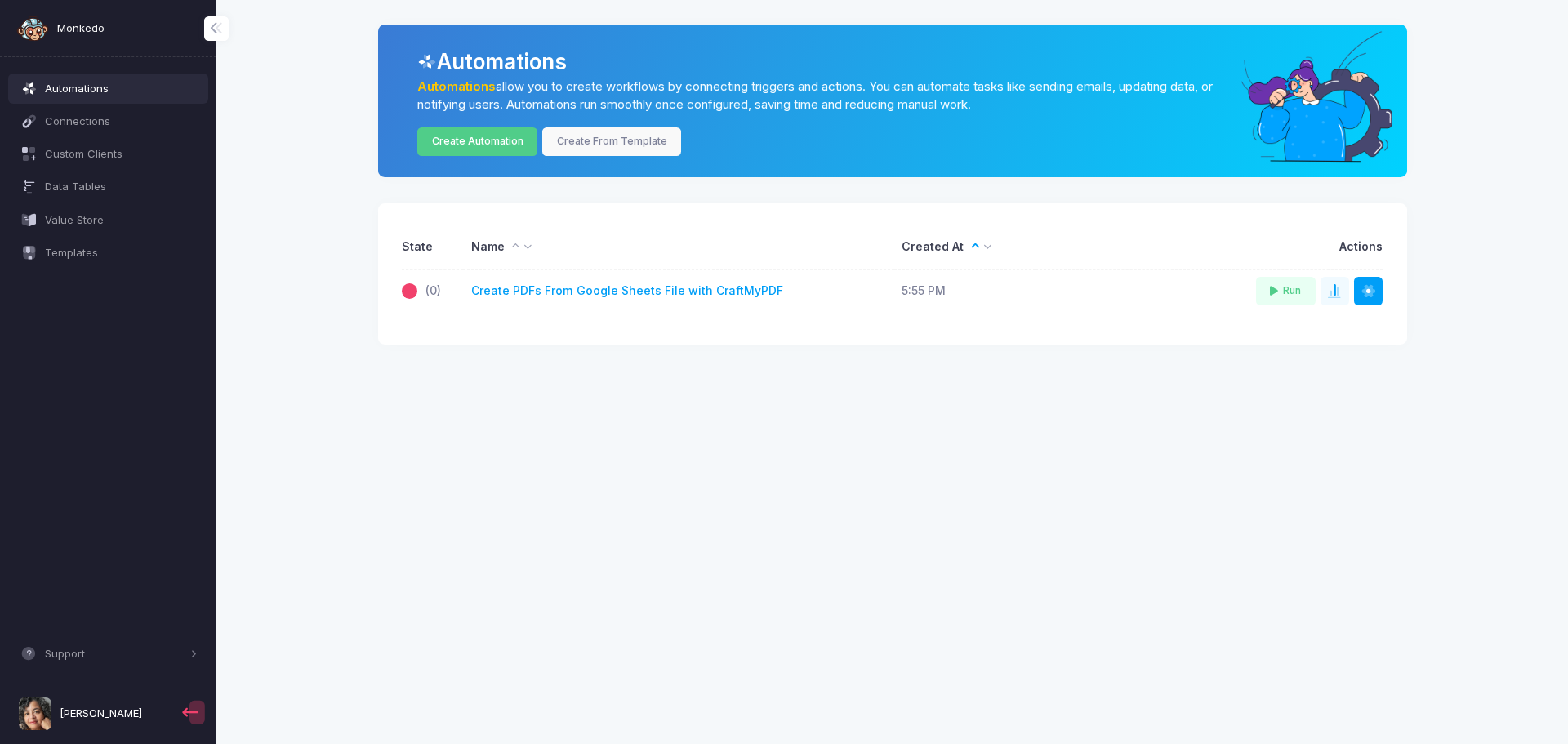
click at [85, 710] on span "[PERSON_NAME]" at bounding box center [101, 713] width 83 height 16
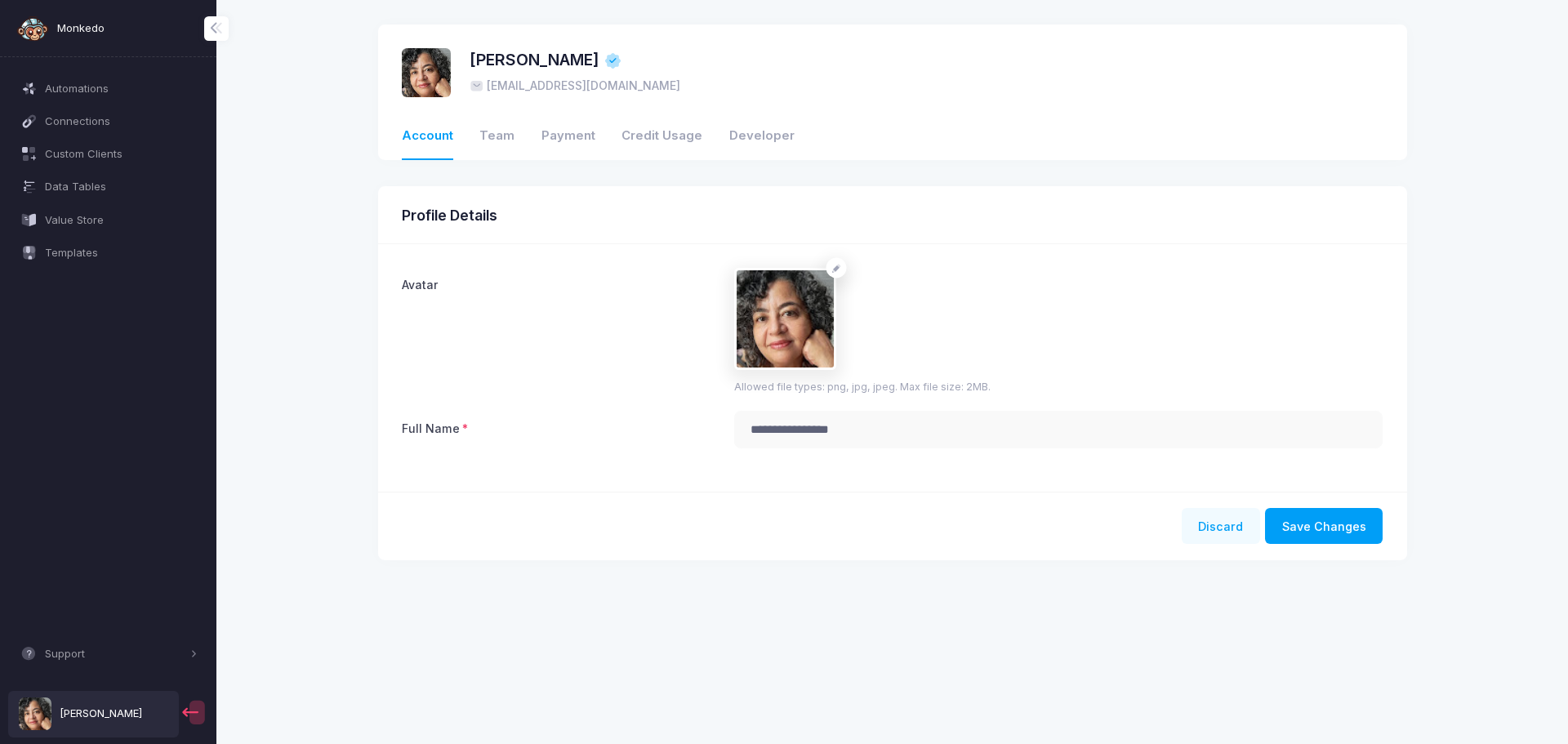
click at [1236, 535] on button "Discard" at bounding box center [1220, 526] width 78 height 36
click at [486, 134] on link "Team" at bounding box center [497, 137] width 35 height 46
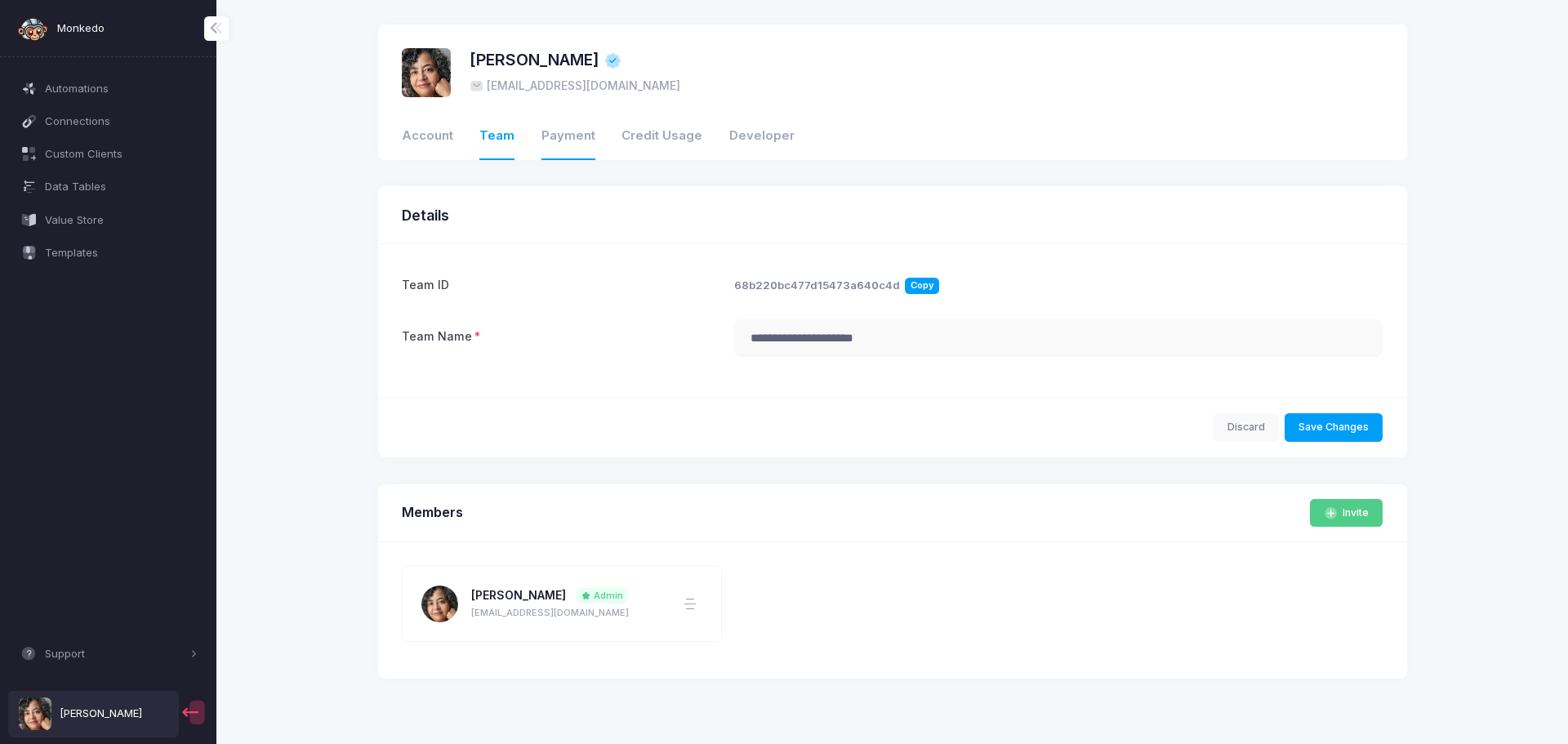
click at [571, 140] on link "Payment" at bounding box center [568, 137] width 54 height 46
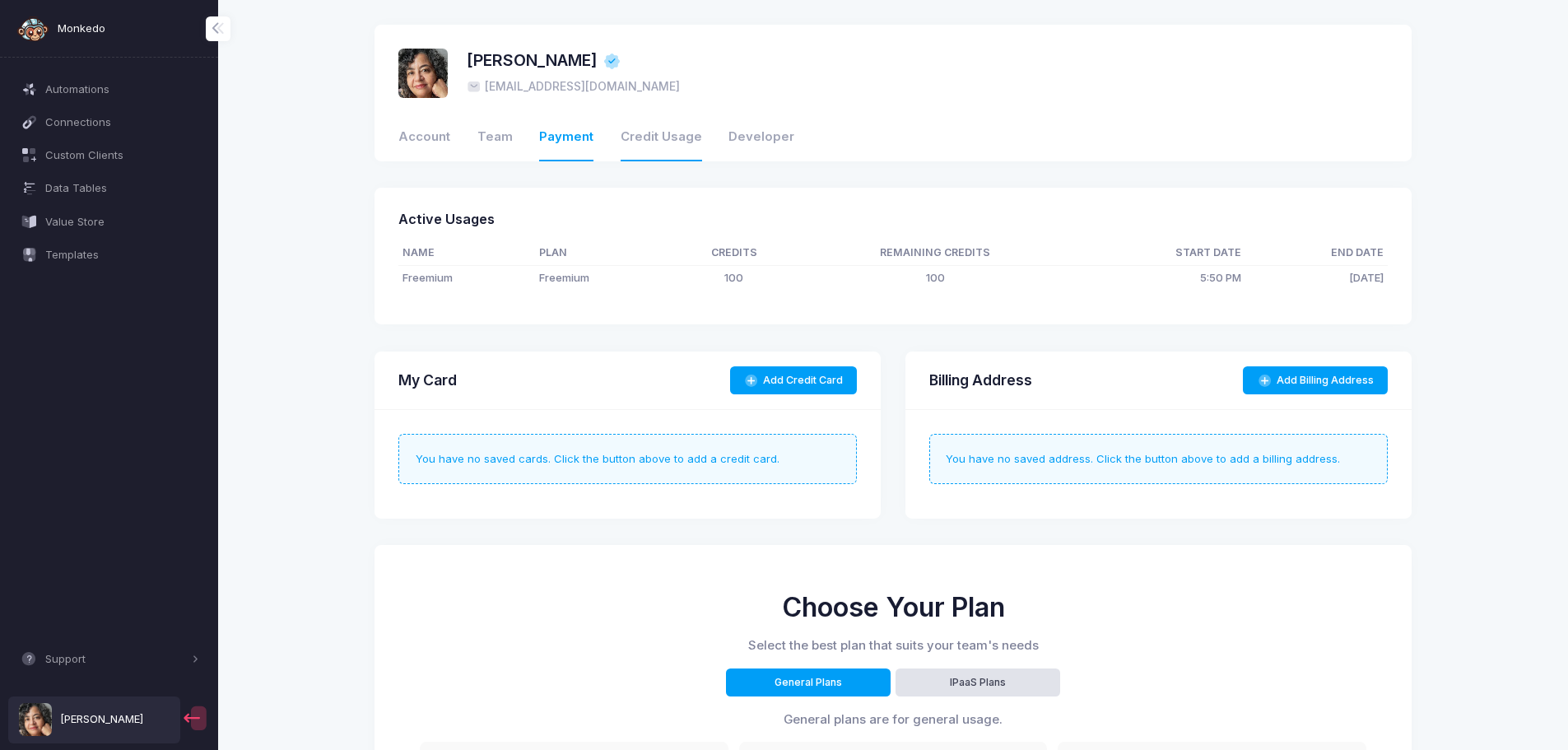
click at [642, 144] on link "Credit Usage" at bounding box center [662, 138] width 82 height 47
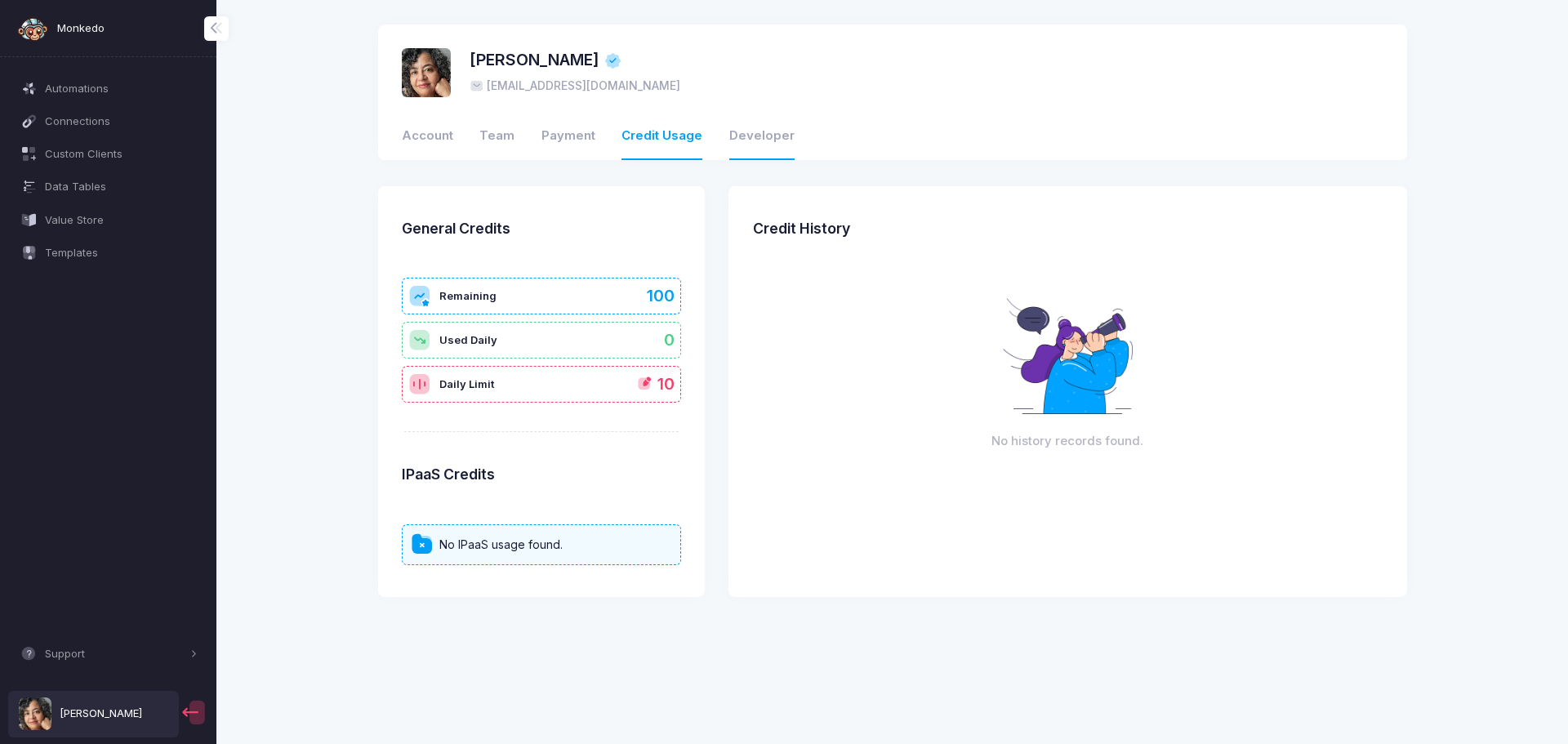
click at [758, 141] on link "Developer" at bounding box center [762, 137] width 65 height 46
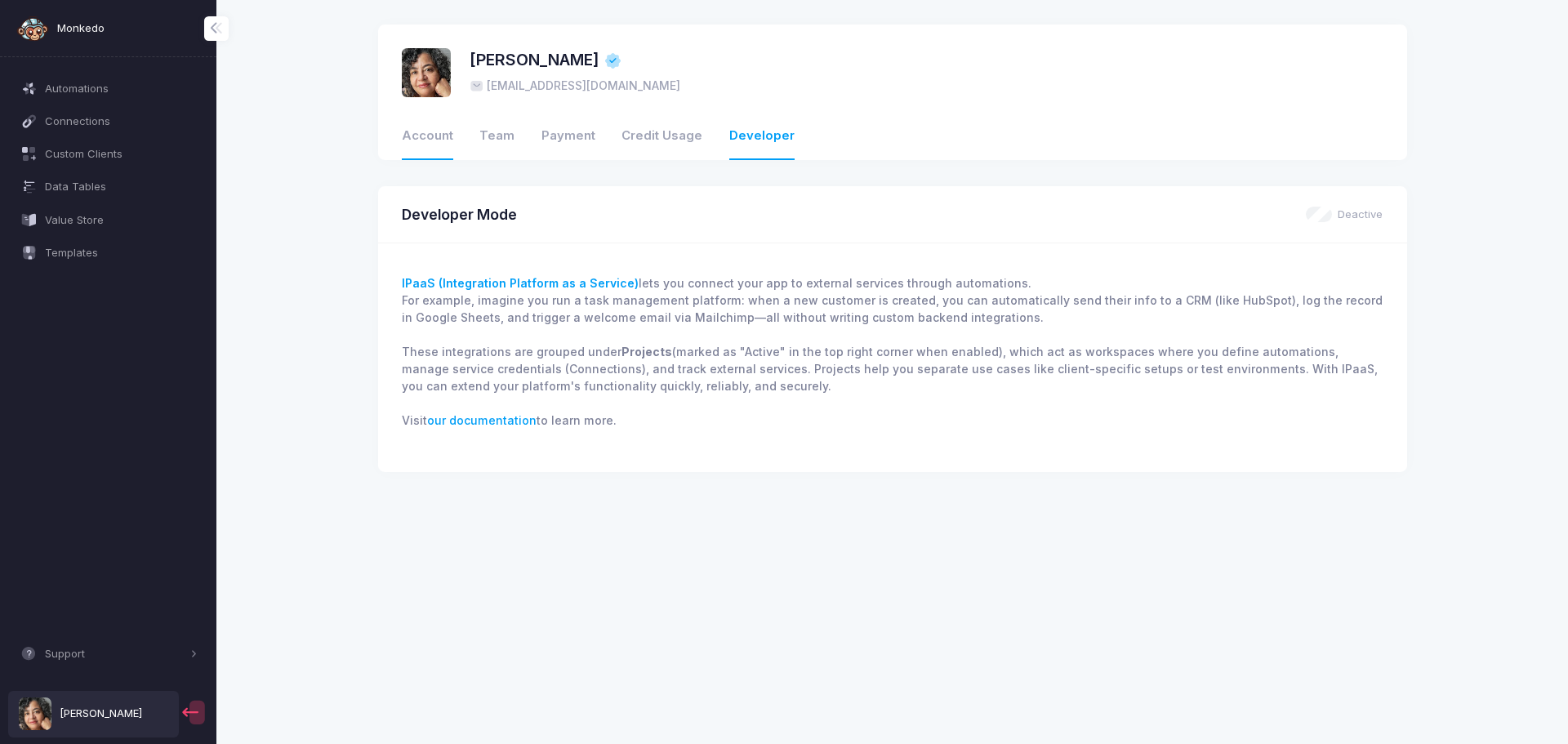
click at [434, 139] on link "Account" at bounding box center [428, 137] width 52 height 46
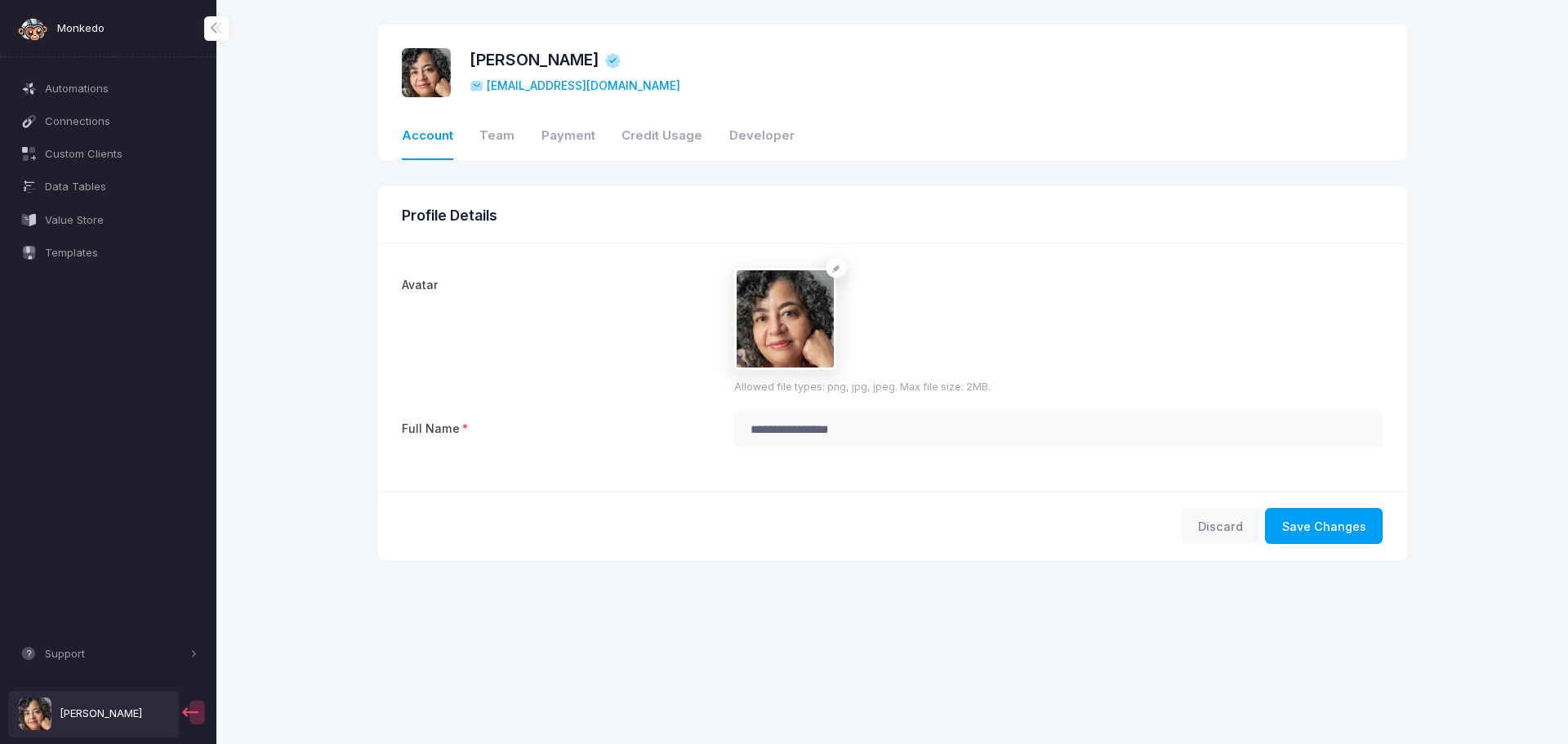
click at [519, 78] on span "[EMAIL_ADDRESS][DOMAIN_NAME]" at bounding box center [575, 86] width 212 height 17
click at [596, 84] on span "[EMAIL_ADDRESS][DOMAIN_NAME]" at bounding box center [575, 86] width 212 height 17
click at [862, 431] on input "**********" at bounding box center [1058, 430] width 649 height 38
click at [191, 716] on span at bounding box center [194, 713] width 29 height 29
click at [617, 66] on span at bounding box center [613, 61] width 19 height 19
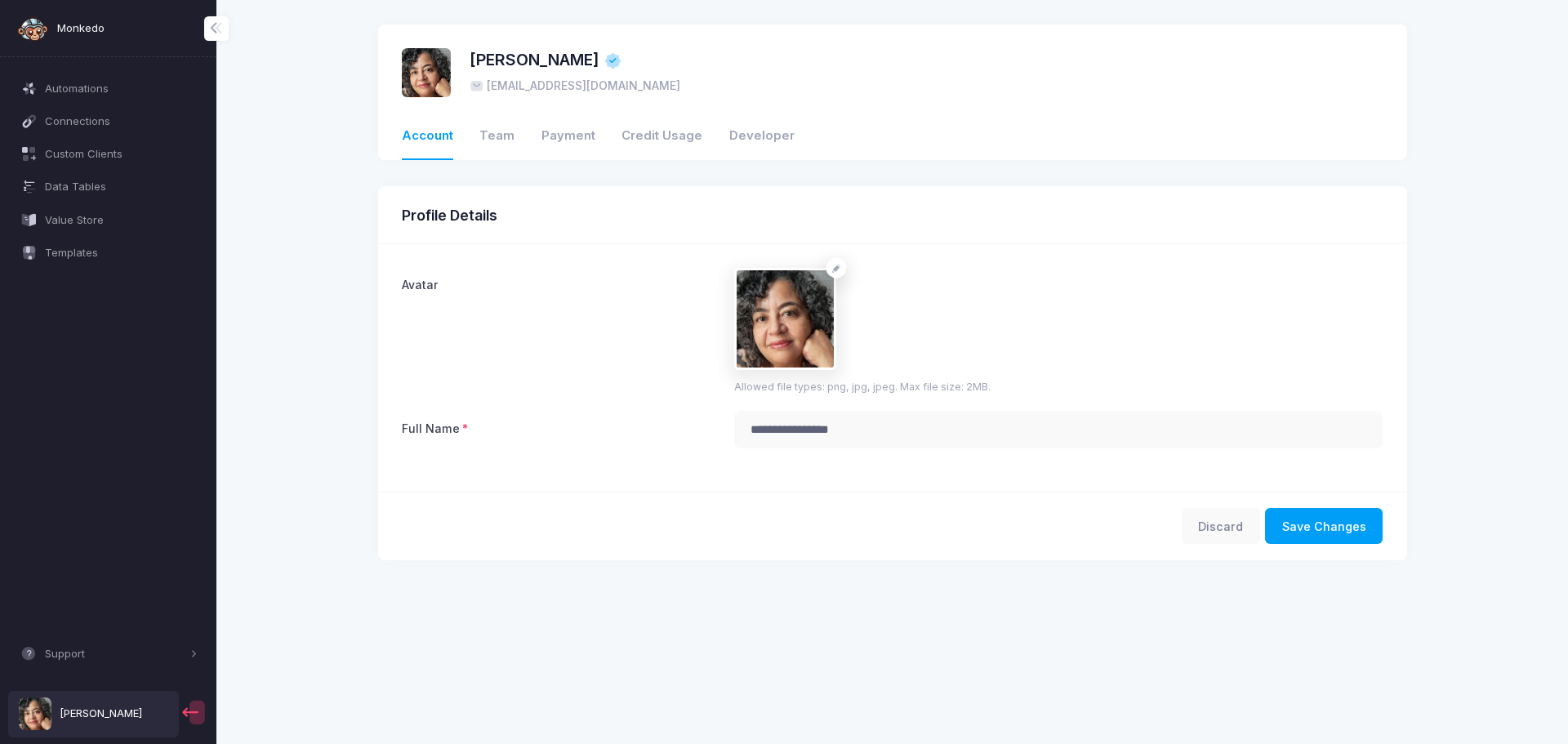
click at [34, 23] on img at bounding box center [33, 28] width 33 height 33
